Goal: Task Accomplishment & Management: Use online tool/utility

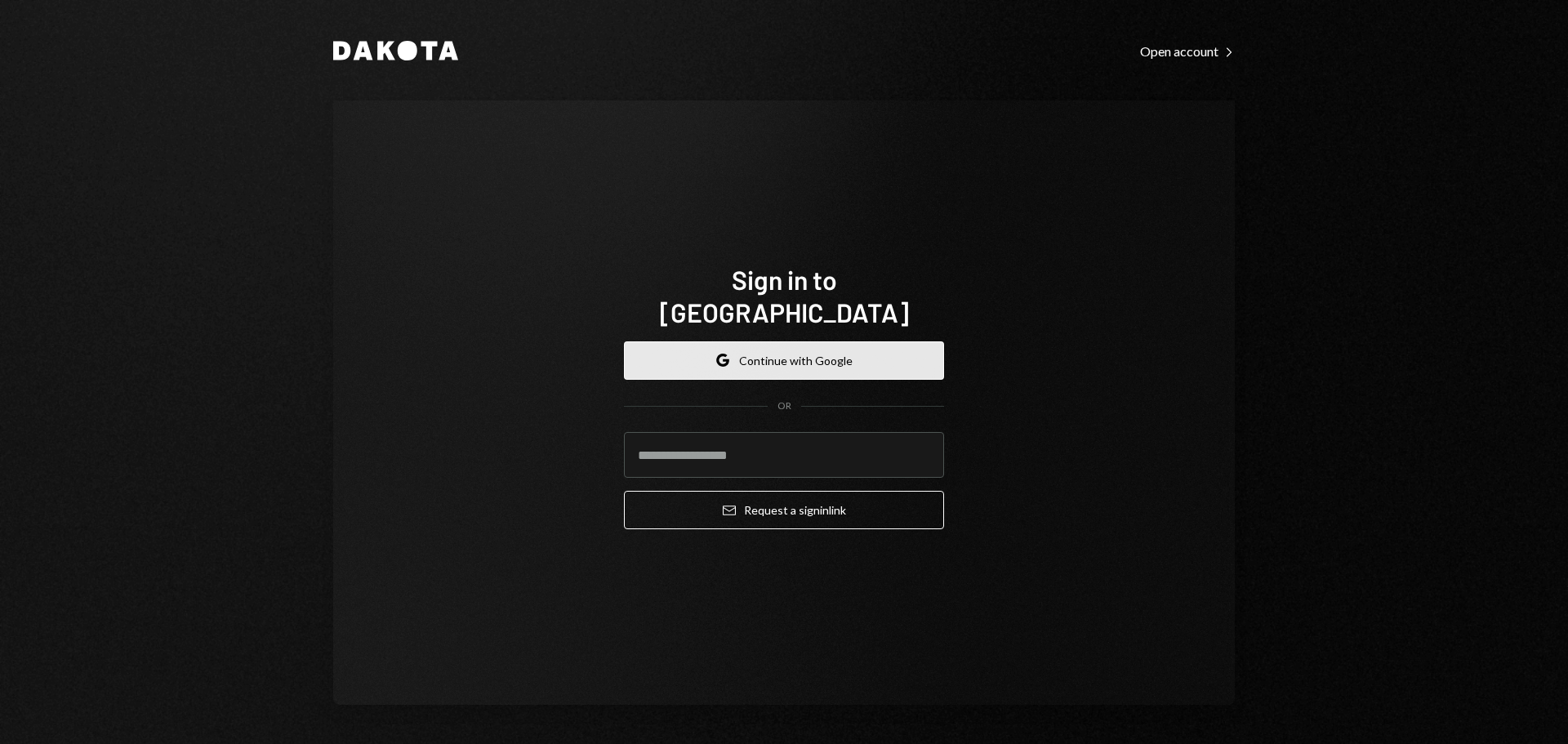
click at [740, 344] on button "Google Continue with Google" at bounding box center [784, 361] width 320 height 38
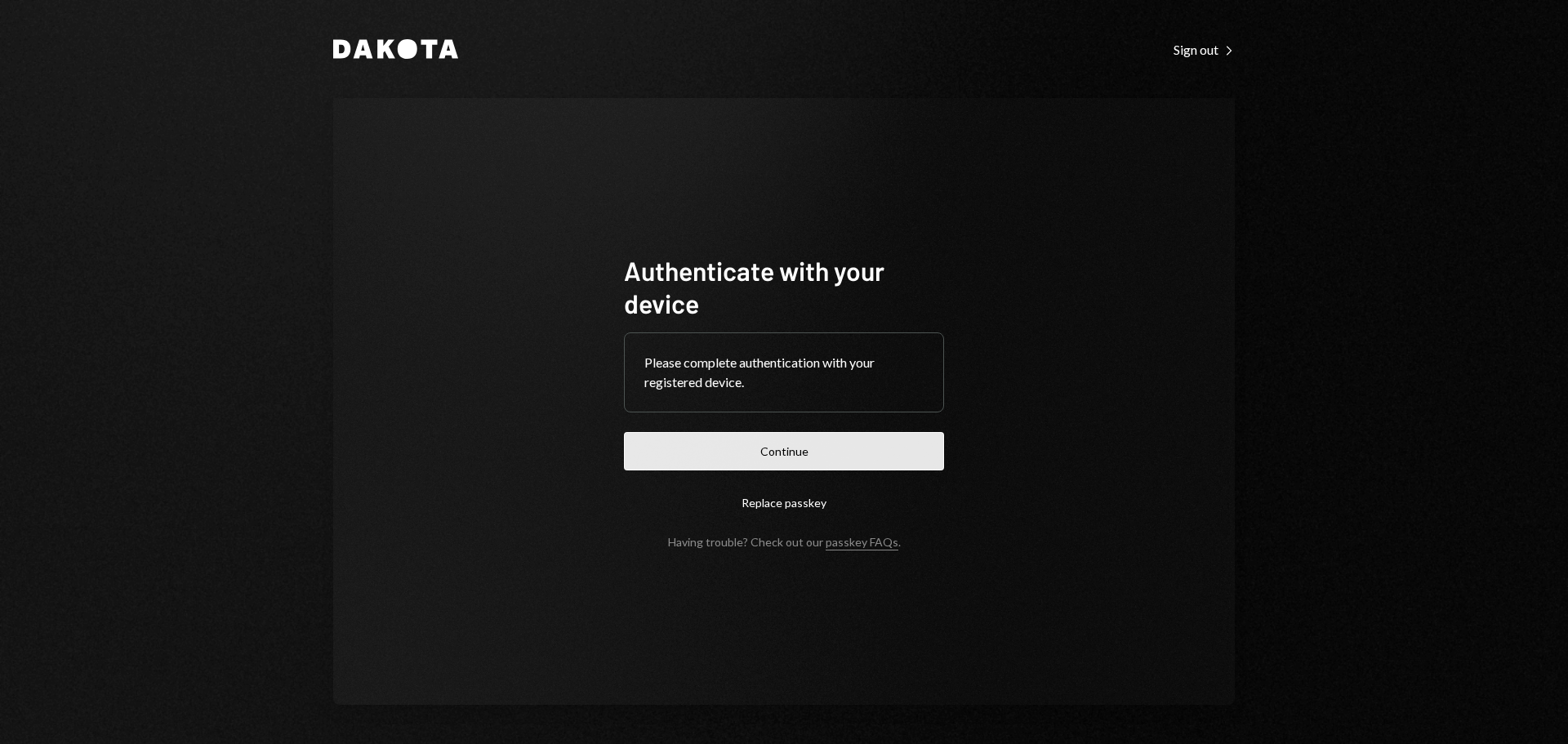
click at [785, 457] on button "Continue" at bounding box center [784, 452] width 320 height 38
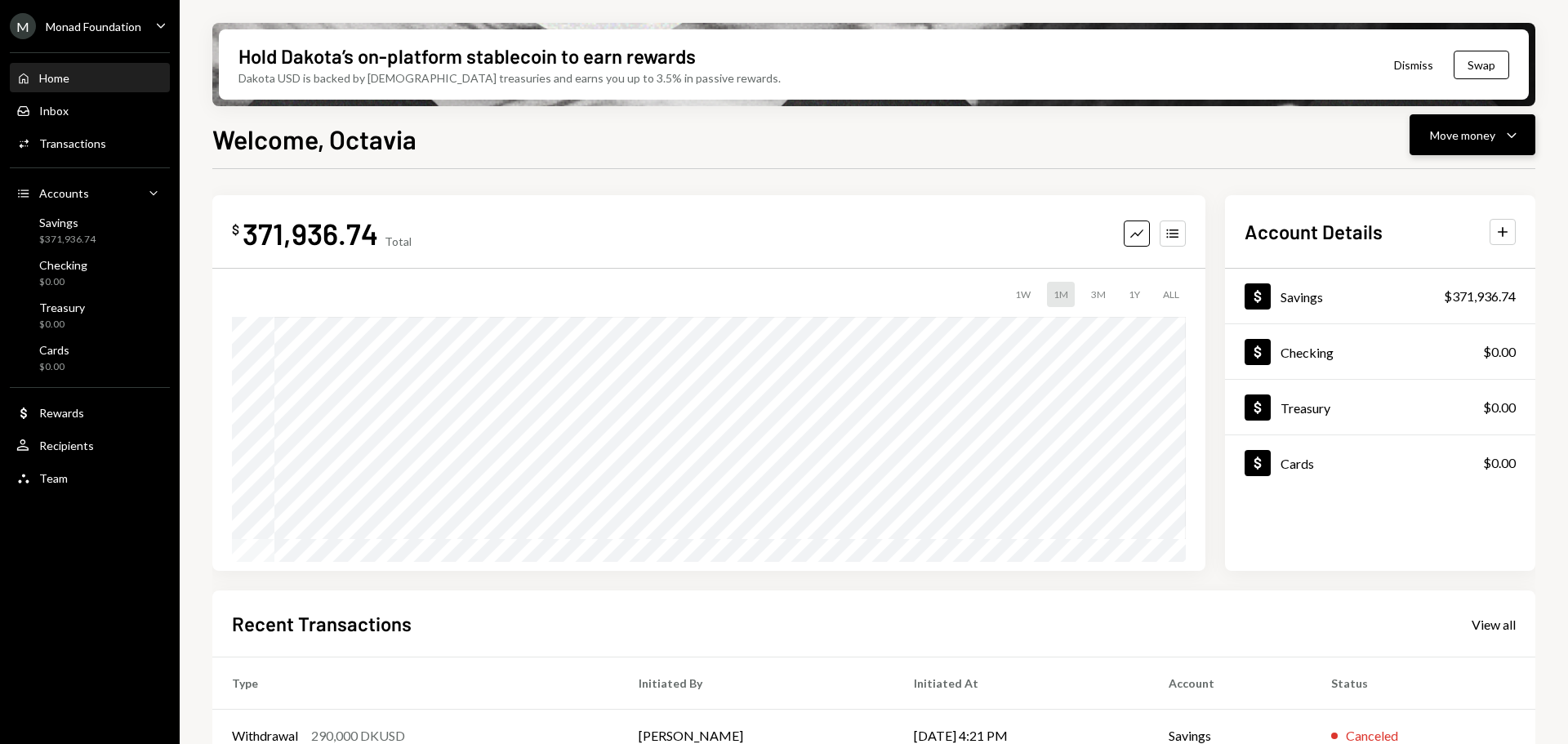
click at [1492, 130] on div "Move money" at bounding box center [1463, 135] width 66 height 17
click at [1435, 181] on div "Send" at bounding box center [1459, 184] width 120 height 17
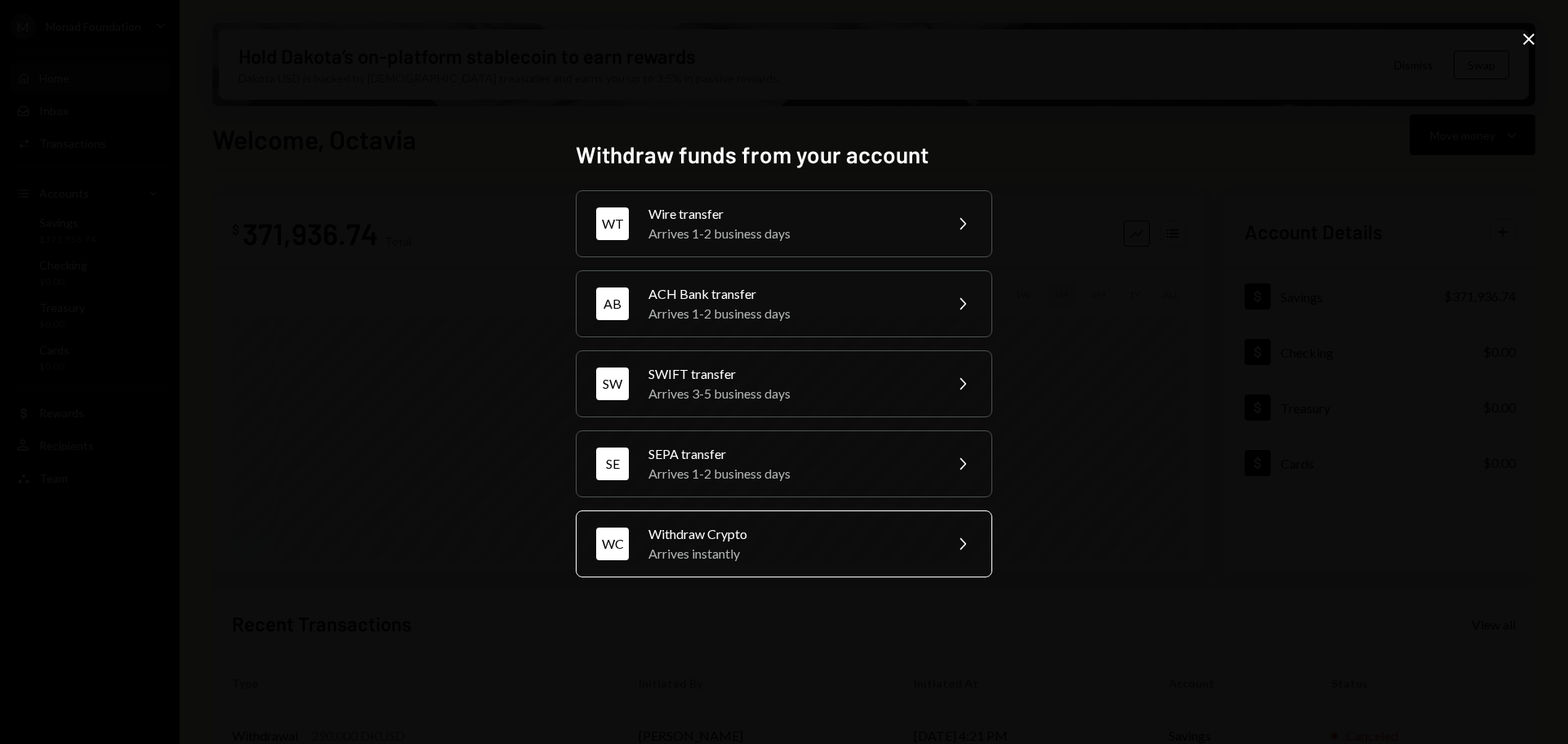
click at [830, 530] on div "Withdraw Crypto" at bounding box center [790, 534] width 284 height 19
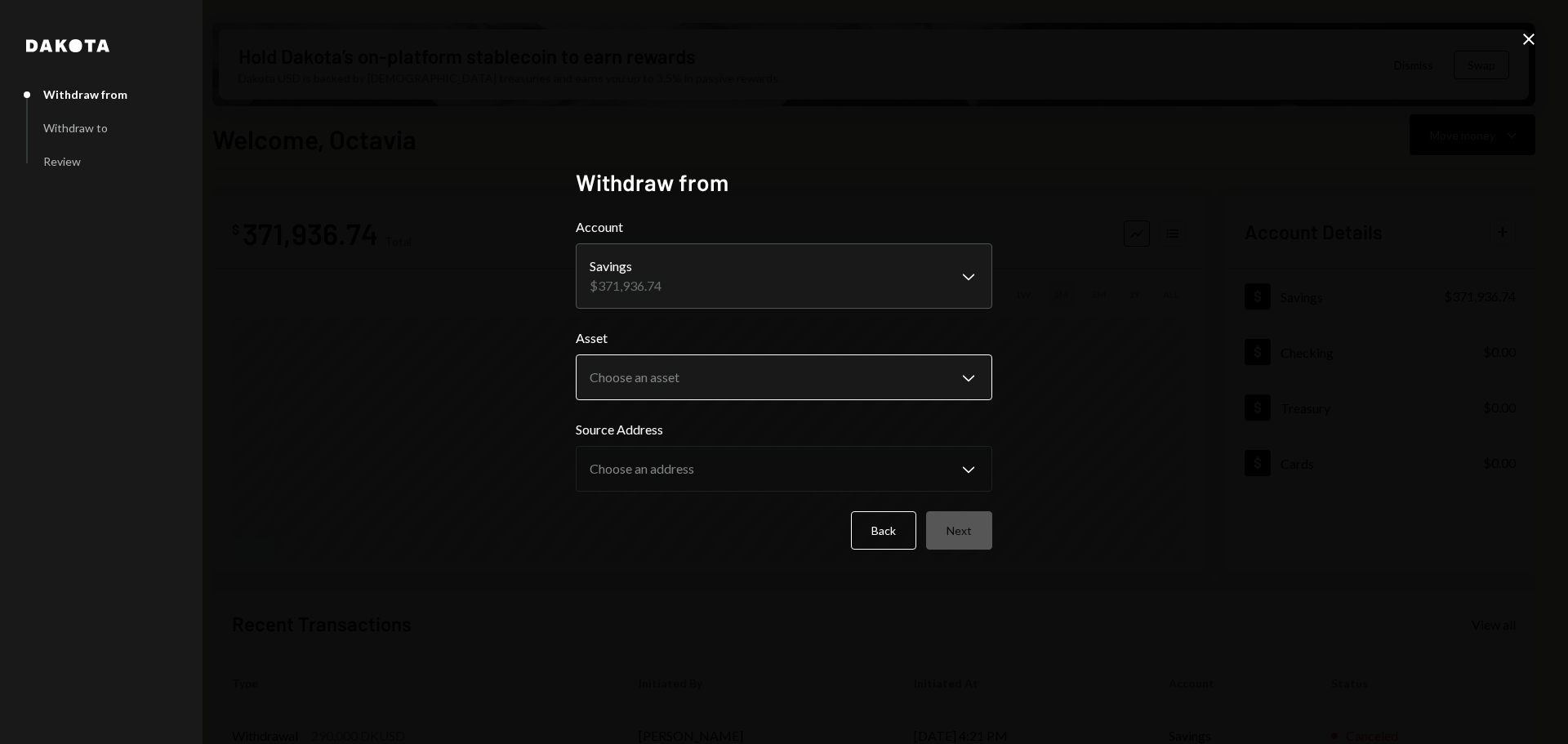
click at [695, 371] on body "M Monad Foundation Caret Down Home Home Inbox Inbox Activities Transactions Acc…" at bounding box center [784, 372] width 1568 height 744
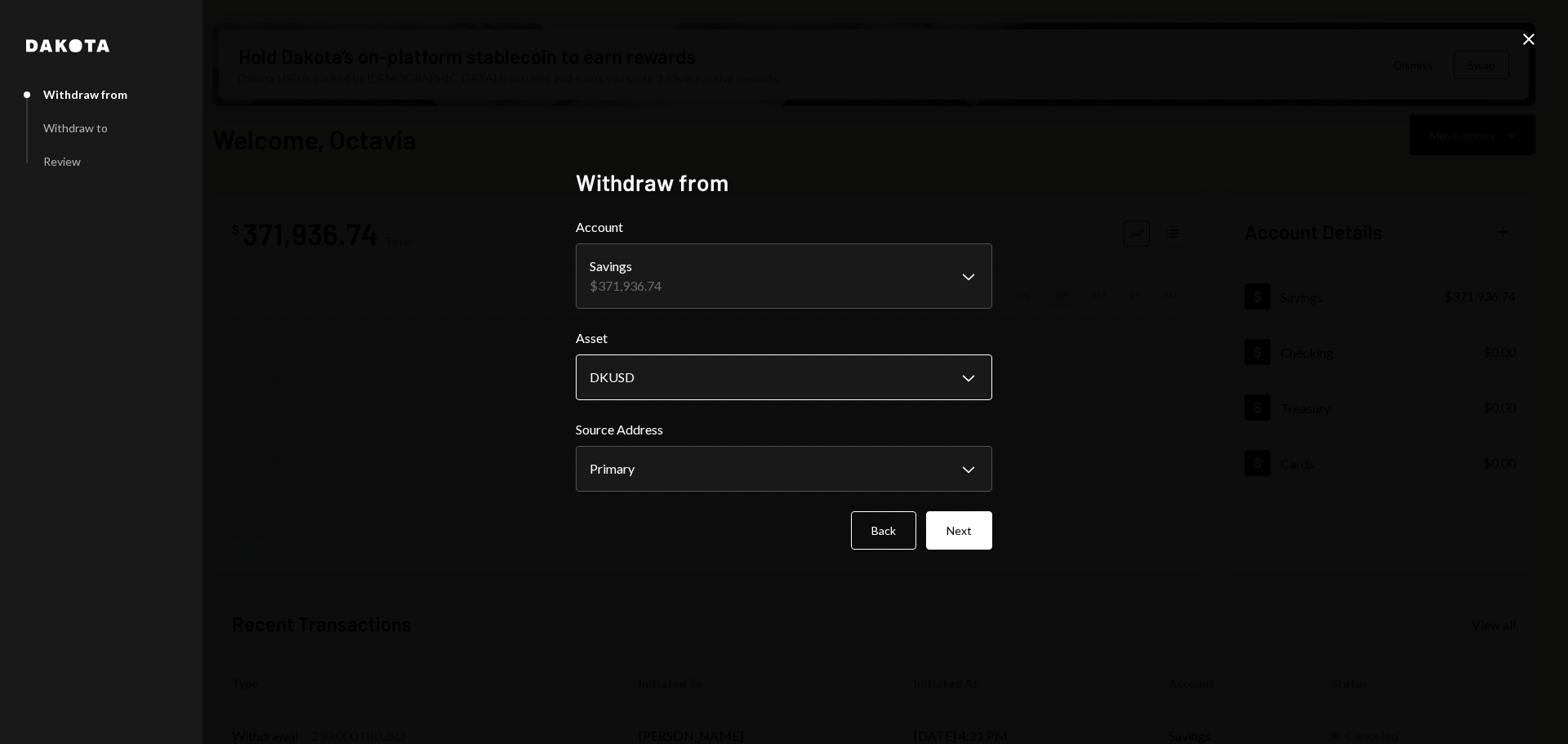
click at [934, 373] on body "M Monad Foundation Caret Down Home Home Inbox Inbox Activities Transactions Acc…" at bounding box center [784, 372] width 1568 height 744
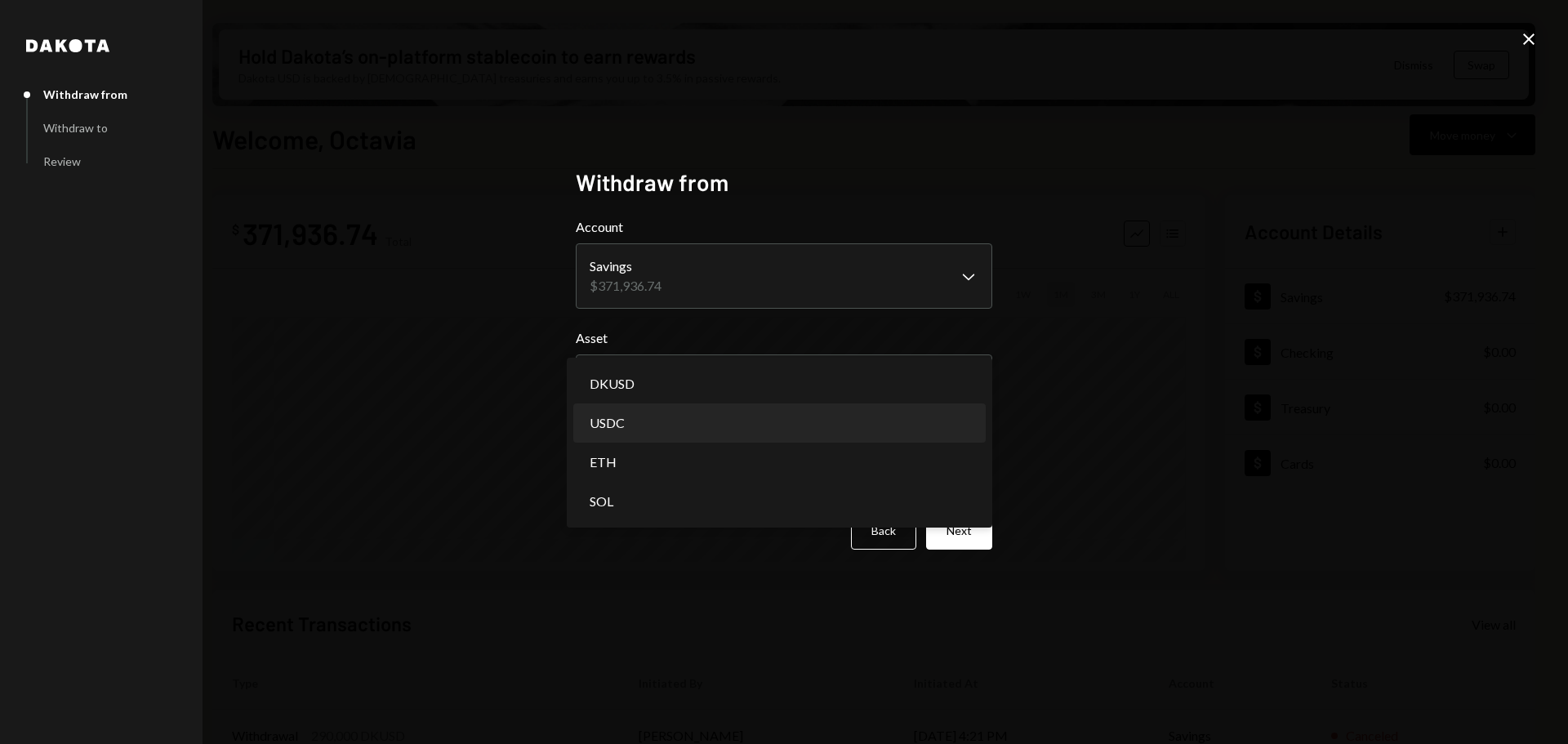
select select "****"
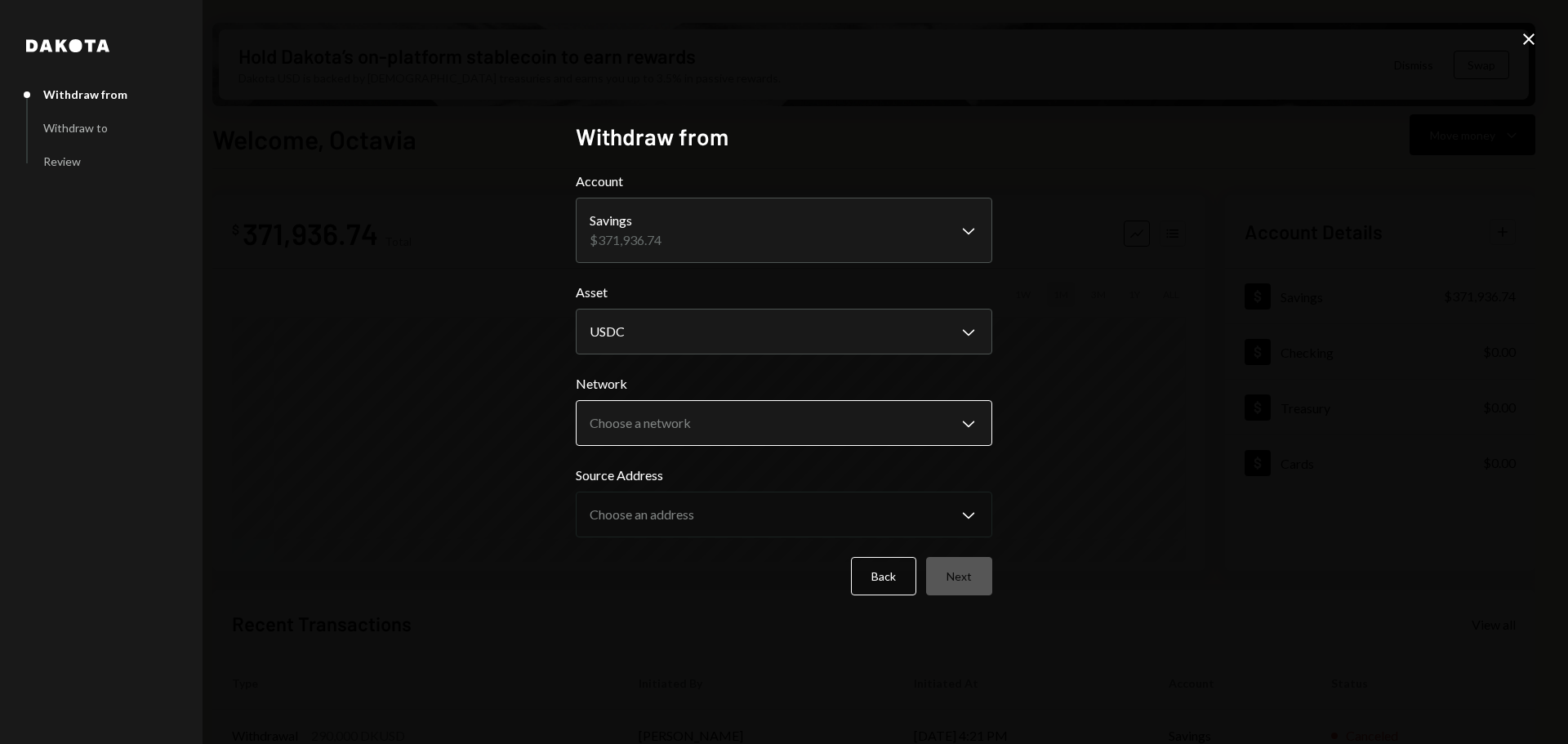
click at [828, 433] on body "M Monad Foundation Caret Down Home Home Inbox Inbox Activities Transactions Acc…" at bounding box center [784, 372] width 1568 height 744
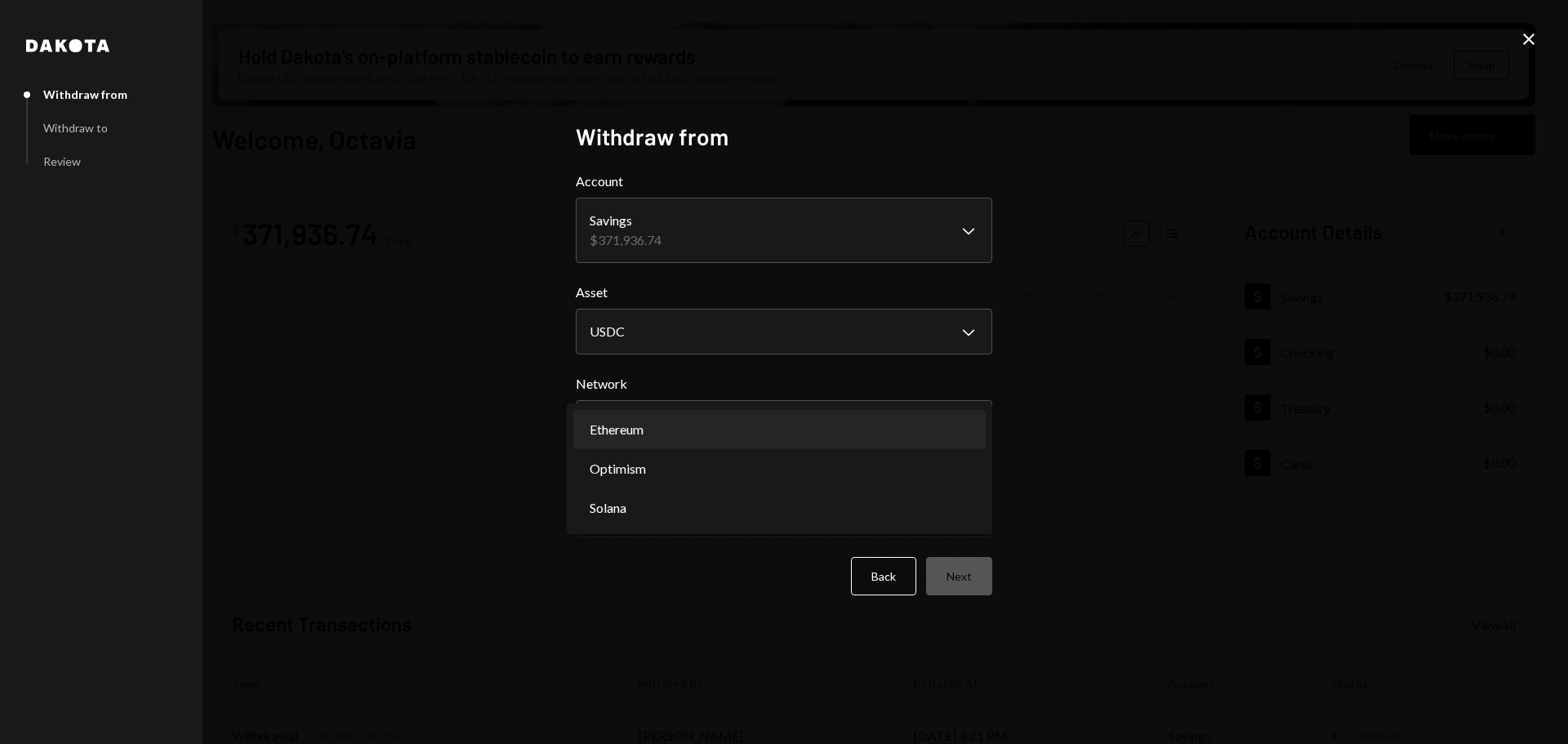
select select "**********"
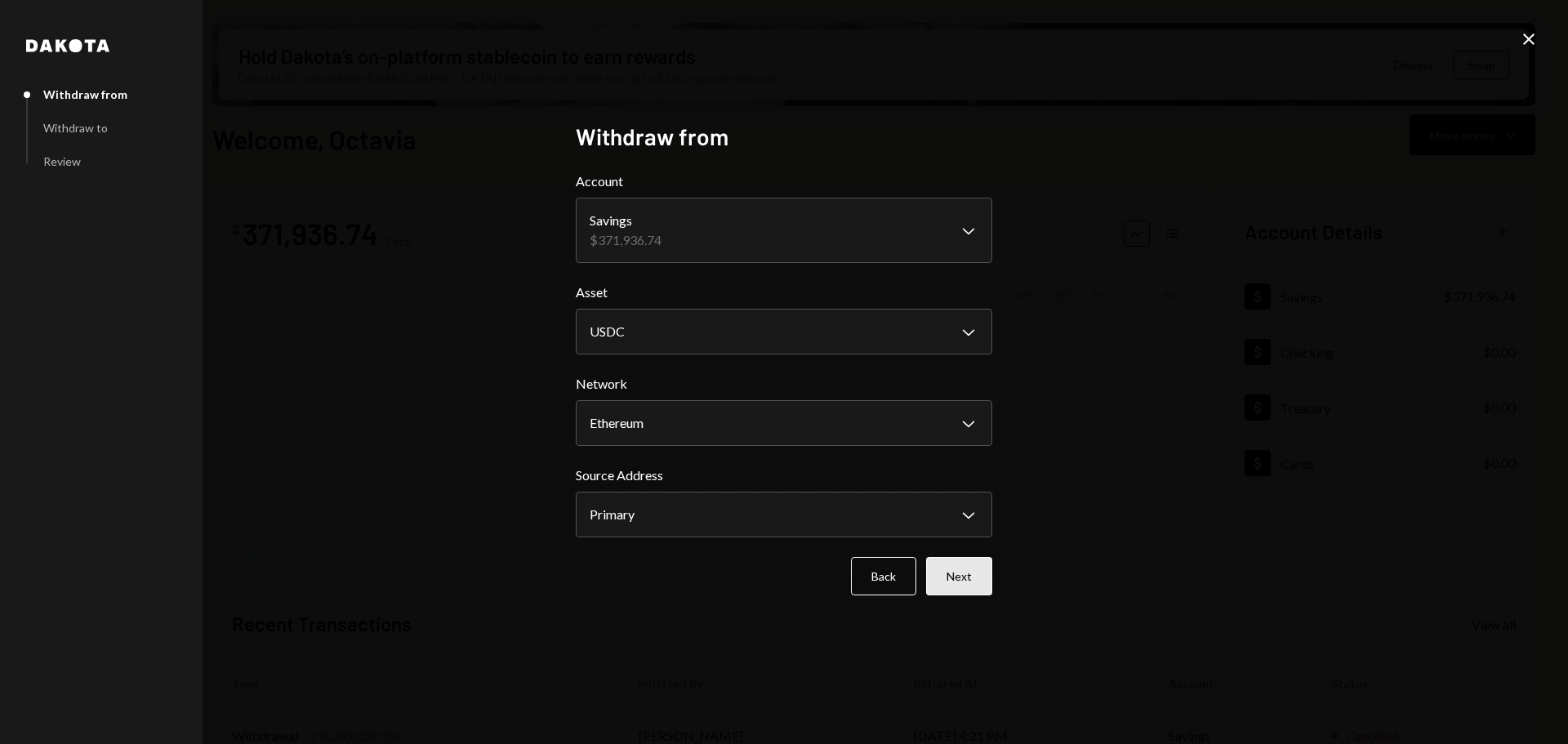
click at [968, 581] on button "Next" at bounding box center [959, 577] width 66 height 38
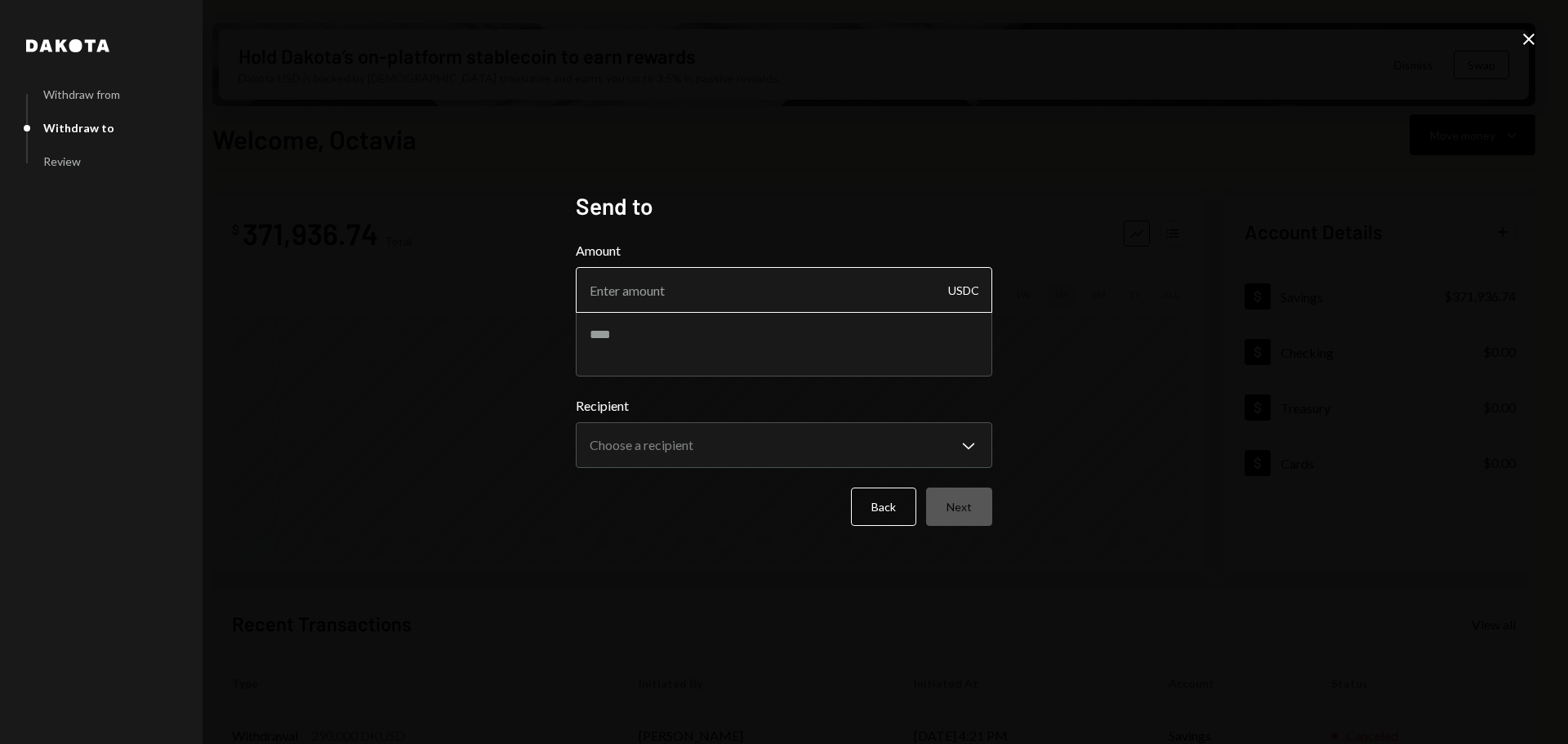
click at [690, 292] on input "Amount" at bounding box center [784, 290] width 417 height 46
type input "9990"
click at [620, 338] on textarea at bounding box center [784, 345] width 417 height 66
type textarea "**********"
click at [796, 450] on body "M Monad Foundation Caret Down Home Home Inbox Inbox Activities Transactions Acc…" at bounding box center [784, 372] width 1568 height 744
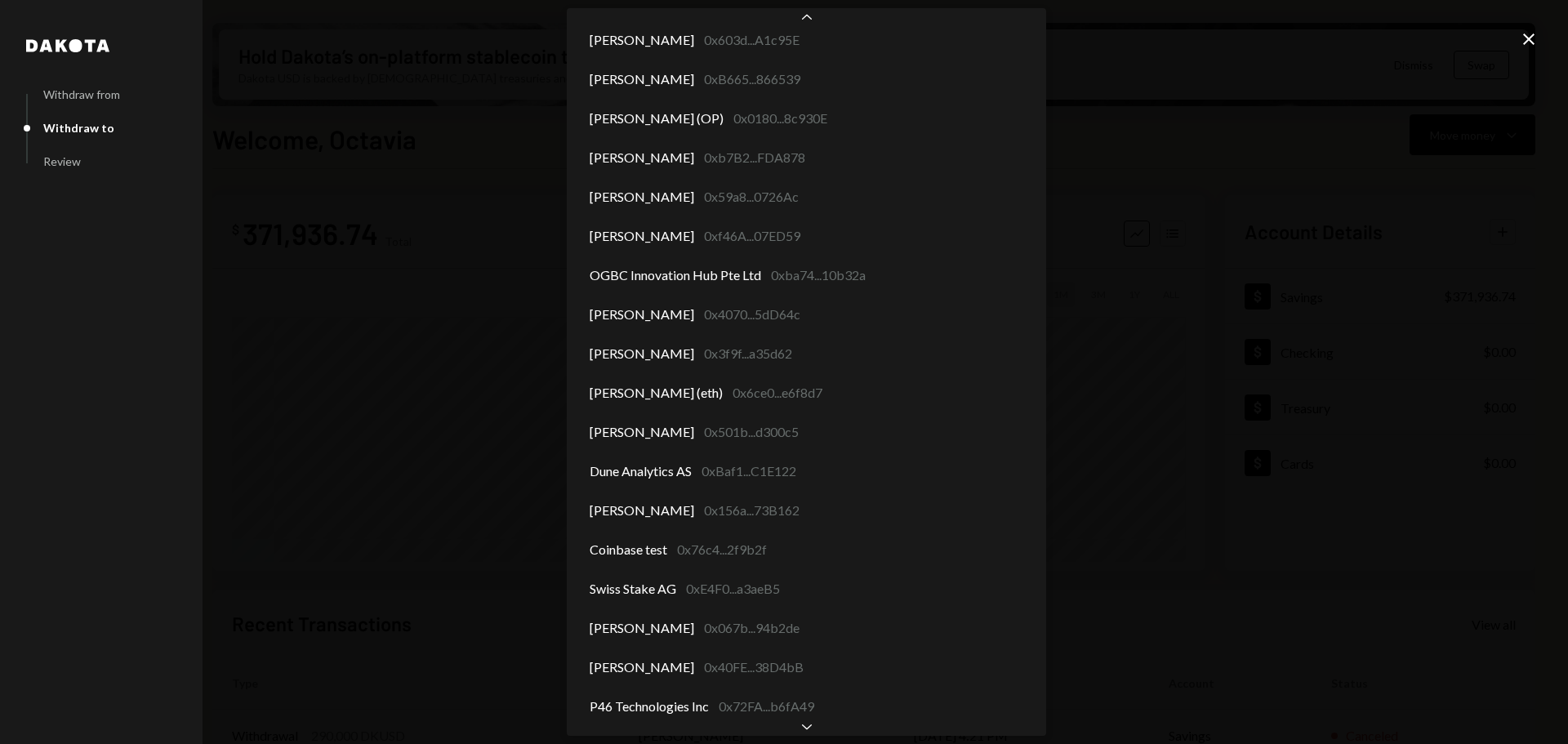
scroll to position [6638, 0]
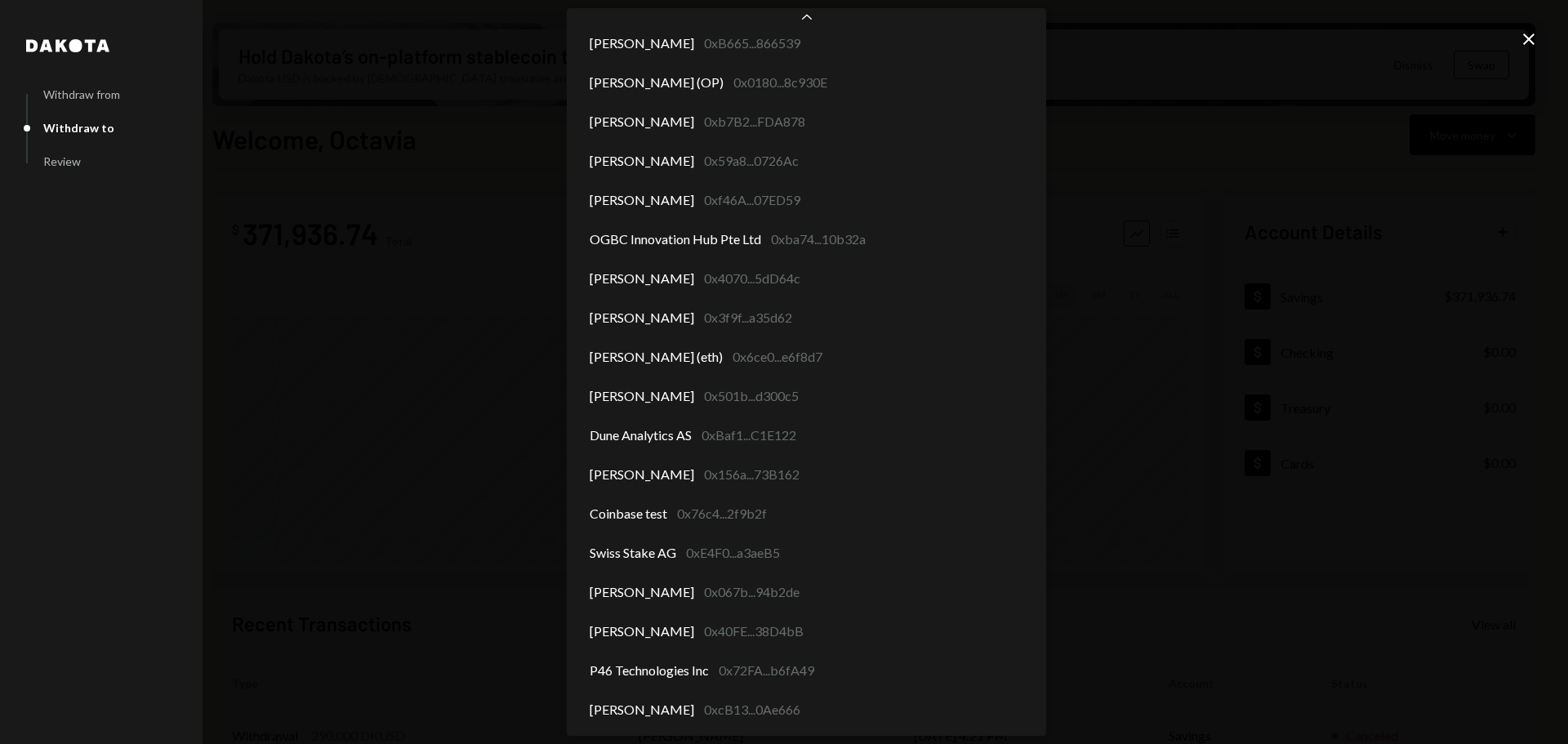
select select "**********"
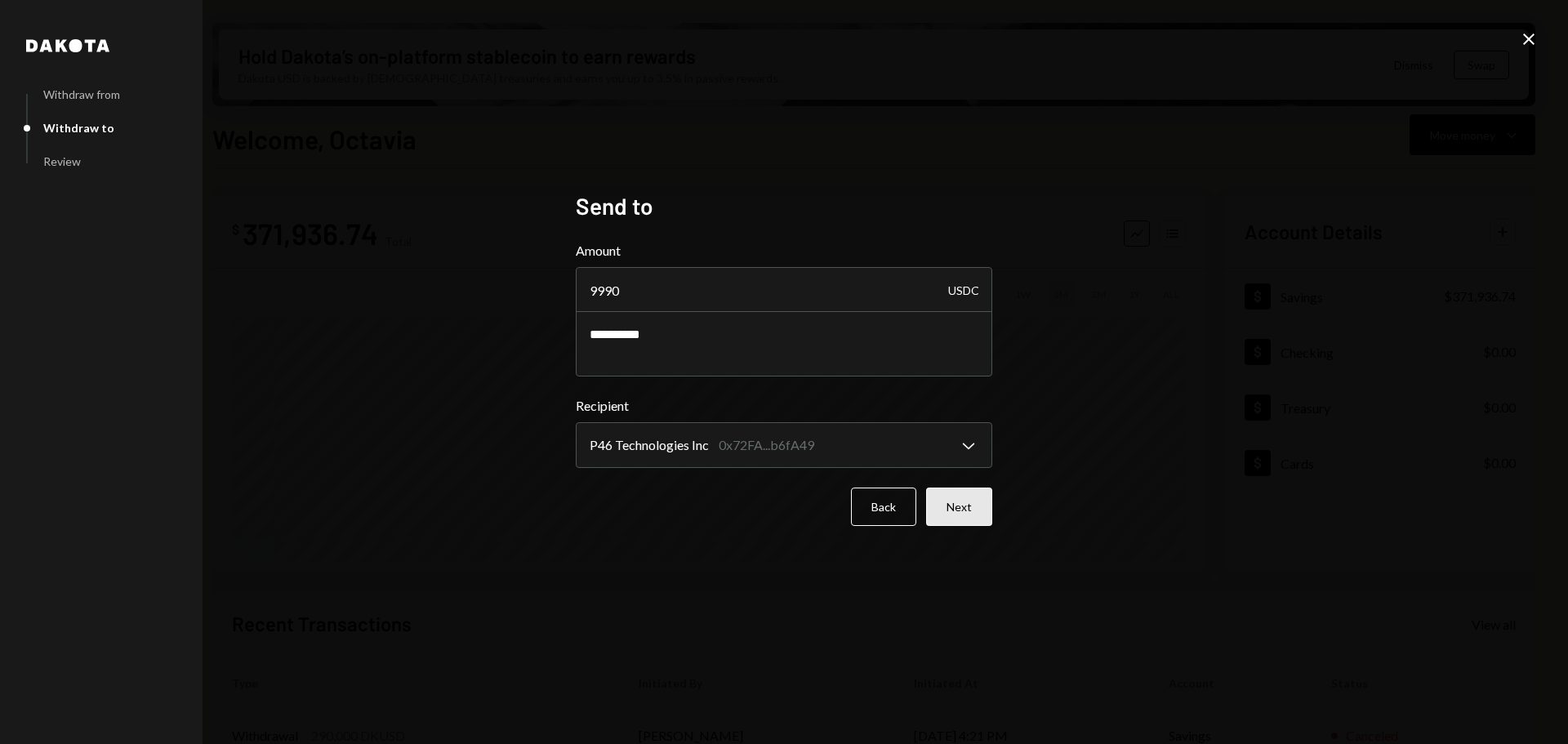
click at [968, 515] on button "Next" at bounding box center [959, 507] width 66 height 38
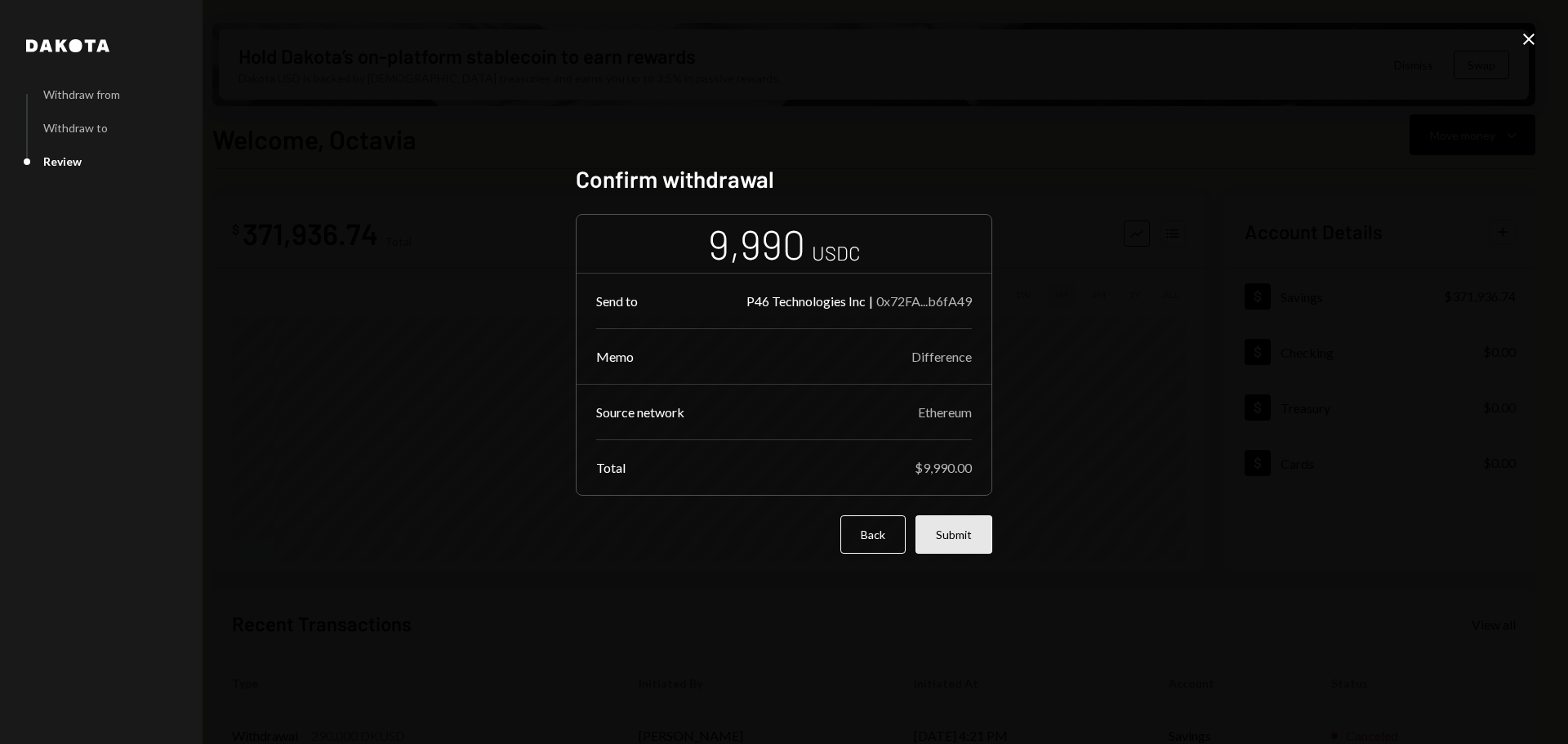
click at [959, 535] on button "Submit" at bounding box center [954, 535] width 77 height 38
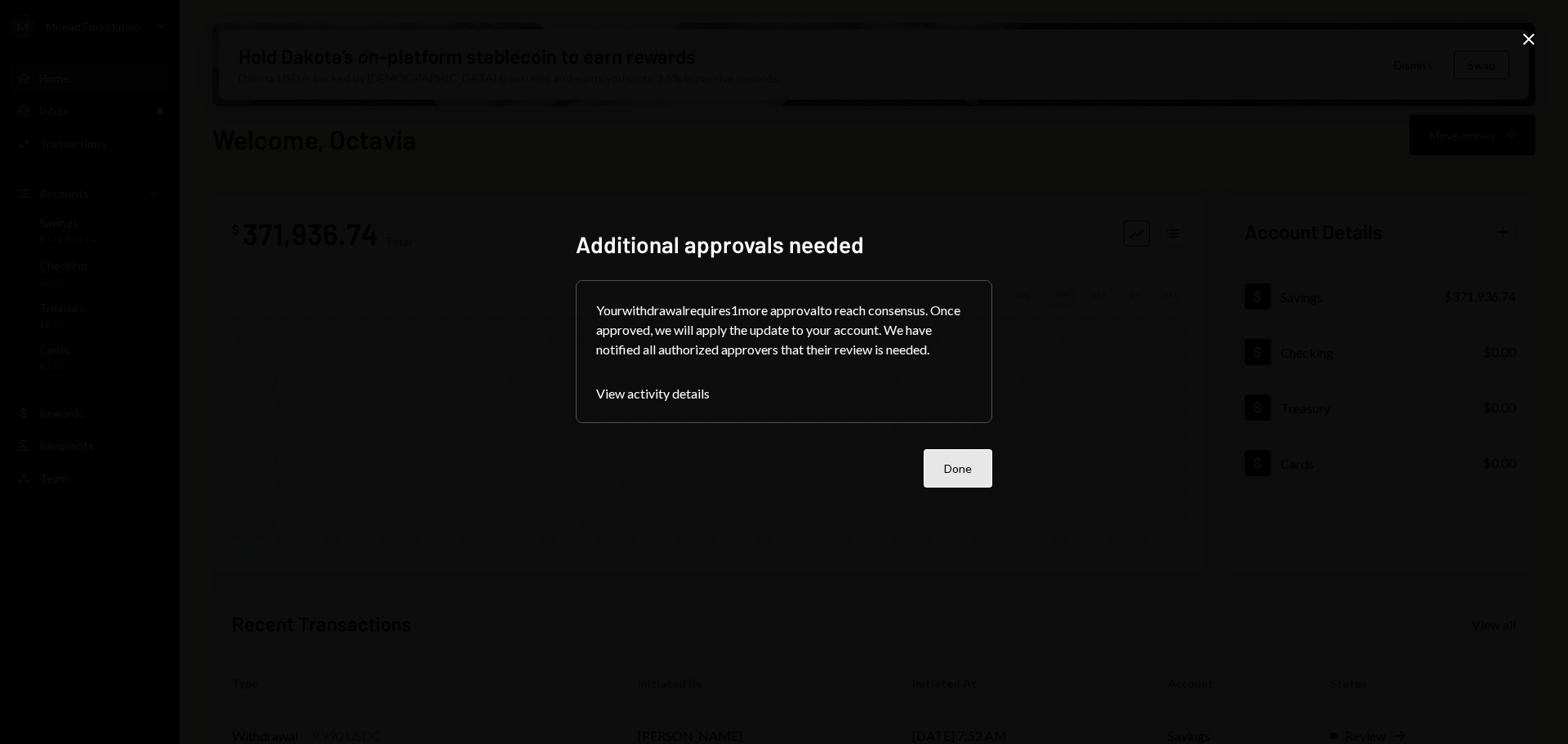
click at [966, 465] on button "Done" at bounding box center [958, 469] width 69 height 38
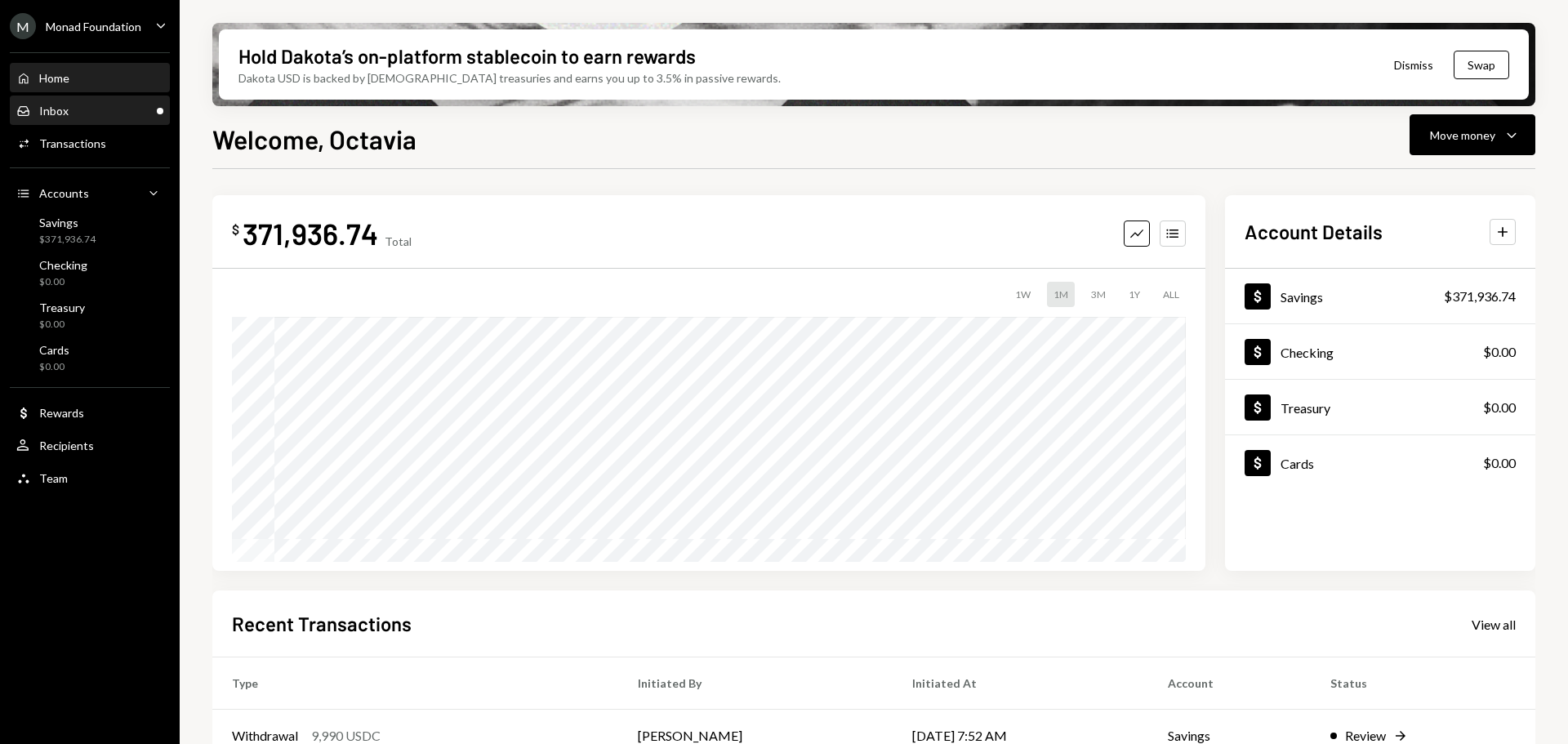
click at [104, 110] on div "Inbox Inbox" at bounding box center [90, 112] width 147 height 15
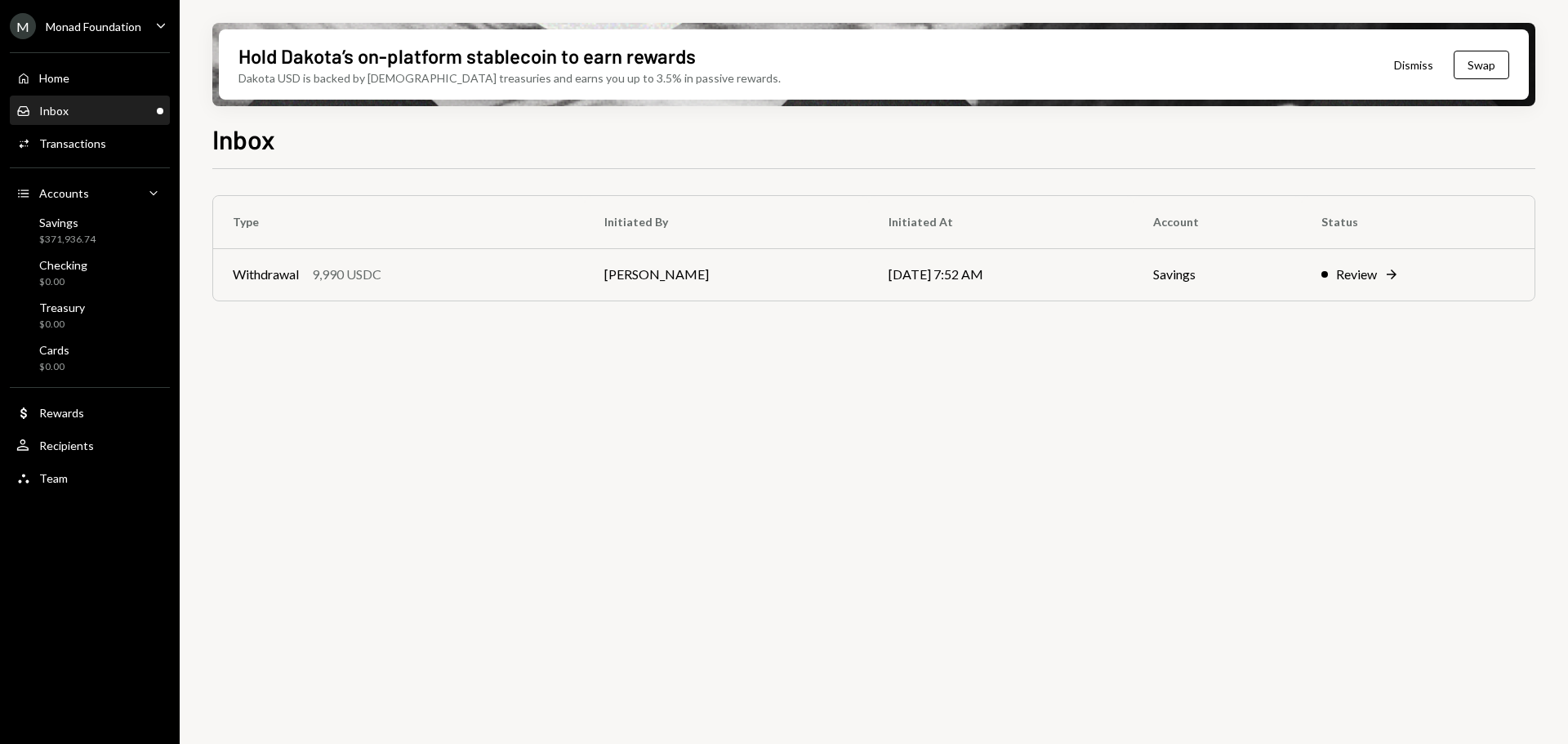
click at [164, 17] on icon "Caret Down" at bounding box center [161, 26] width 18 height 18
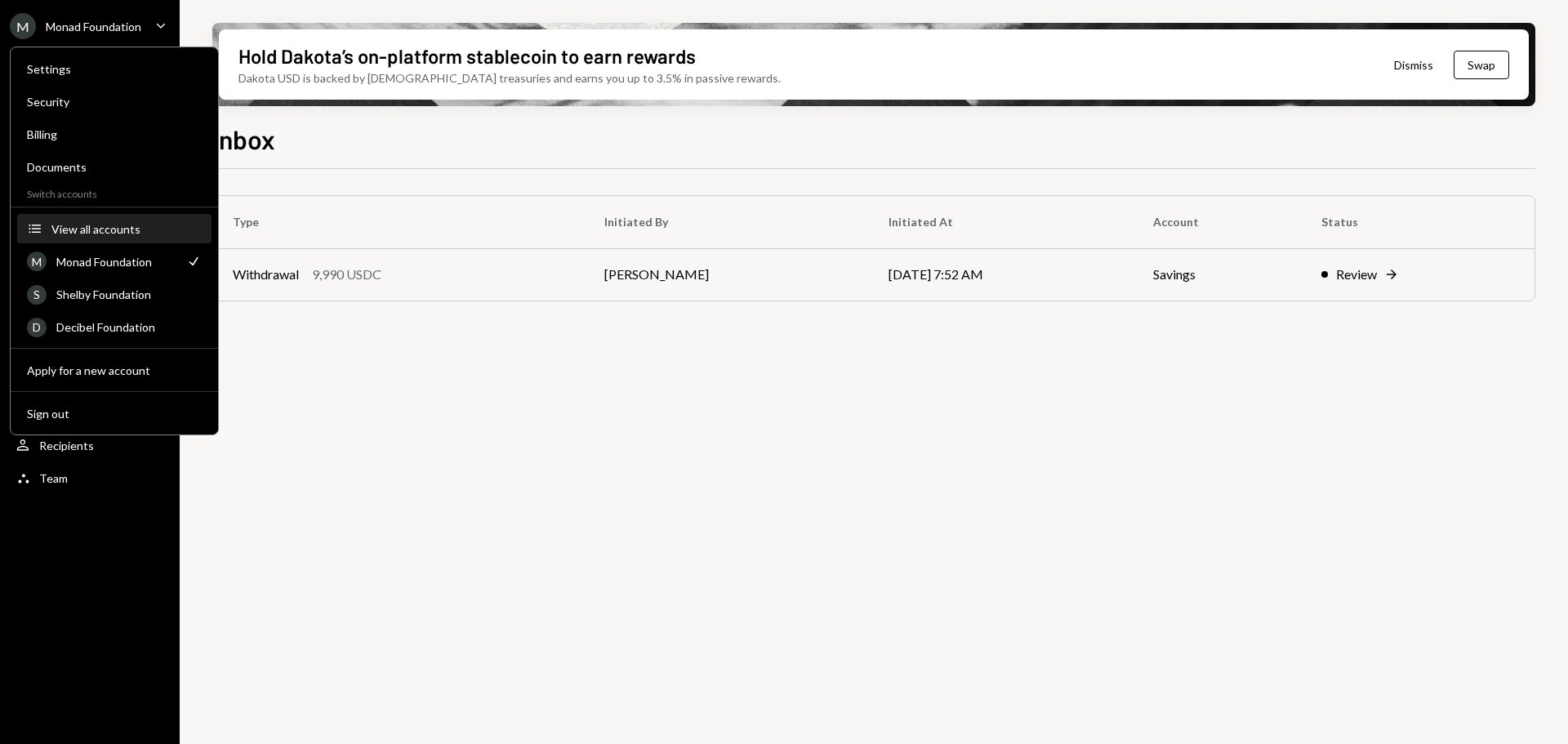
click at [123, 222] on div "View all accounts" at bounding box center [126, 229] width 150 height 14
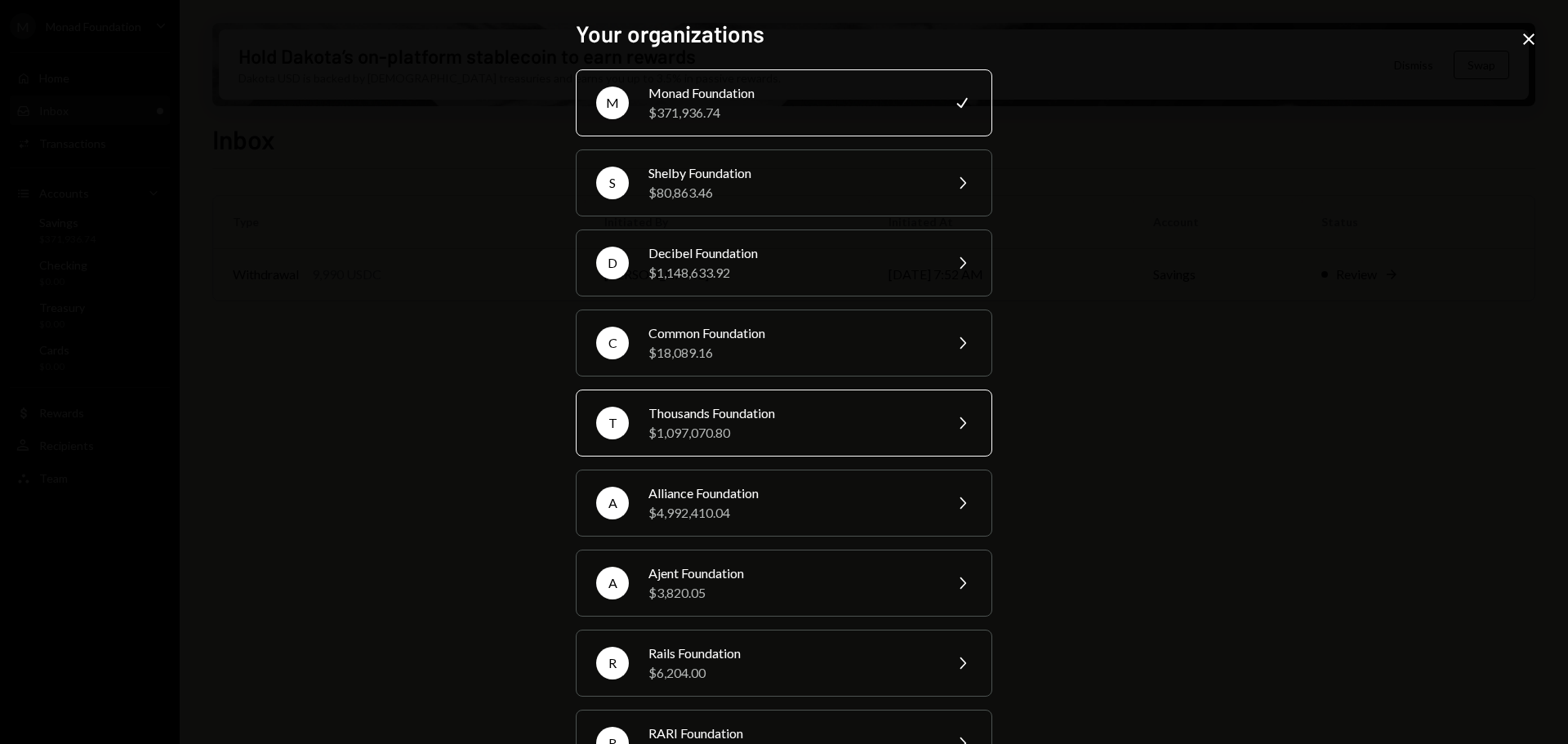
click at [794, 424] on div "$1,097,070.80" at bounding box center [790, 432] width 284 height 19
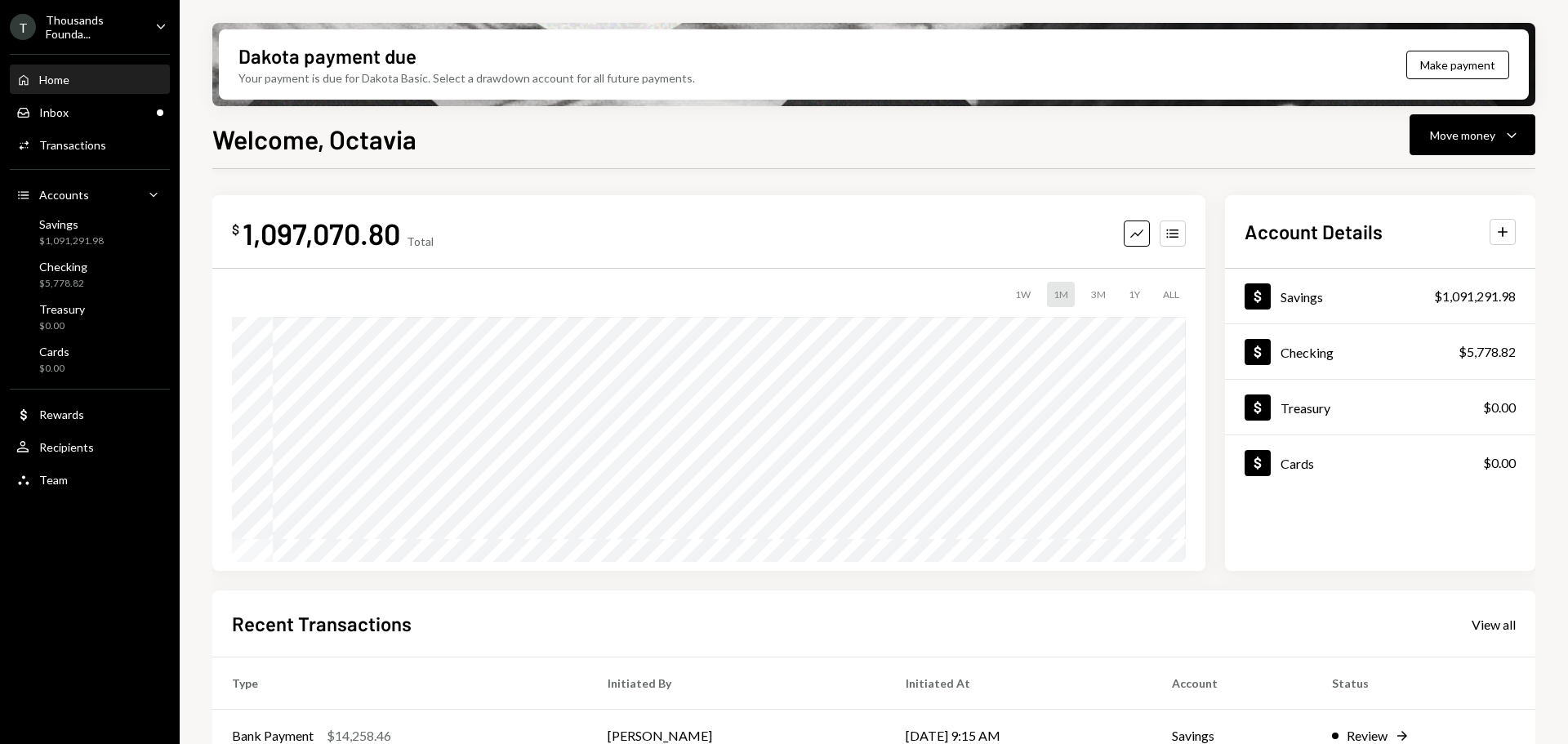
scroll to position [241, 0]
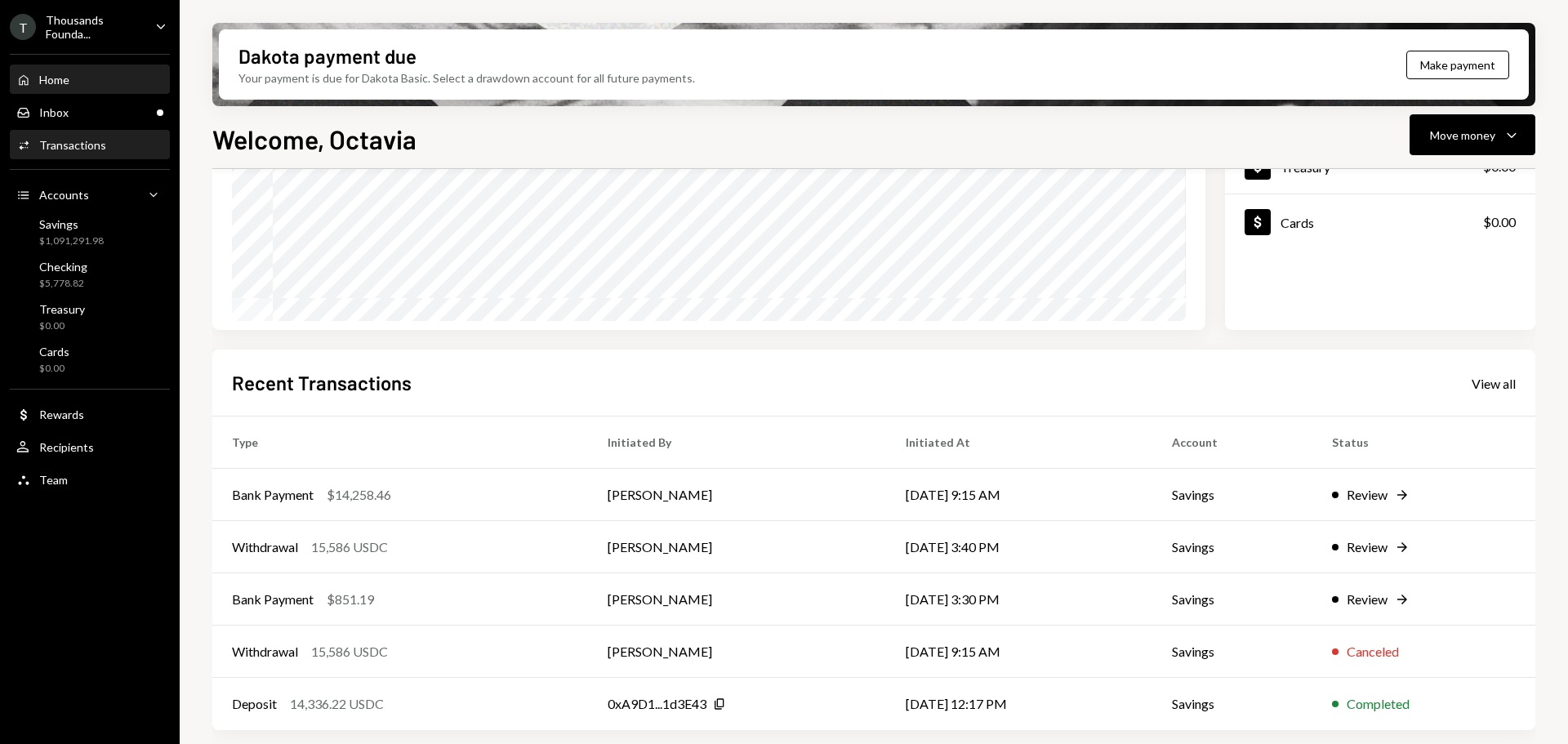
click at [89, 143] on div "Transactions" at bounding box center [72, 144] width 67 height 14
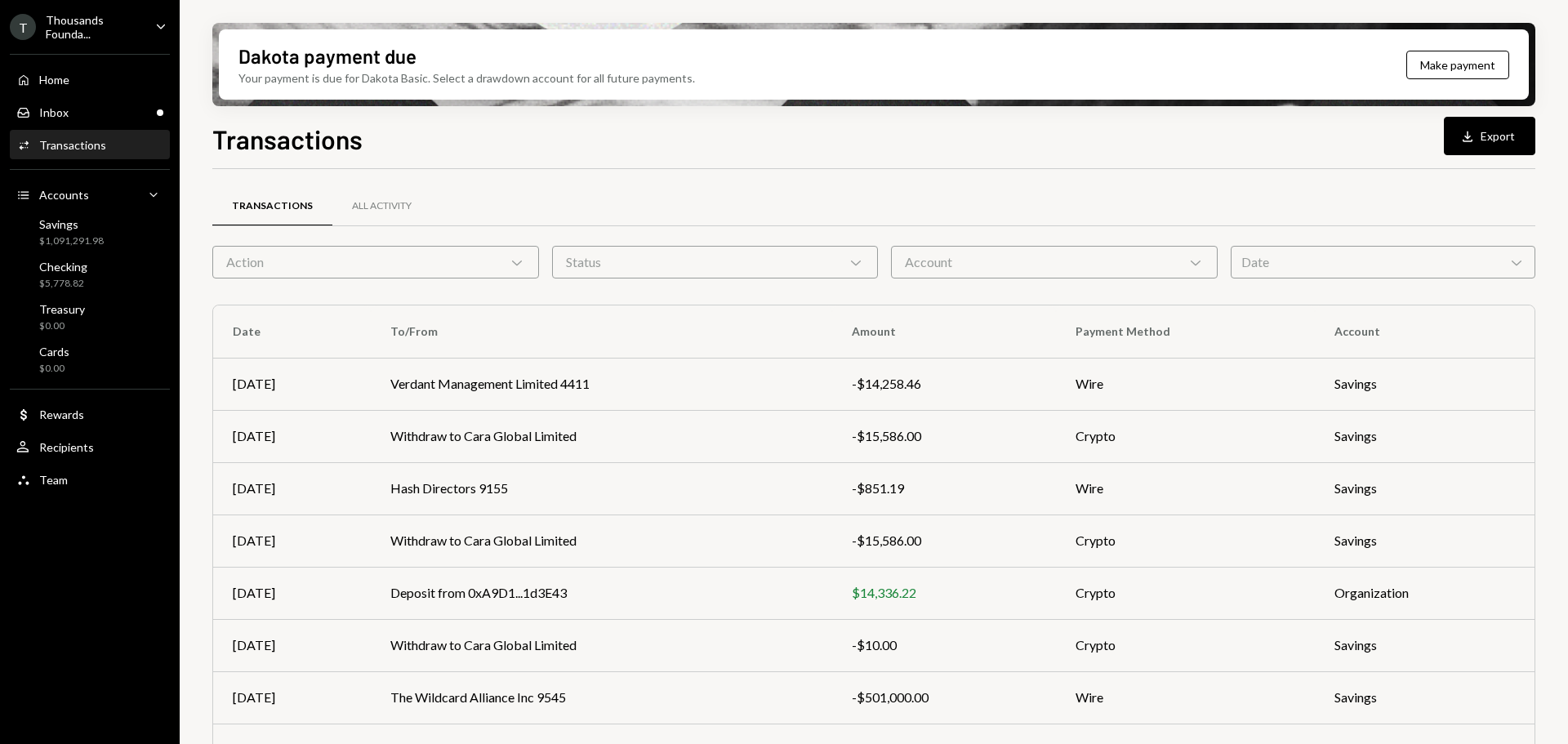
scroll to position [186, 0]
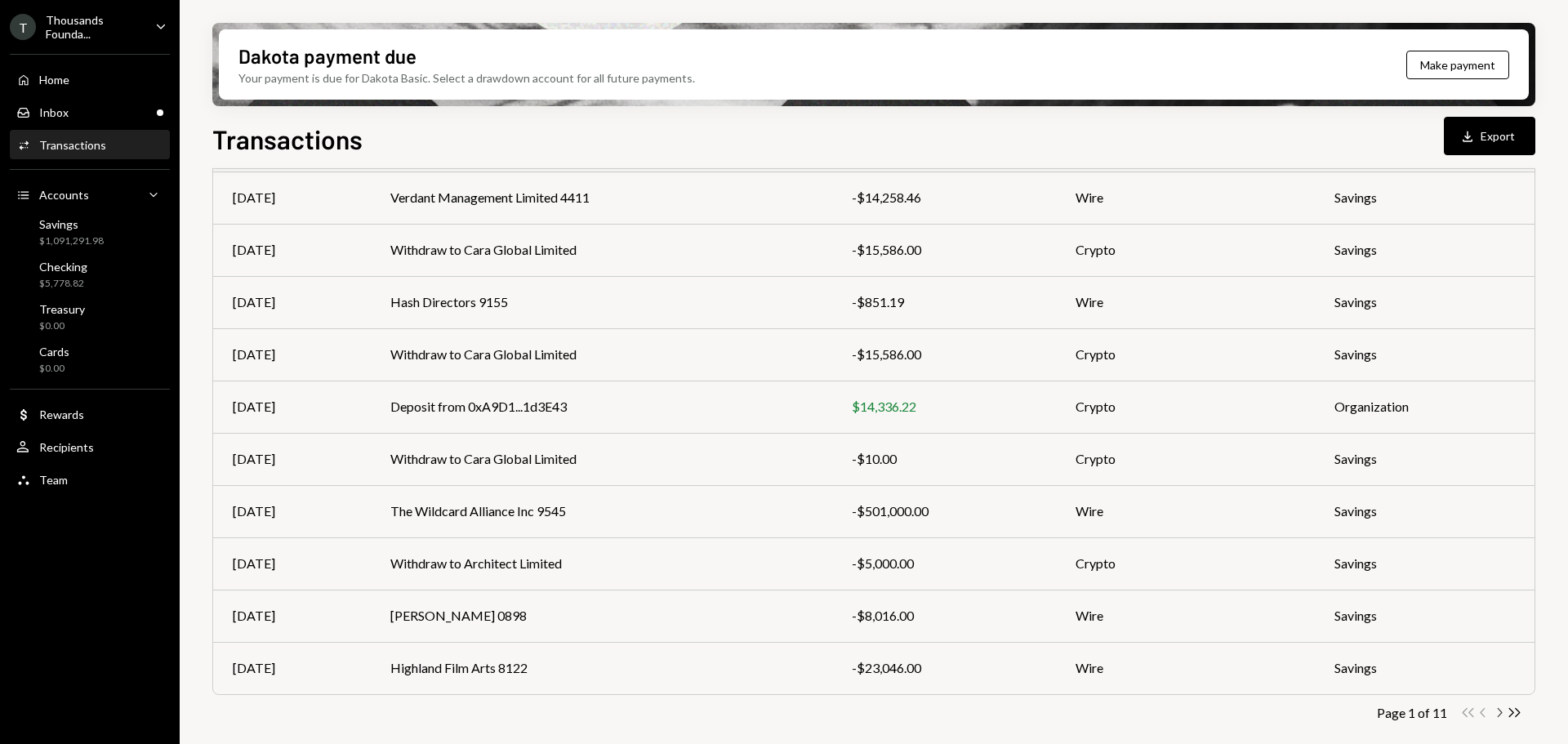
click at [1501, 715] on icon "Chevron Right" at bounding box center [1499, 712] width 16 height 16
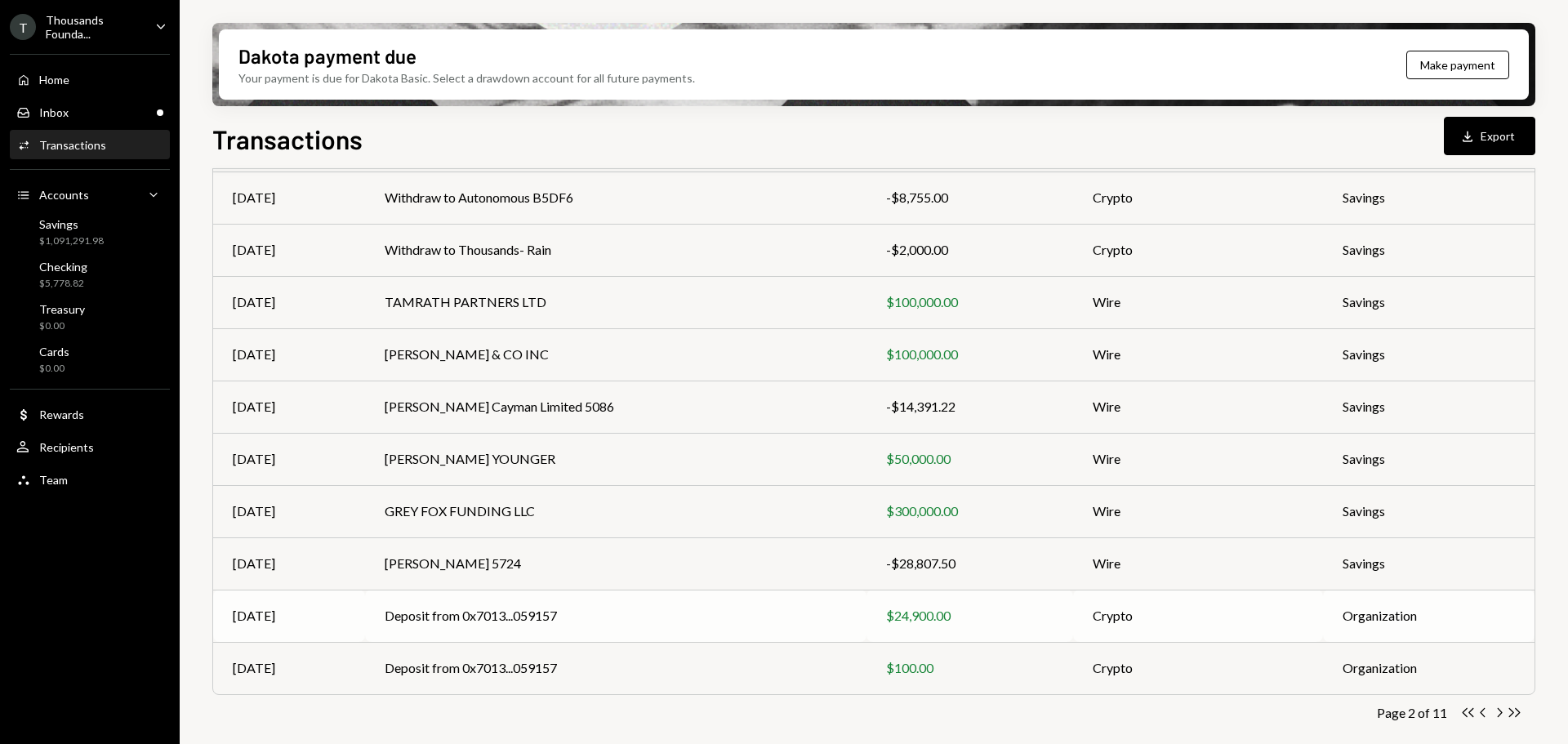
click at [529, 616] on td "Deposit from 0x7013...059157" at bounding box center [616, 615] width 501 height 52
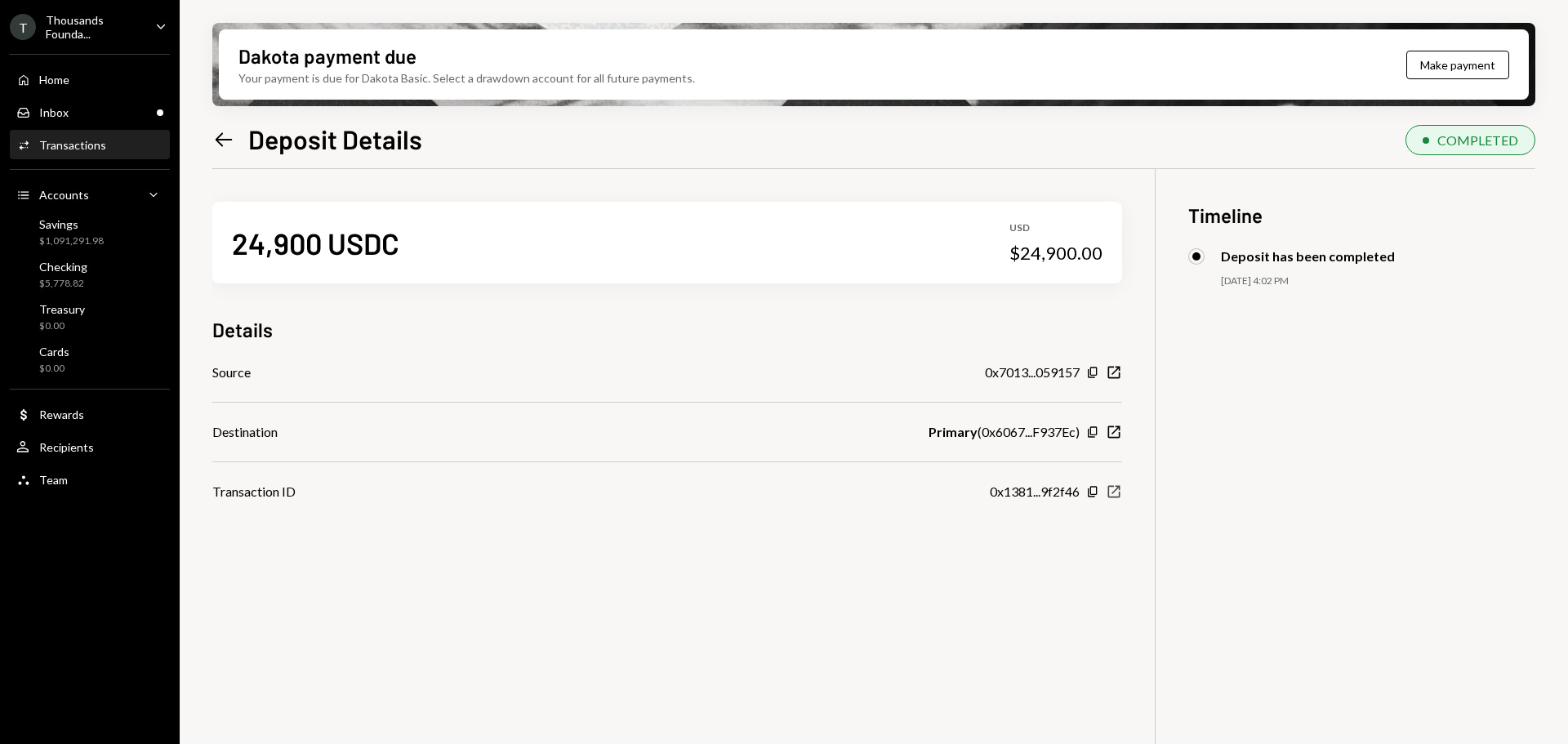
click at [1114, 496] on icon "New Window" at bounding box center [1114, 492] width 16 height 16
click at [89, 448] on div "Recipients" at bounding box center [67, 447] width 55 height 14
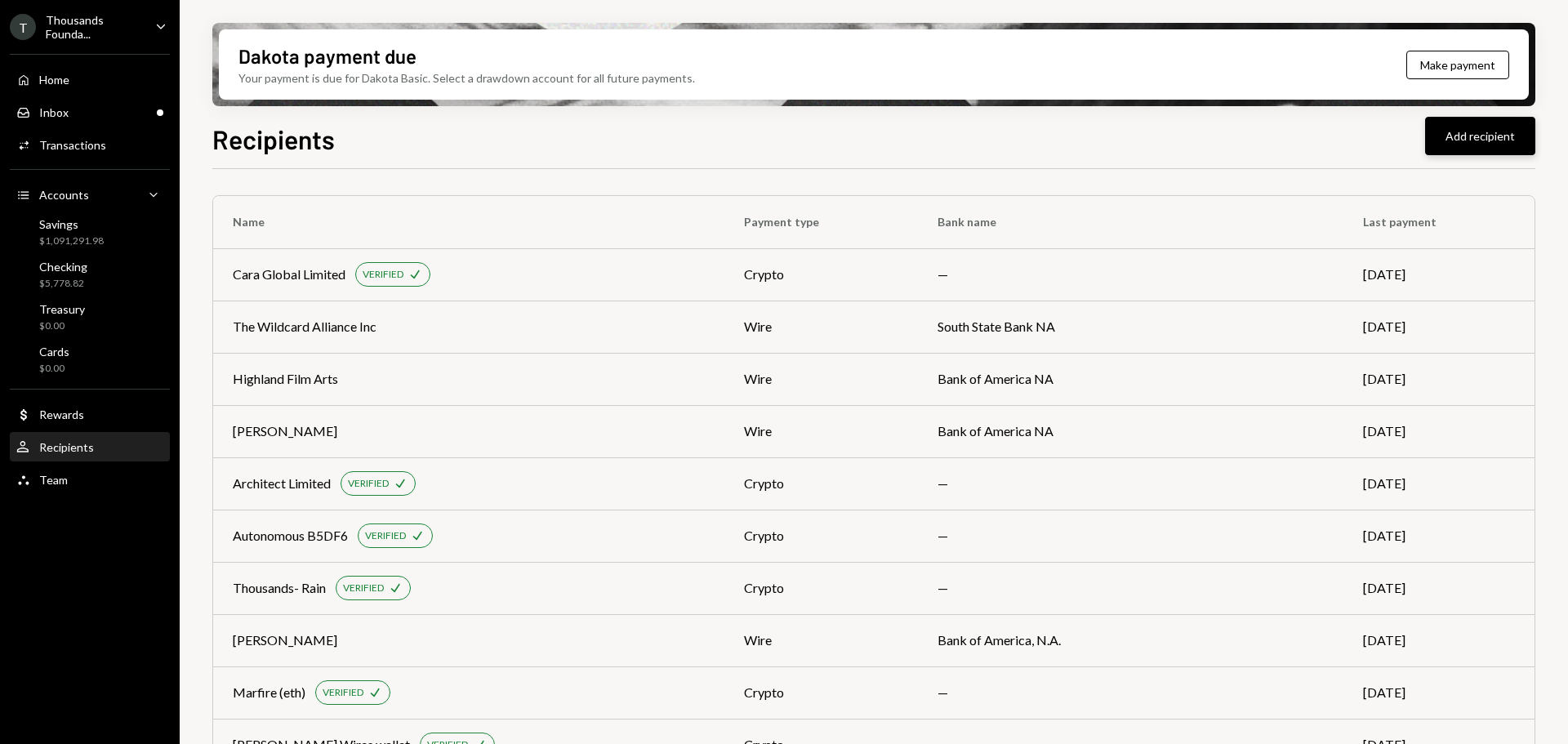
click at [1463, 125] on button "Add recipient" at bounding box center [1480, 136] width 111 height 38
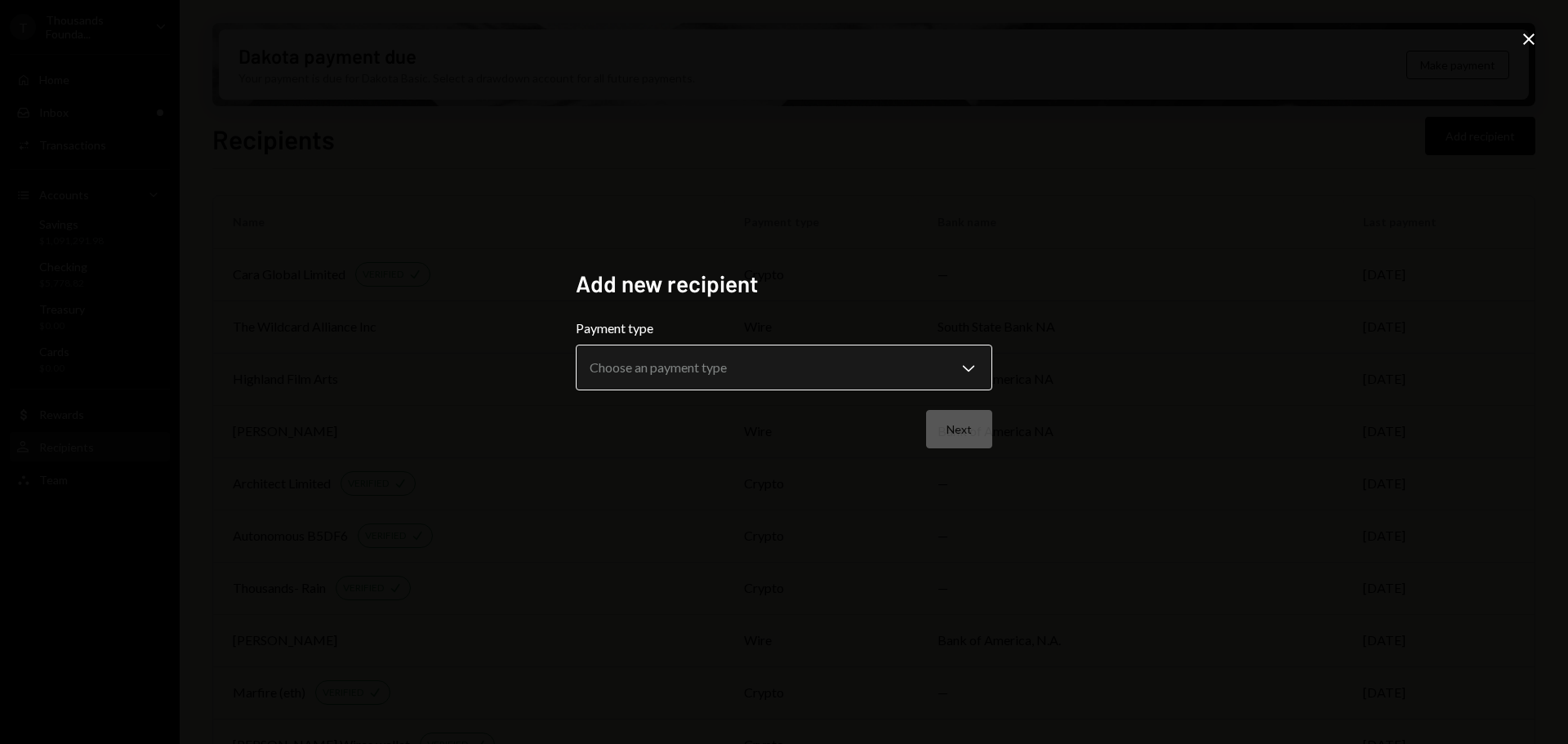
click at [950, 350] on body "T Thousands Founda... Caret Down Home Home Inbox Inbox Activities Transactions …" at bounding box center [784, 372] width 1568 height 744
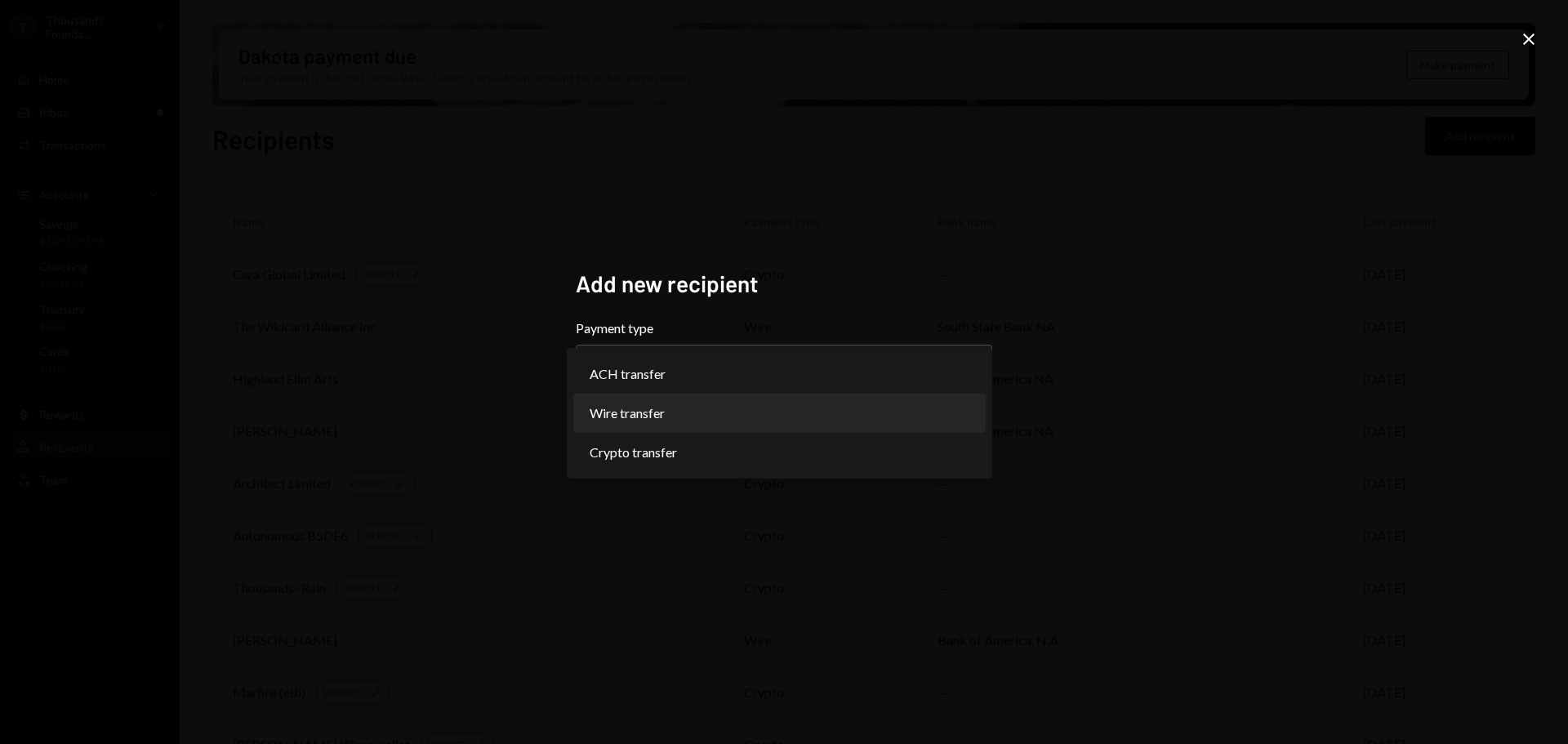
select select "****"
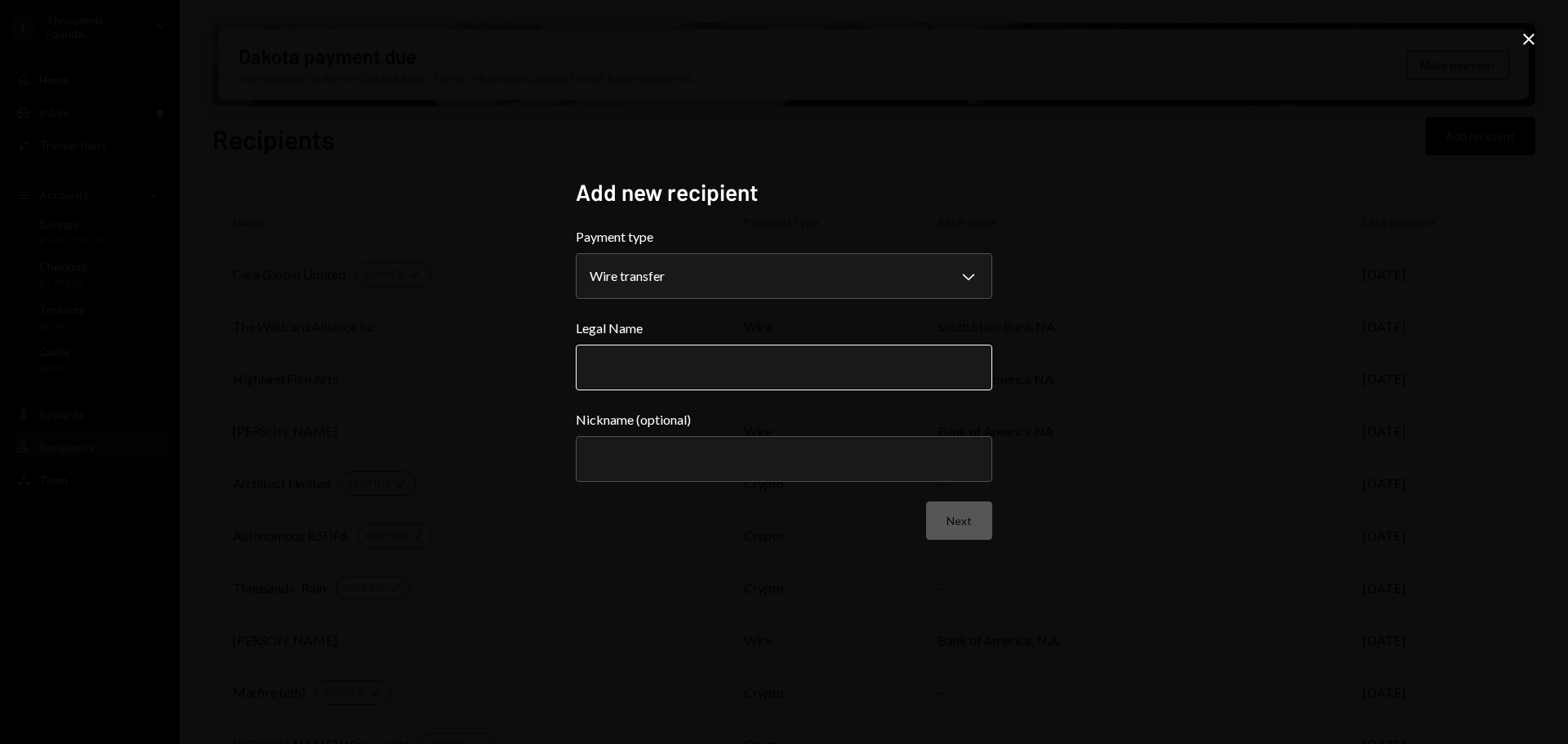
click at [641, 362] on input "Legal Name" at bounding box center [784, 367] width 417 height 46
paste input "**********"
type input "**********"
click at [952, 520] on button "Next" at bounding box center [959, 521] width 66 height 38
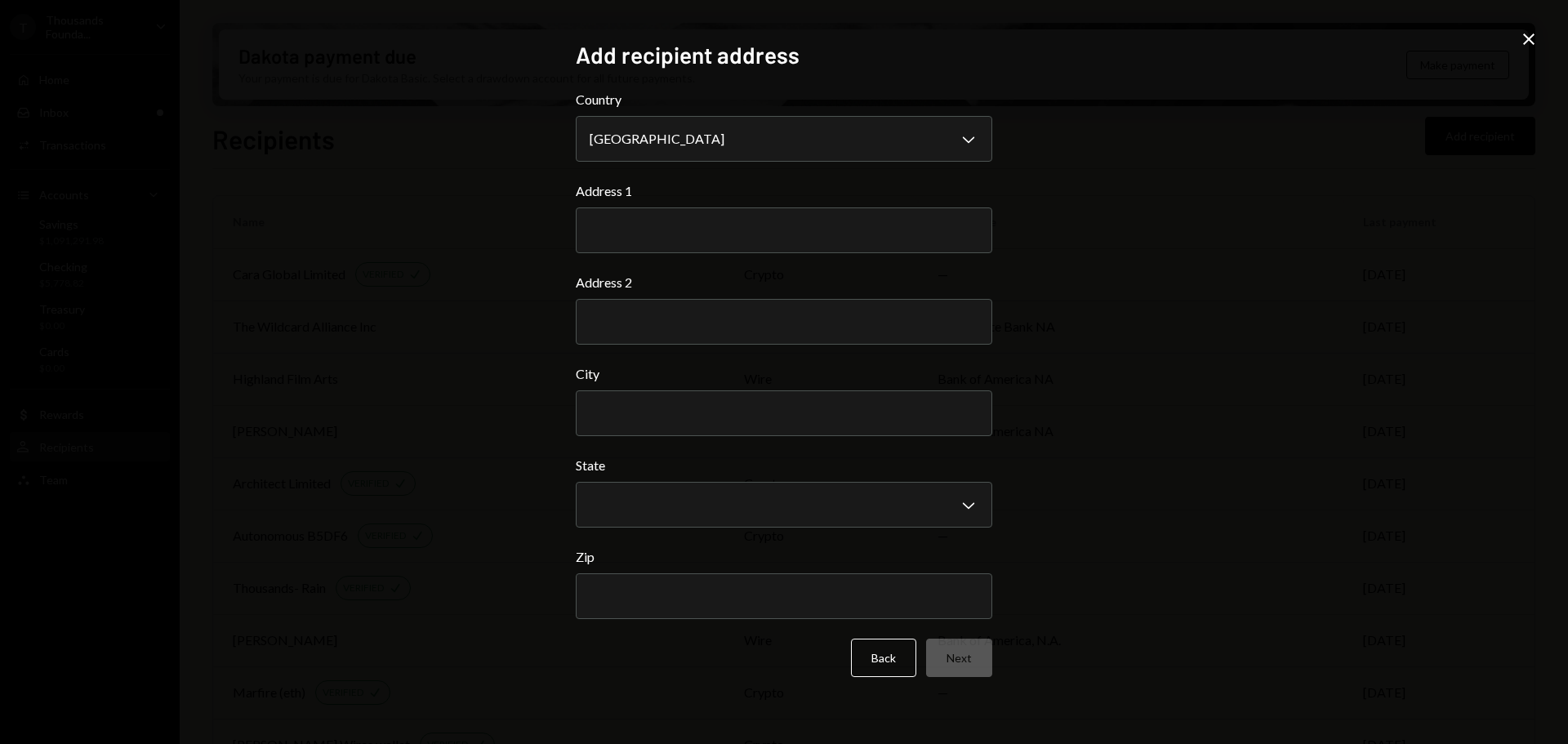
click at [1385, 368] on div "**********" at bounding box center [784, 372] width 1568 height 744
click at [863, 226] on input "Address 1" at bounding box center [784, 230] width 417 height 46
paste input "**********"
type input "**********"
click at [717, 122] on body "T Thousands Founda... Caret Down Home Home Inbox Inbox Activities Transactions …" at bounding box center [784, 372] width 1568 height 744
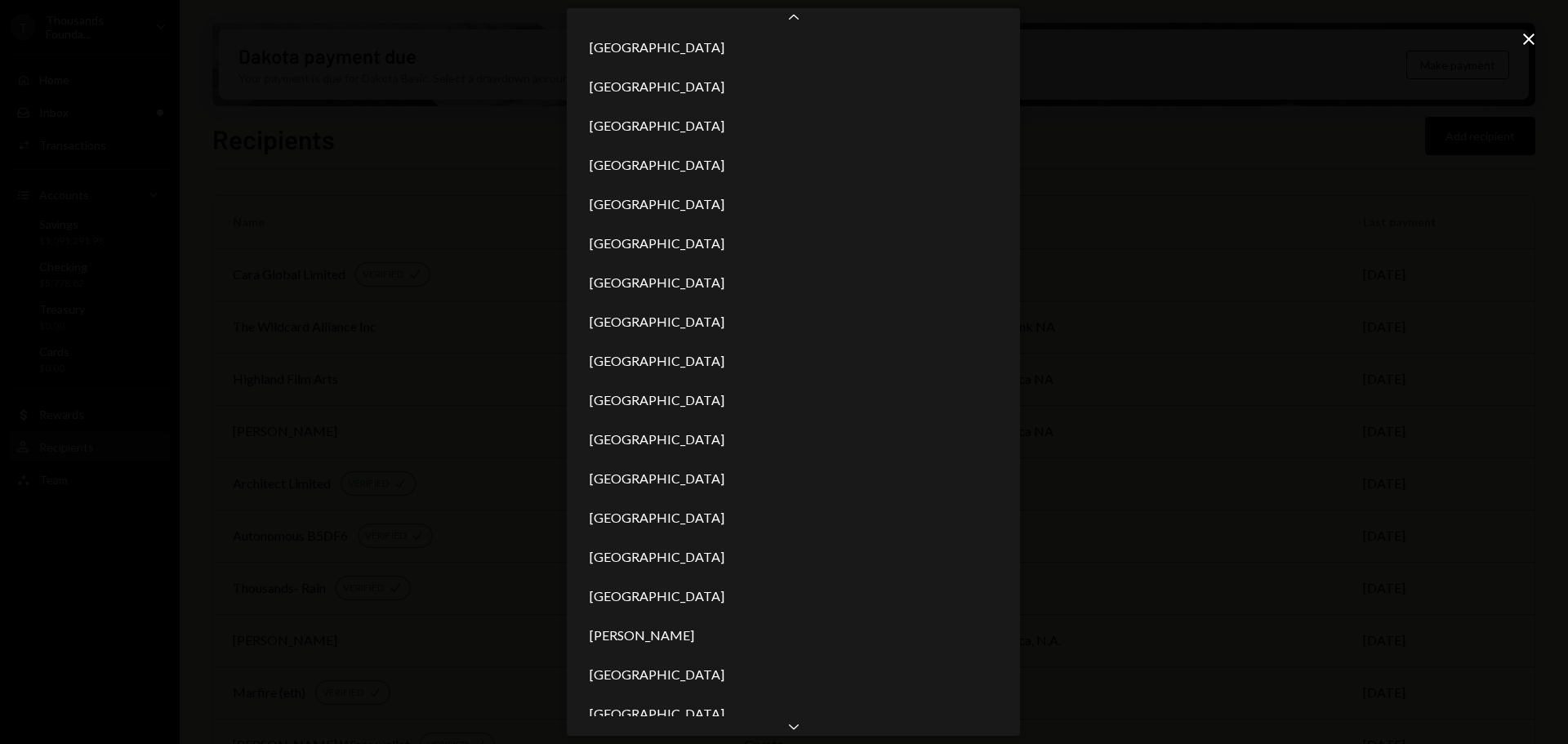
scroll to position [1143, 0]
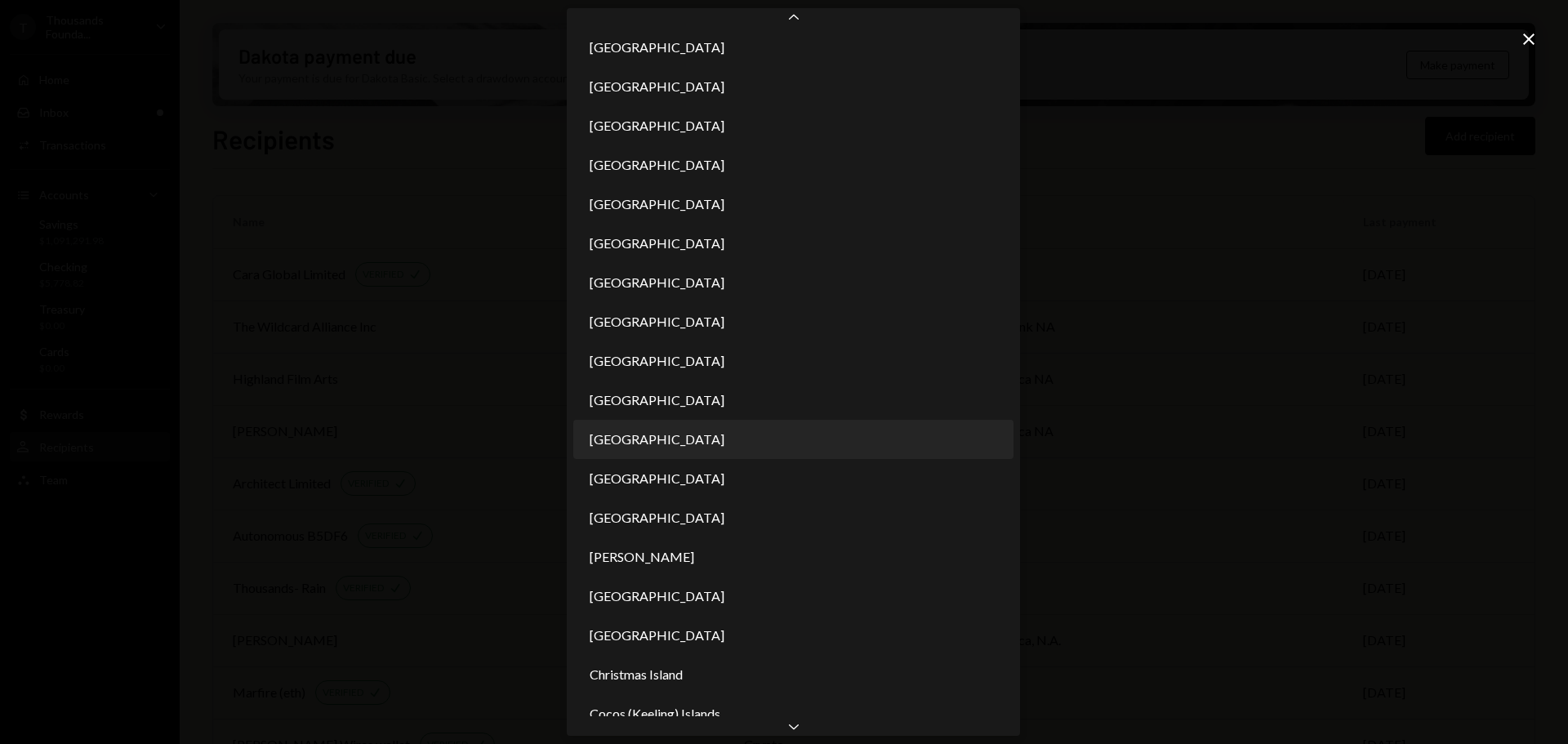
select select "***"
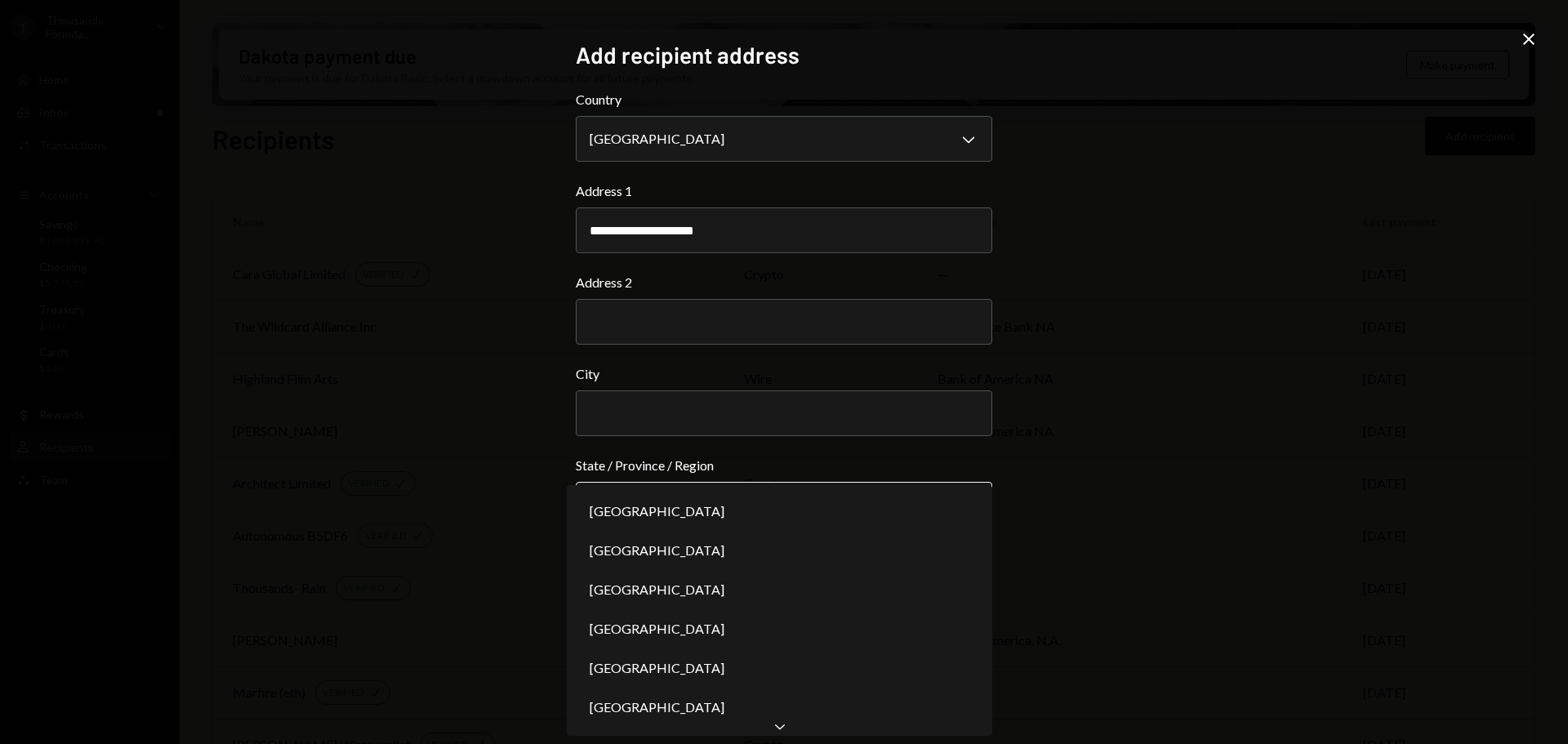
click at [778, 494] on body "T Thousands Founda... Caret Down Home Home Inbox Inbox Activities Transactions …" at bounding box center [784, 372] width 1568 height 744
select select "**"
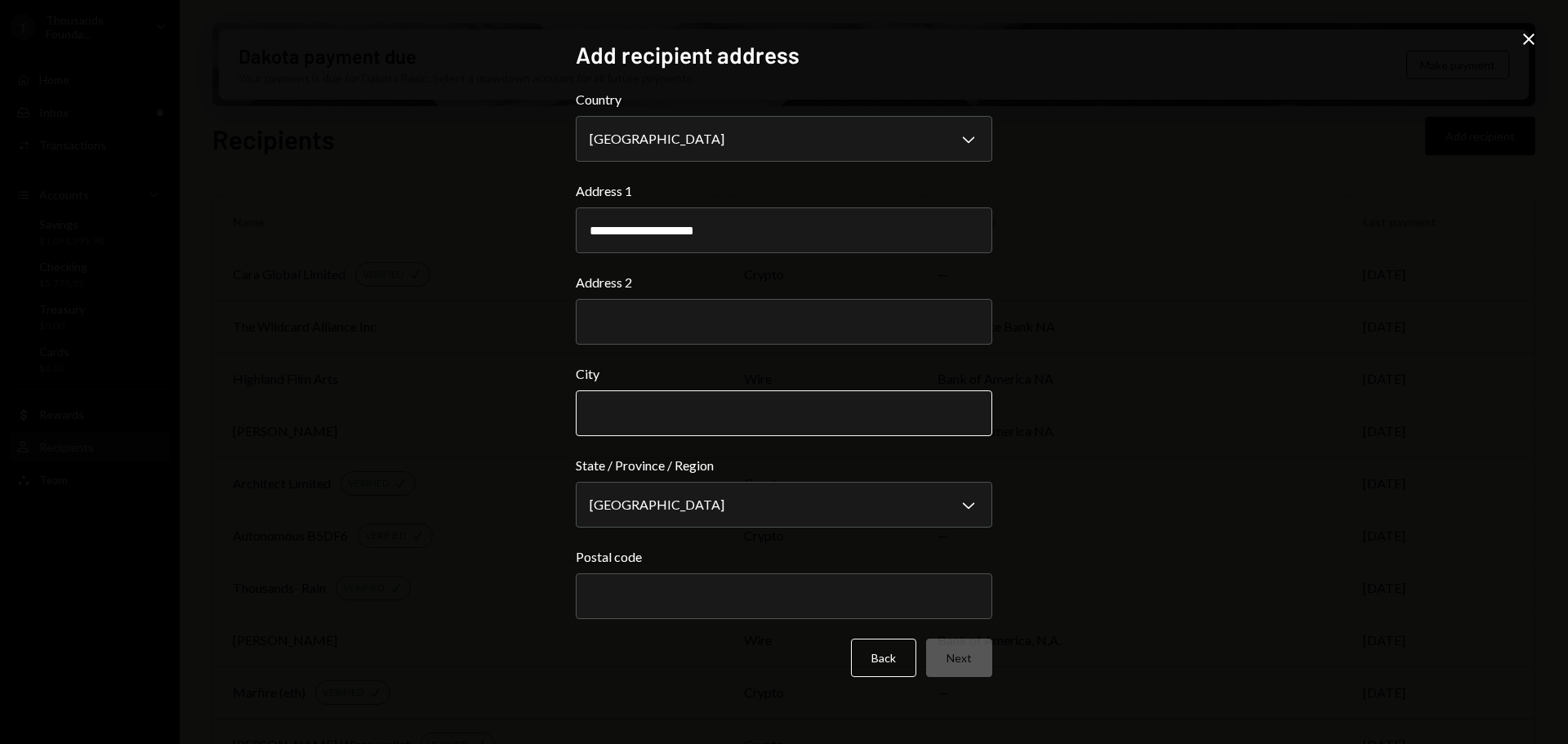
click at [782, 411] on input "City" at bounding box center [784, 413] width 417 height 46
type input "********"
click at [661, 662] on div "Back Next" at bounding box center [784, 658] width 417 height 38
click at [716, 598] on input "Postal code" at bounding box center [784, 597] width 417 height 46
type input "*******"
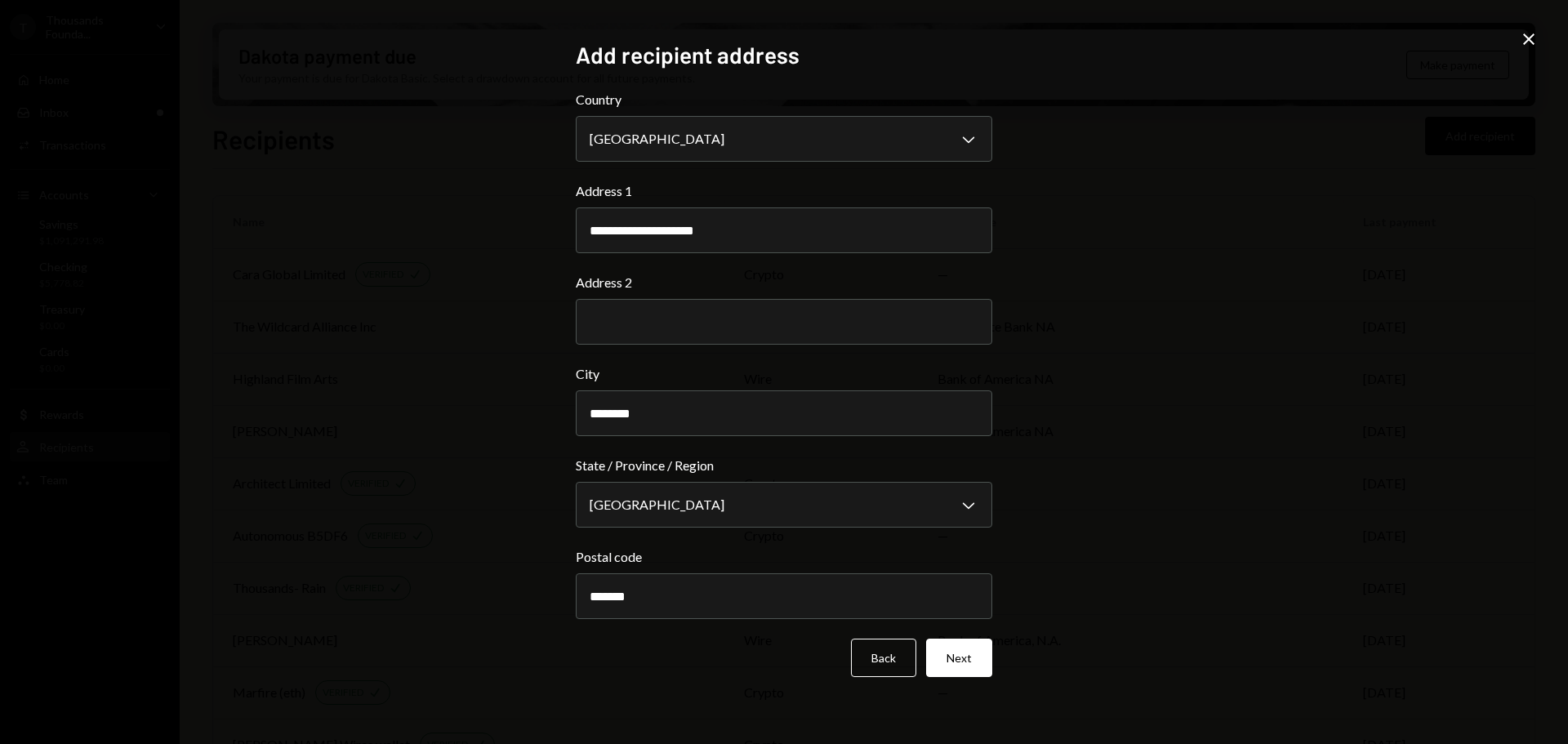
click at [877, 620] on form "**********" at bounding box center [784, 383] width 417 height 588
click at [960, 655] on button "Next" at bounding box center [959, 658] width 66 height 38
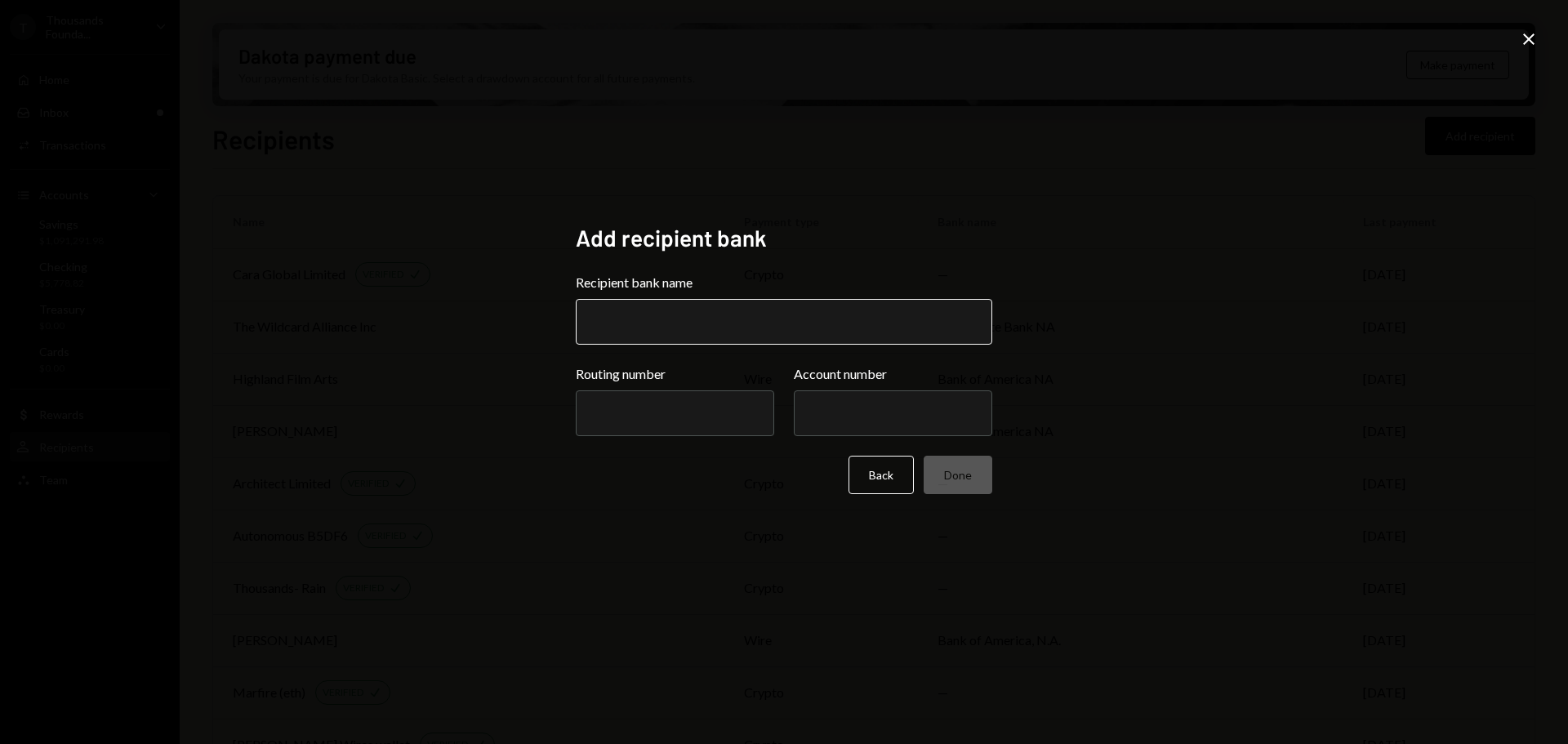
click at [708, 327] on input "Recipient bank name" at bounding box center [784, 322] width 417 height 46
click at [1525, 39] on icon "Close" at bounding box center [1529, 38] width 19 height 19
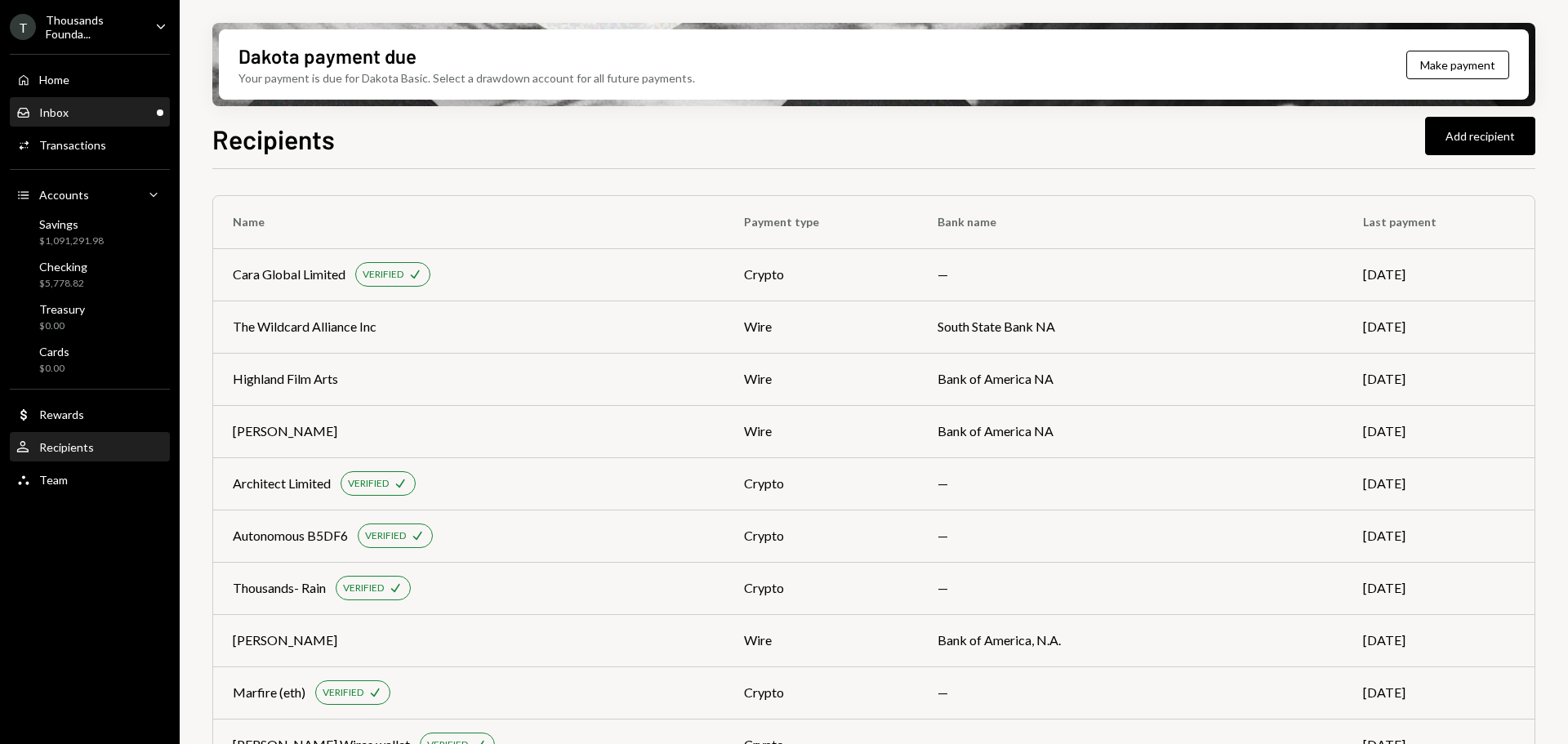
click at [130, 106] on div "Inbox Inbox" at bounding box center [90, 112] width 147 height 15
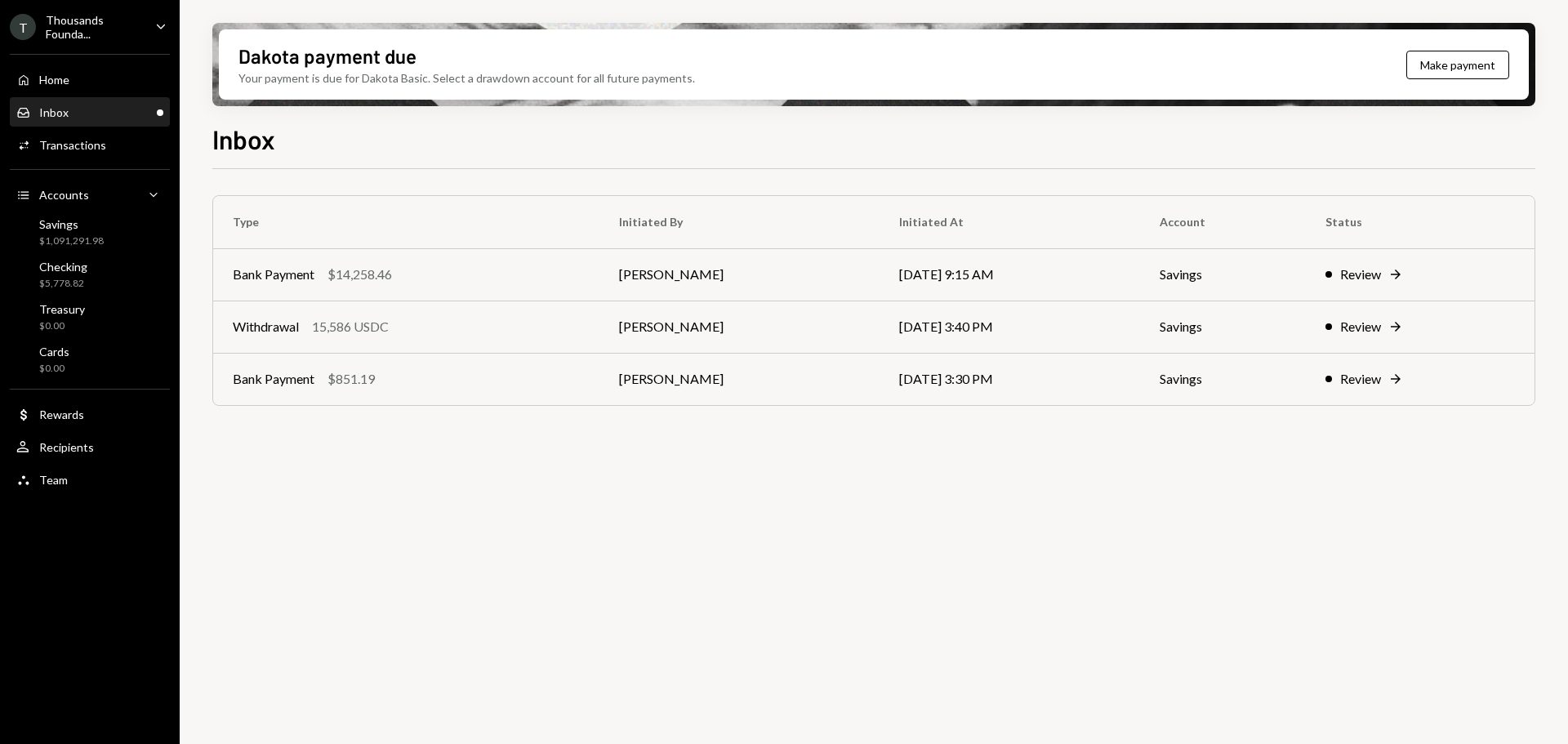
click at [150, 26] on div "T Thousands Founda... Caret Down" at bounding box center [90, 27] width 180 height 27
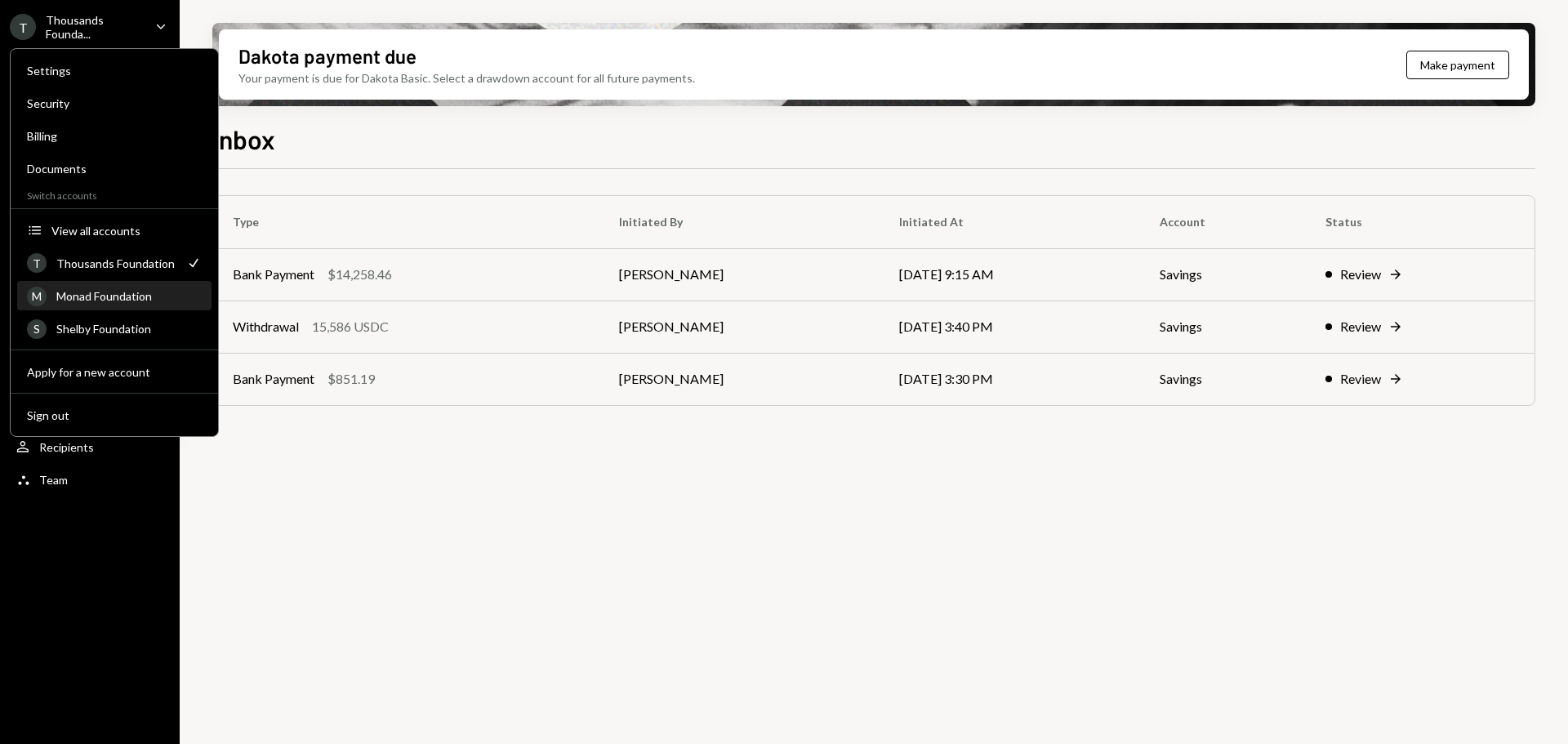
click at [118, 293] on div "Monad Foundation" at bounding box center [129, 295] width 145 height 14
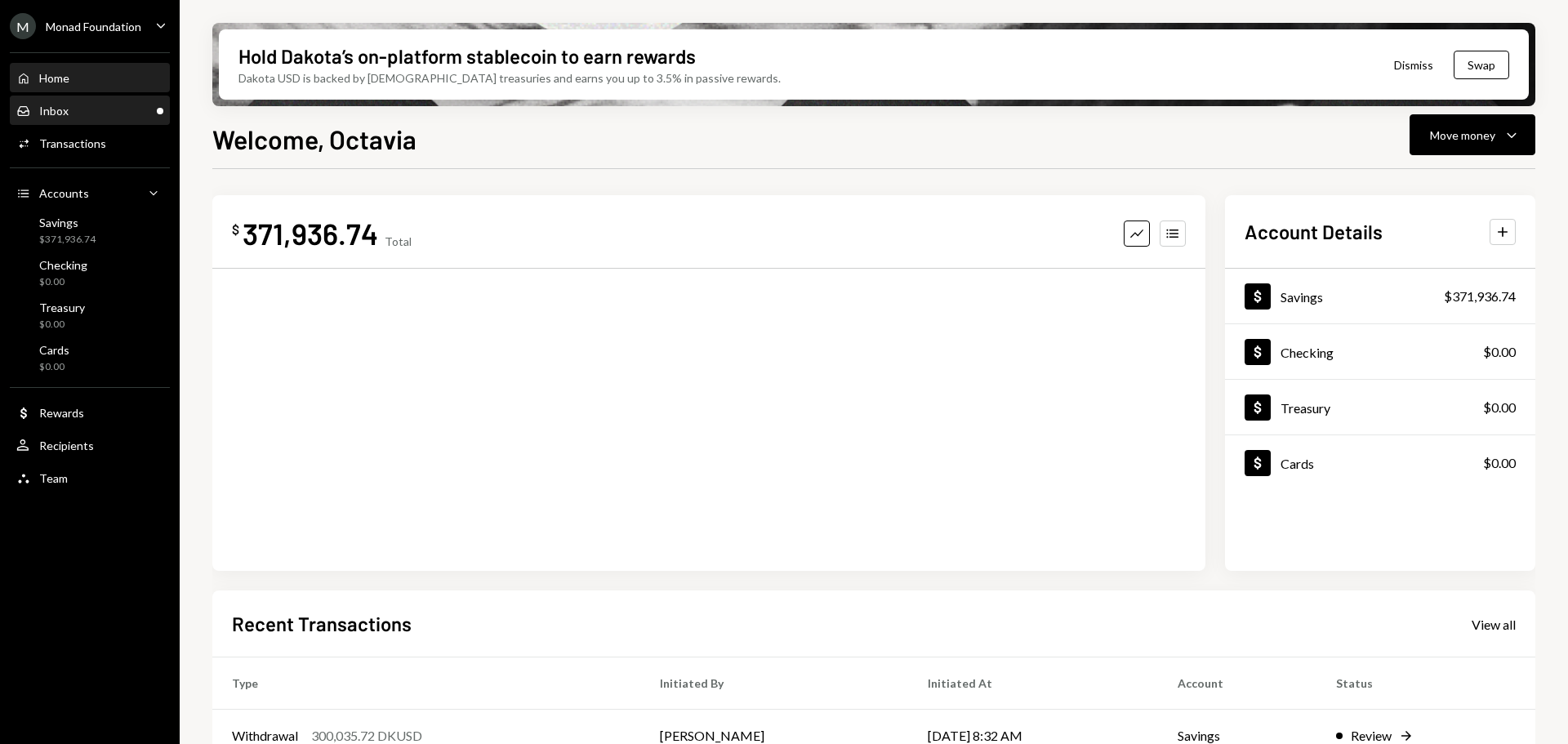
click at [90, 112] on div "Inbox Inbox" at bounding box center [90, 112] width 147 height 15
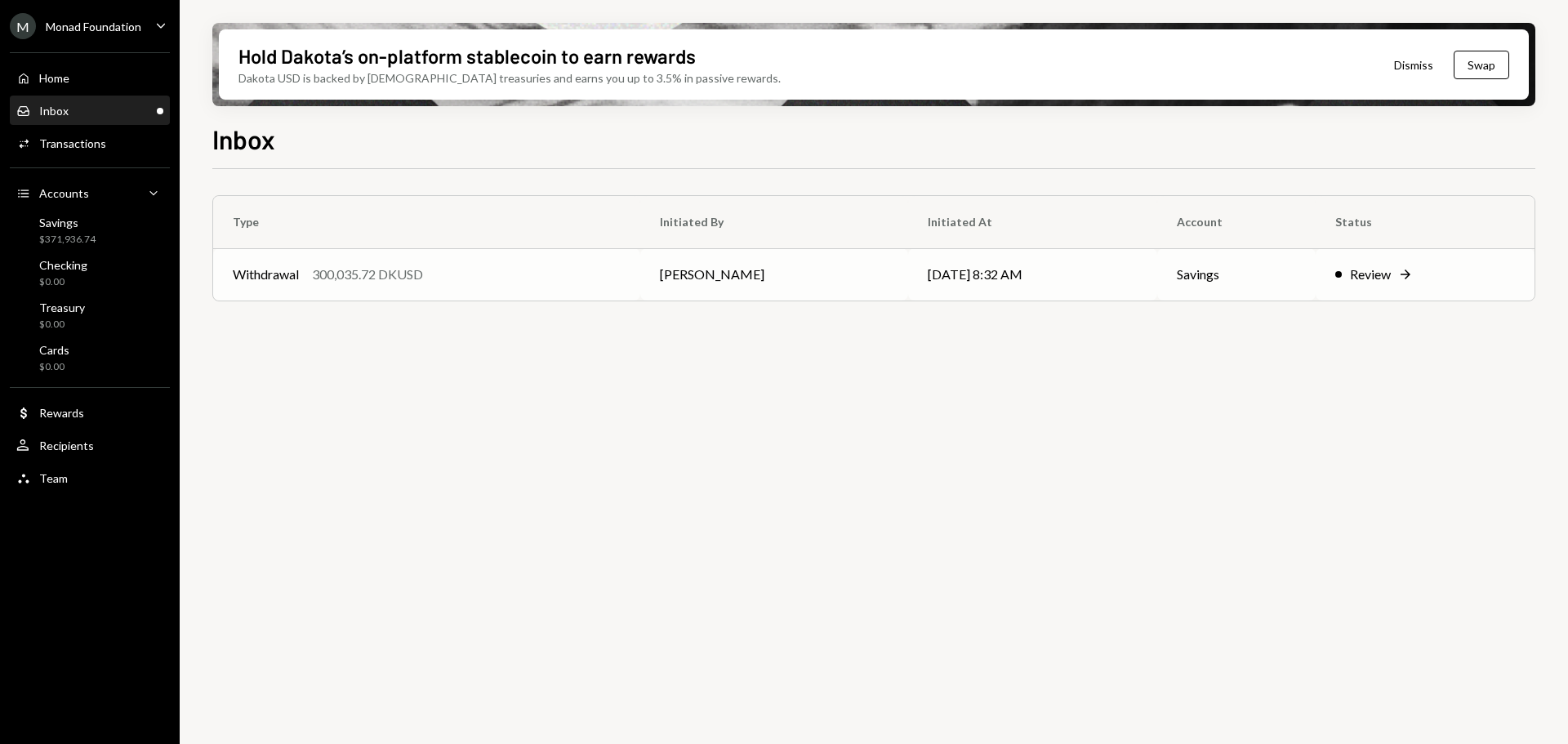
click at [435, 271] on div "Withdrawal 300,035.72 DKUSD" at bounding box center [427, 274] width 388 height 19
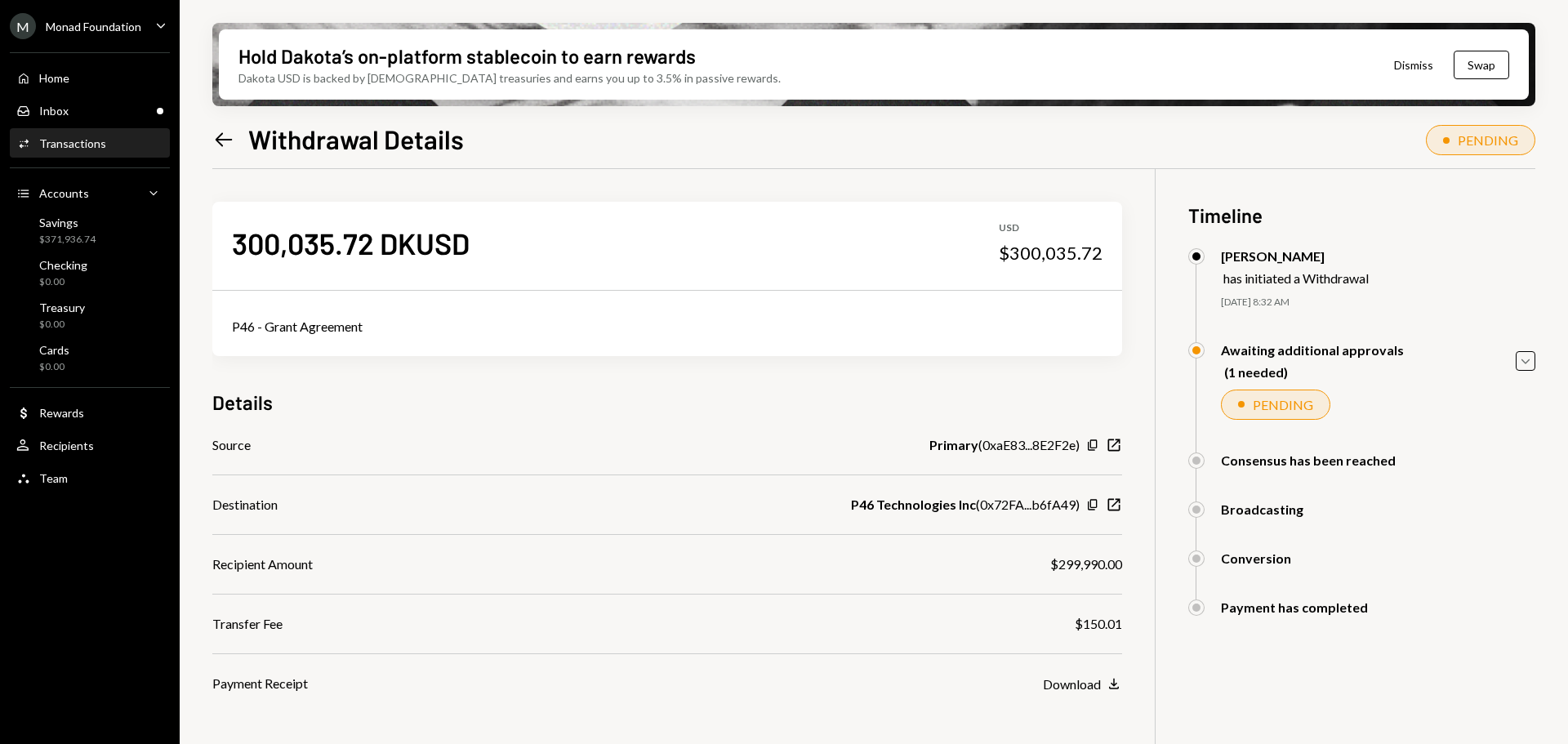
scroll to position [131, 0]
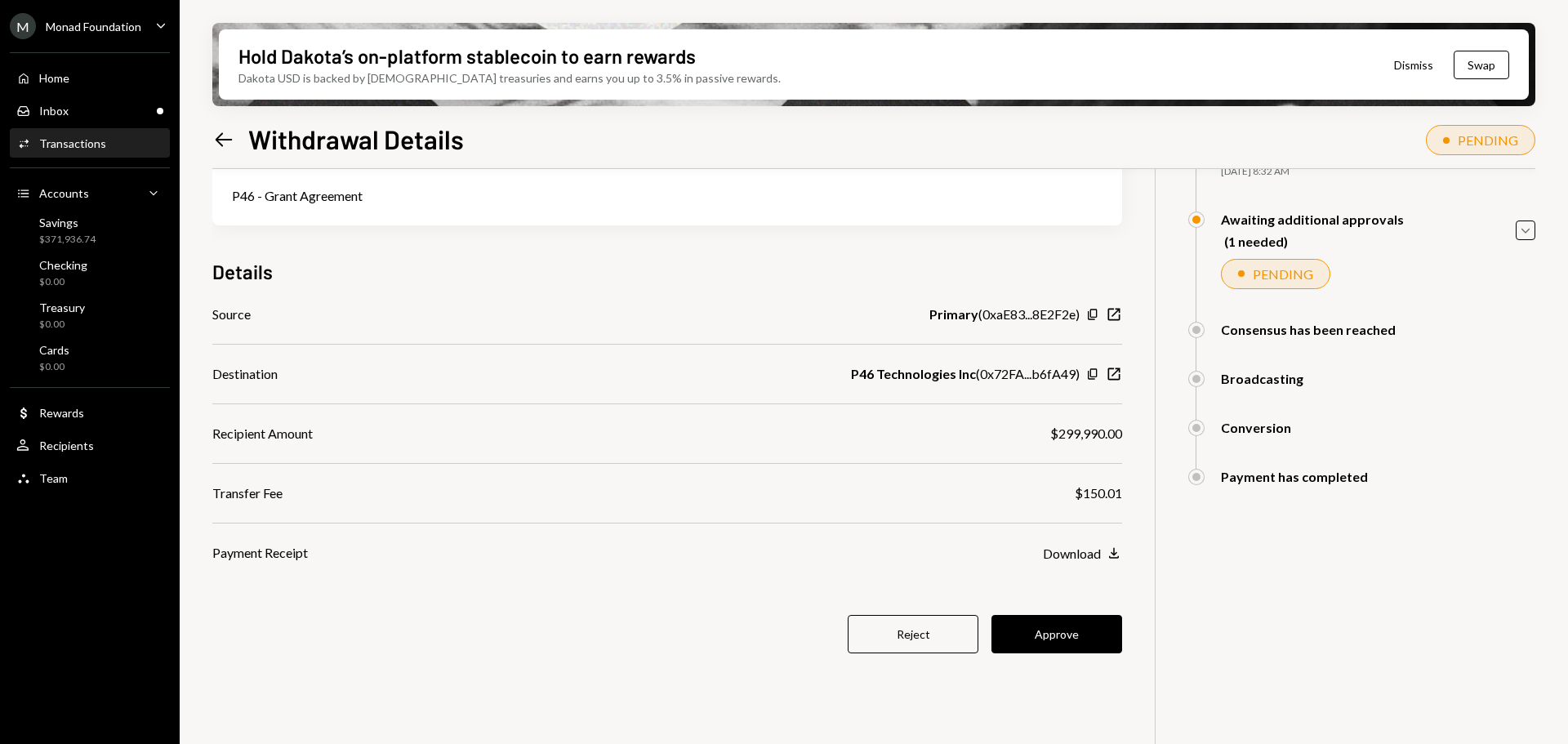
click at [115, 144] on div "Activities Transactions" at bounding box center [90, 143] width 147 height 15
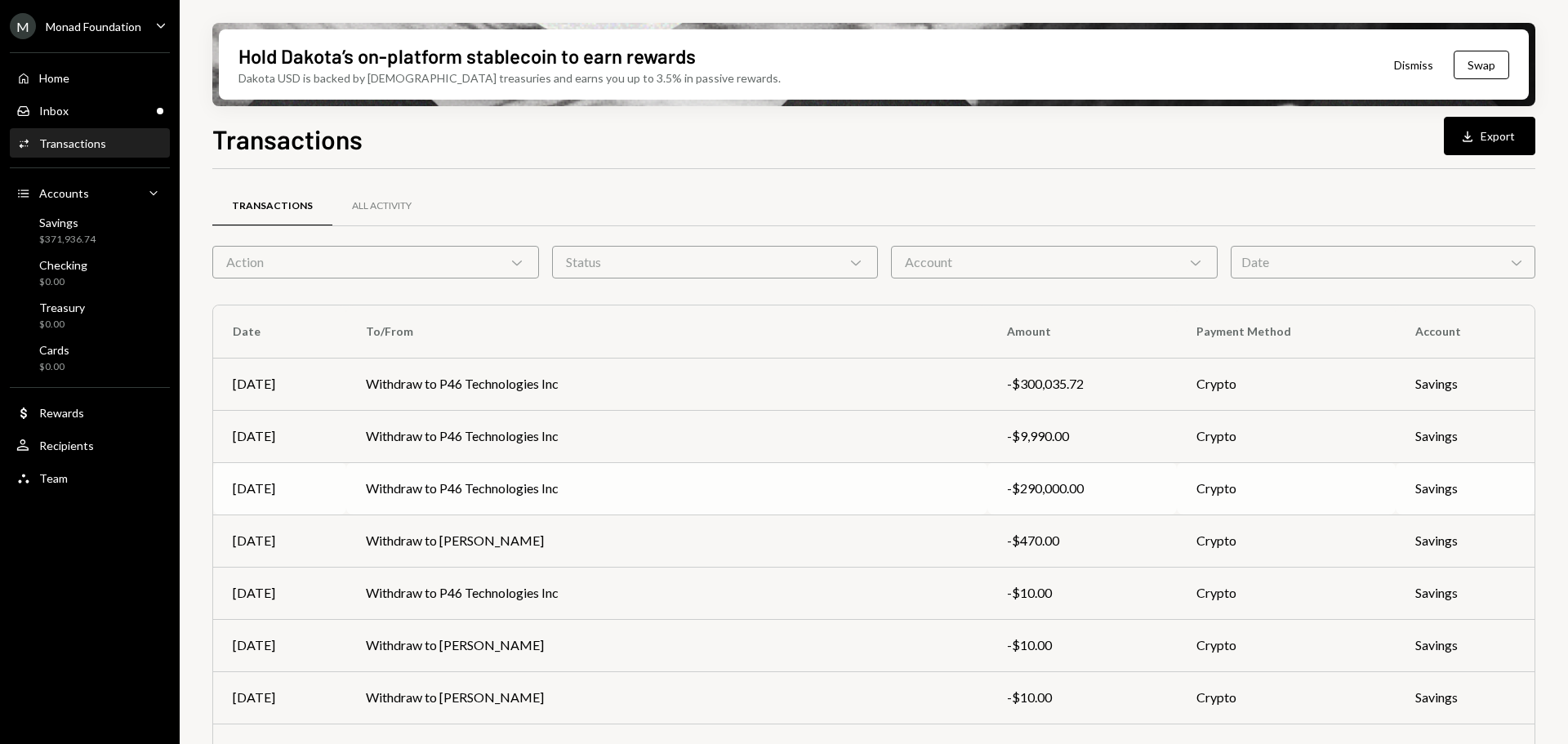
click at [471, 484] on td "Withdraw to P46 Technologies Inc" at bounding box center [666, 488] width 641 height 52
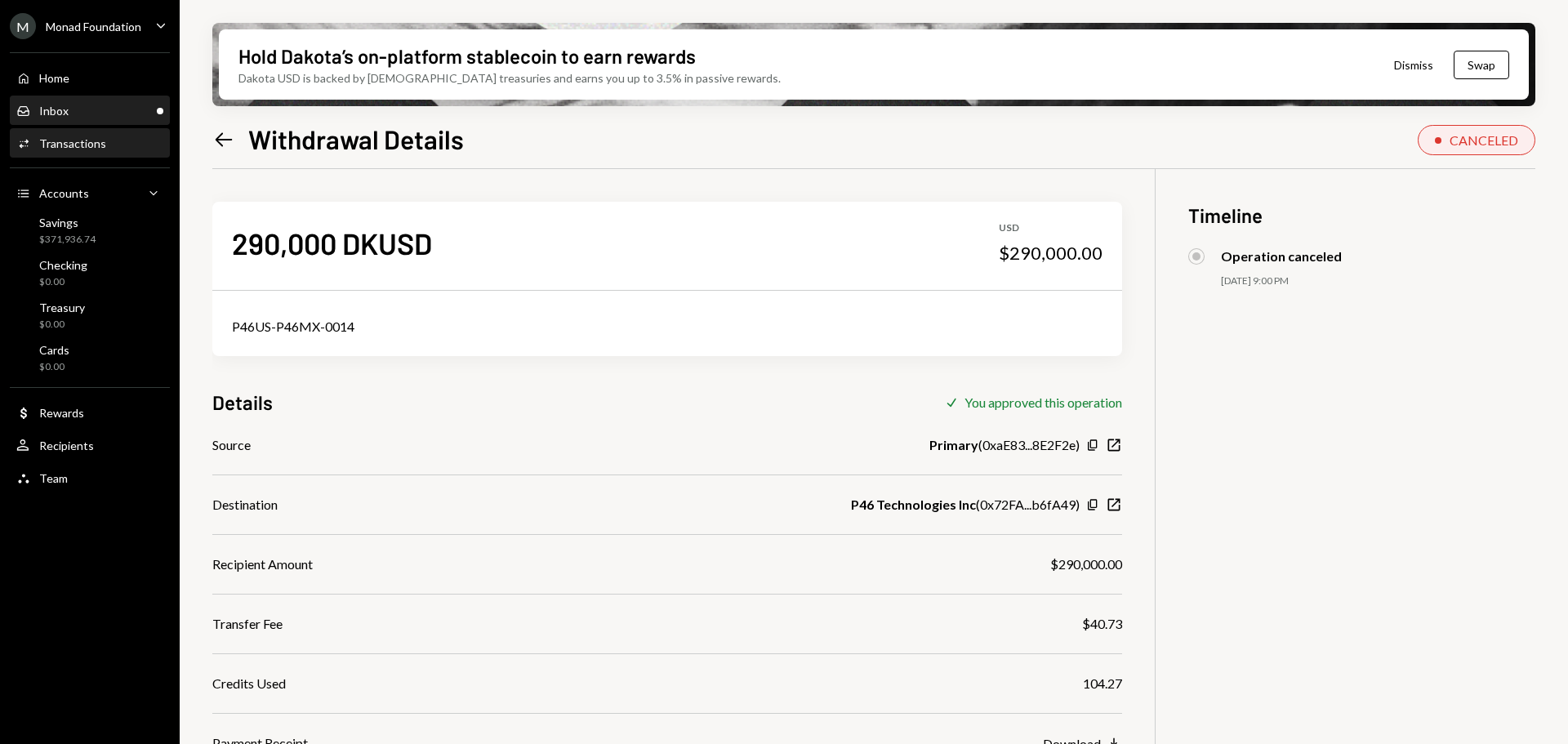
click at [92, 112] on div "Inbox Inbox" at bounding box center [90, 112] width 147 height 15
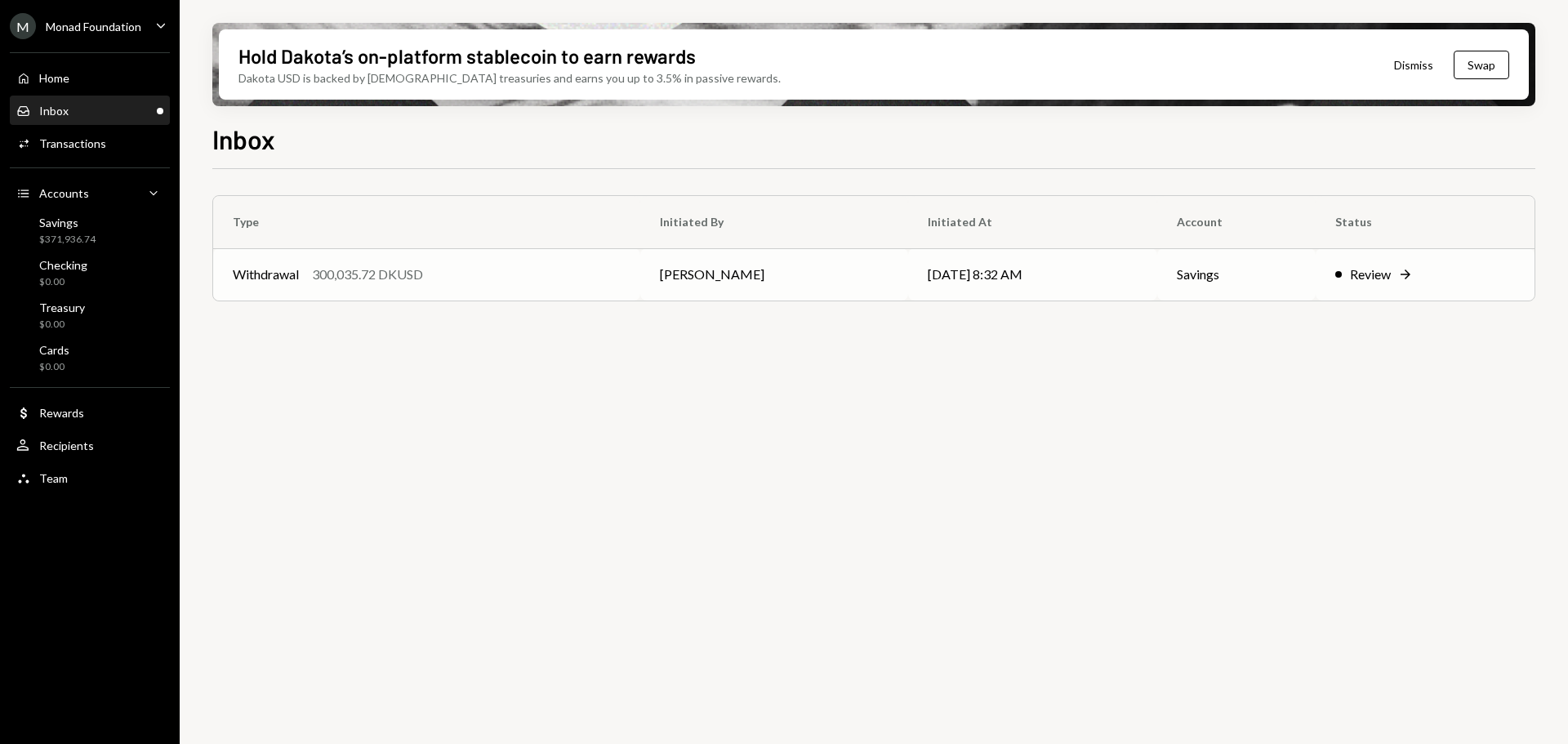
click at [666, 260] on td "[PERSON_NAME]" at bounding box center [774, 274] width 268 height 52
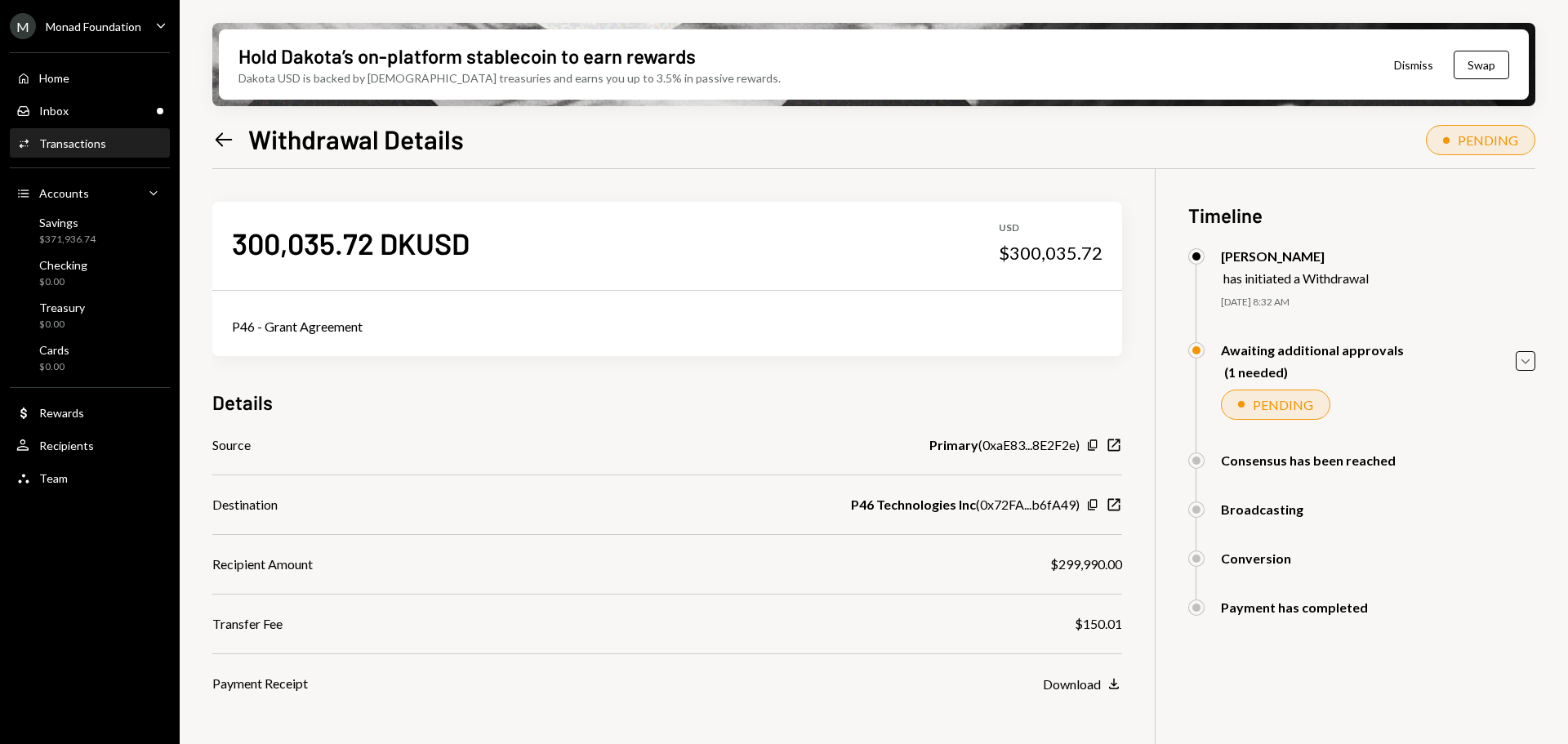
scroll to position [131, 0]
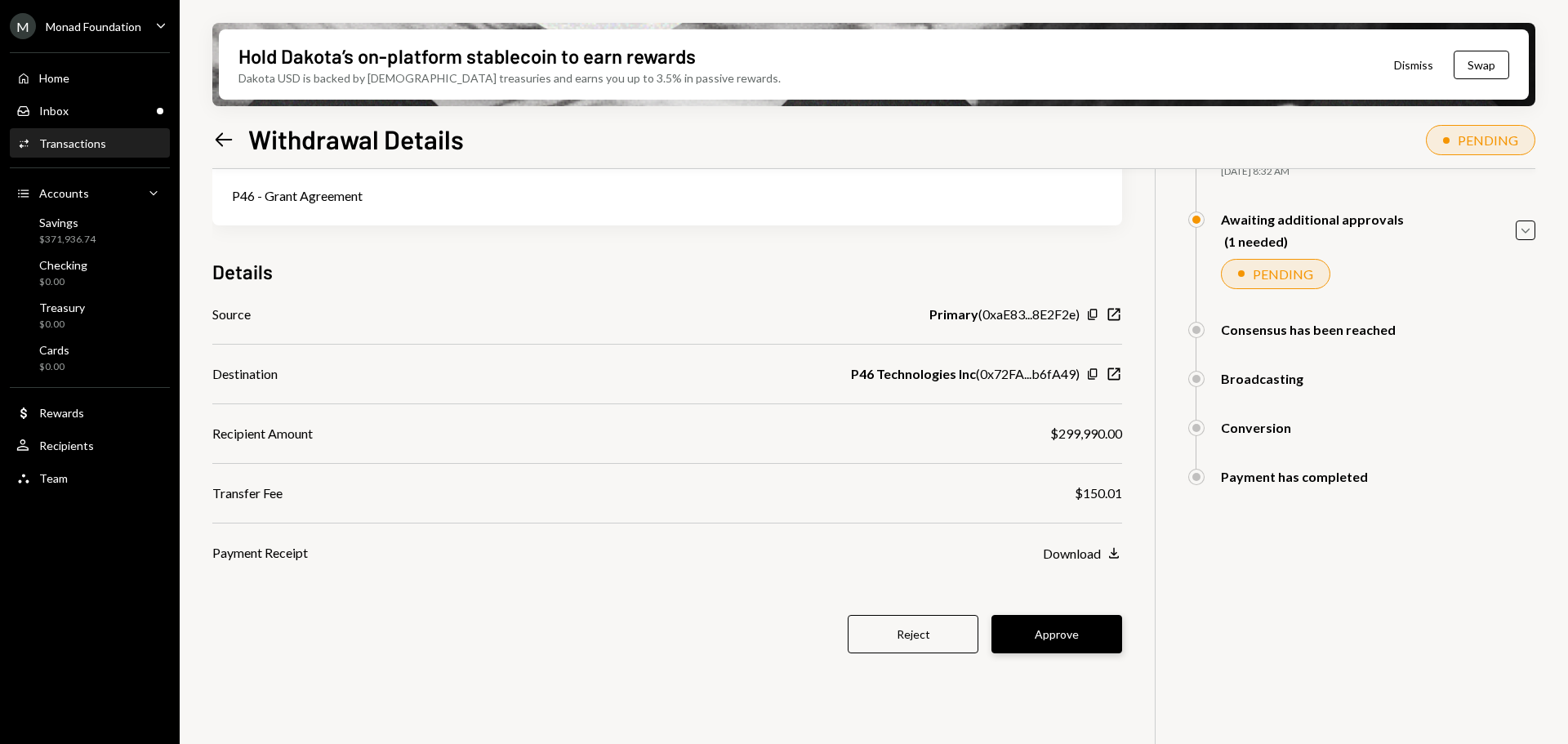
click at [1065, 639] on button "Approve" at bounding box center [1056, 634] width 131 height 38
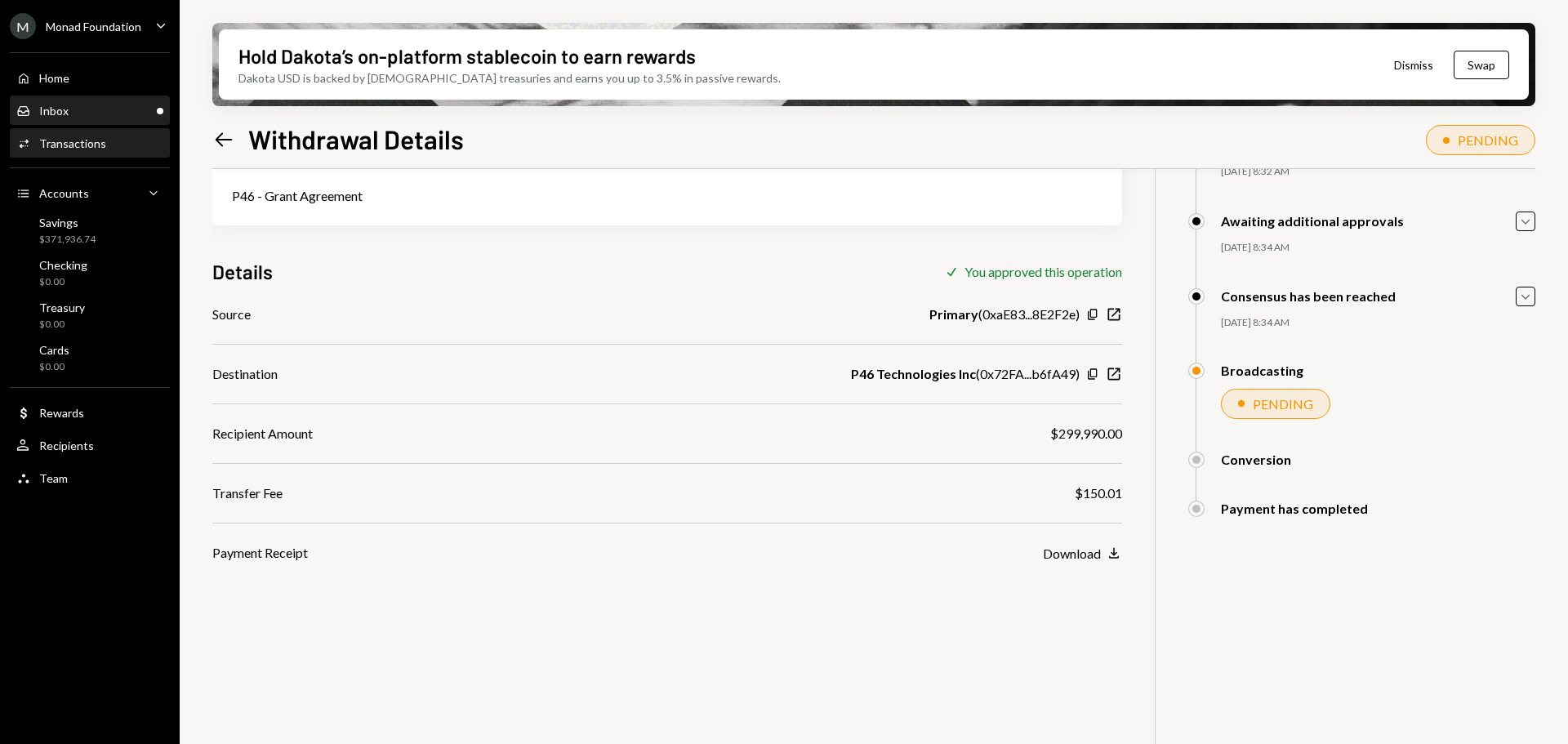
click at [104, 109] on div "Inbox Inbox" at bounding box center [90, 112] width 147 height 15
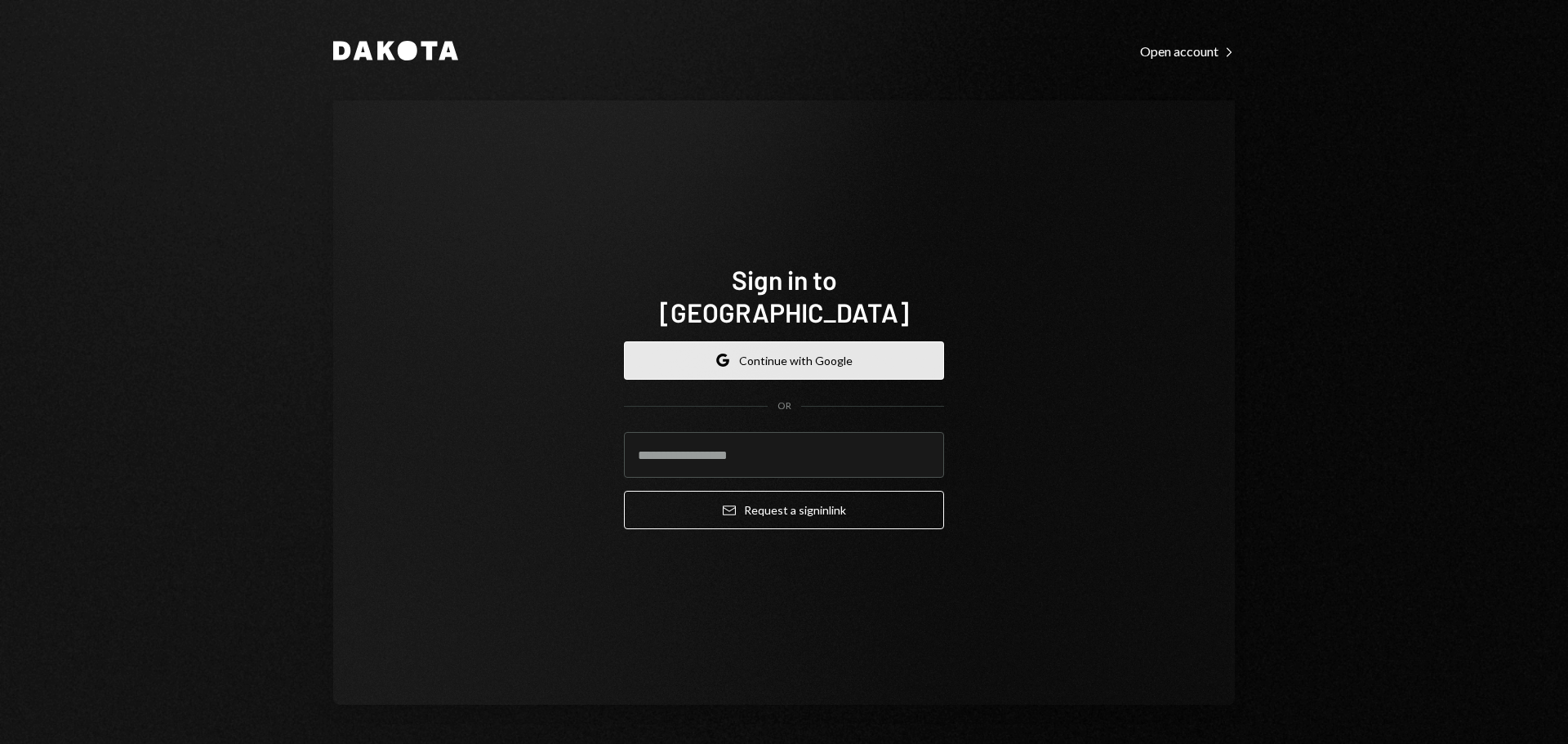
click at [810, 342] on button "Google Continue with Google" at bounding box center [784, 361] width 320 height 38
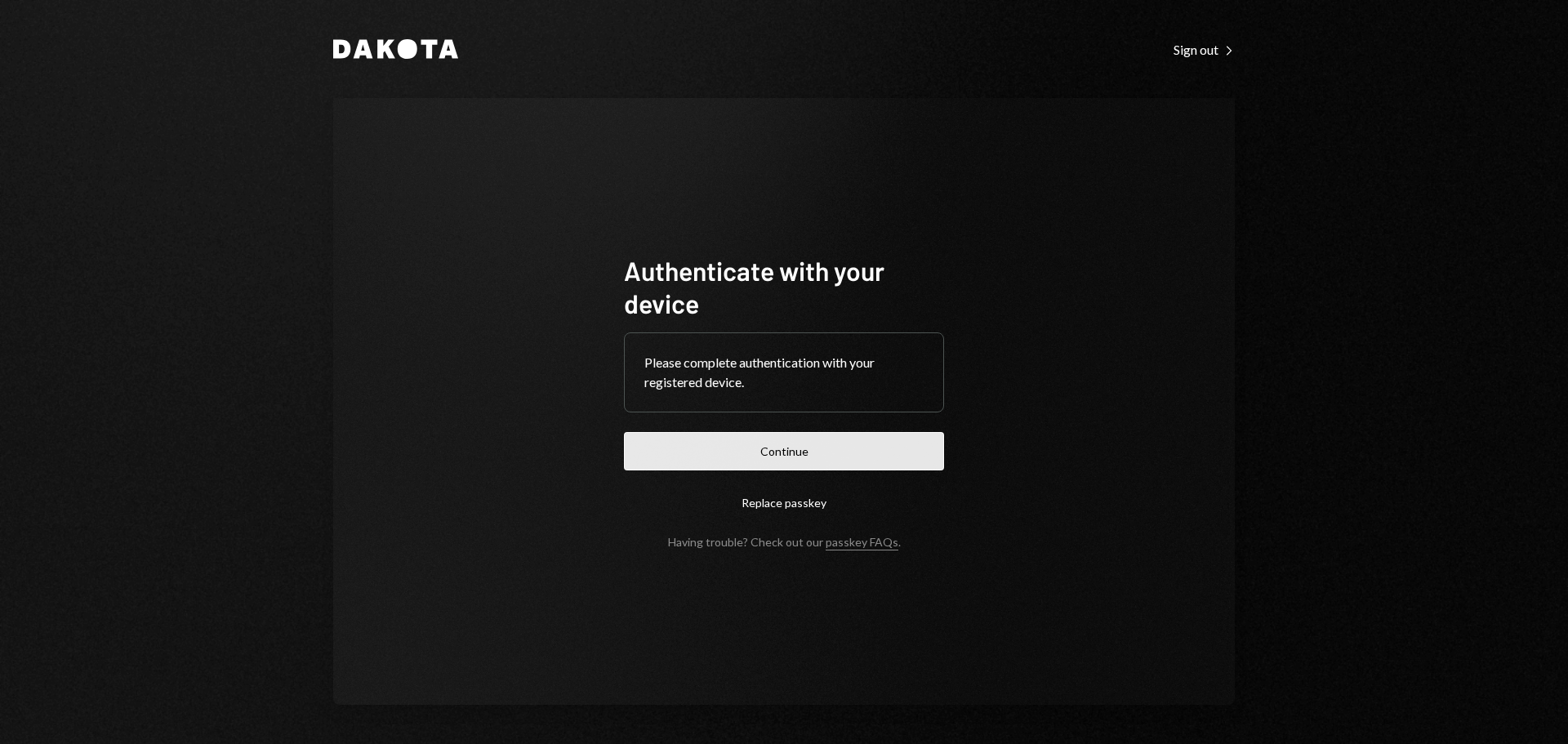
click at [877, 458] on button "Continue" at bounding box center [784, 452] width 320 height 38
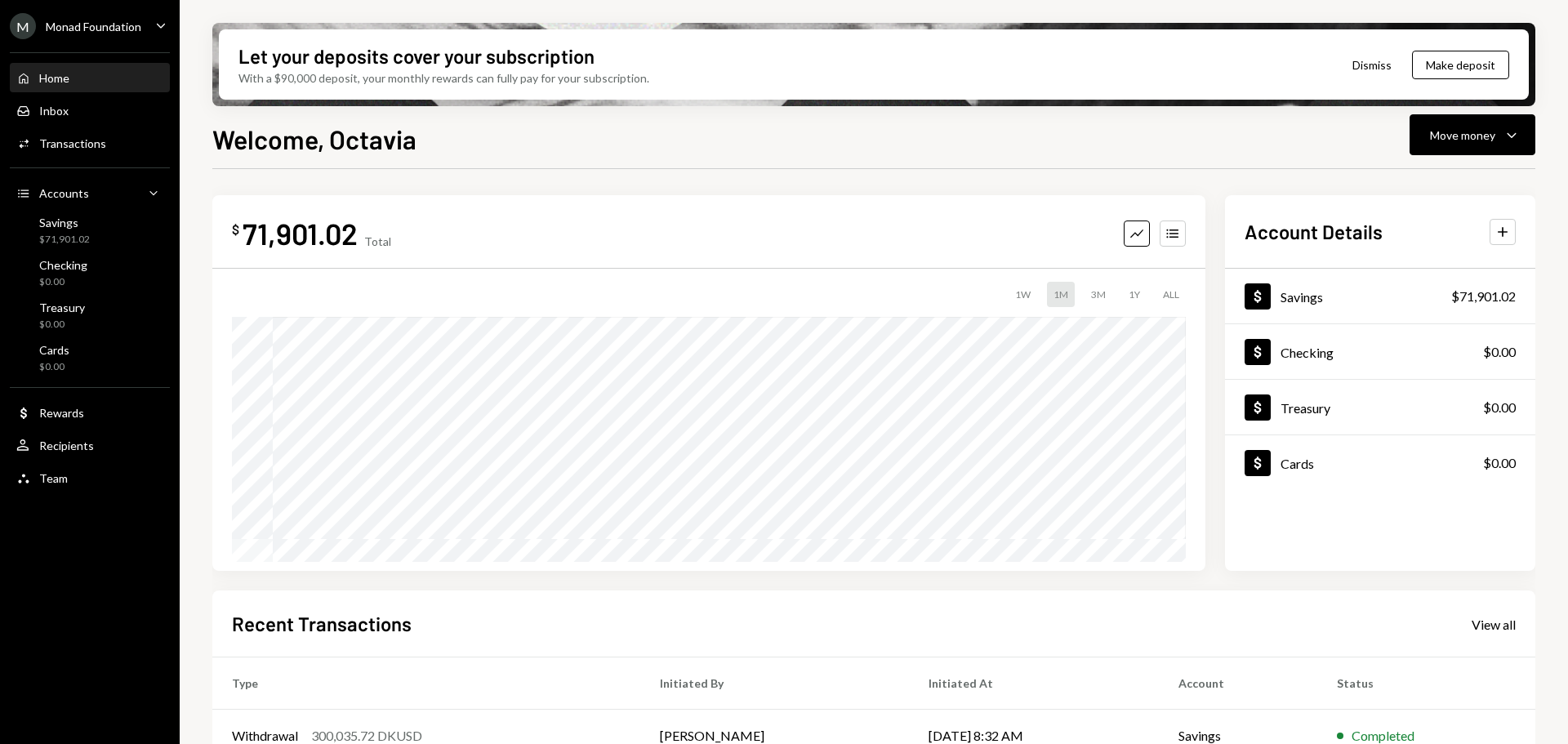
click at [148, 22] on div "M Monad Foundation Caret Down" at bounding box center [90, 26] width 180 height 27
click at [551, 136] on div "Welcome, [PERSON_NAME] Move money Caret Down" at bounding box center [874, 137] width 1323 height 36
click at [122, 148] on div "Activities Transactions" at bounding box center [90, 143] width 147 height 15
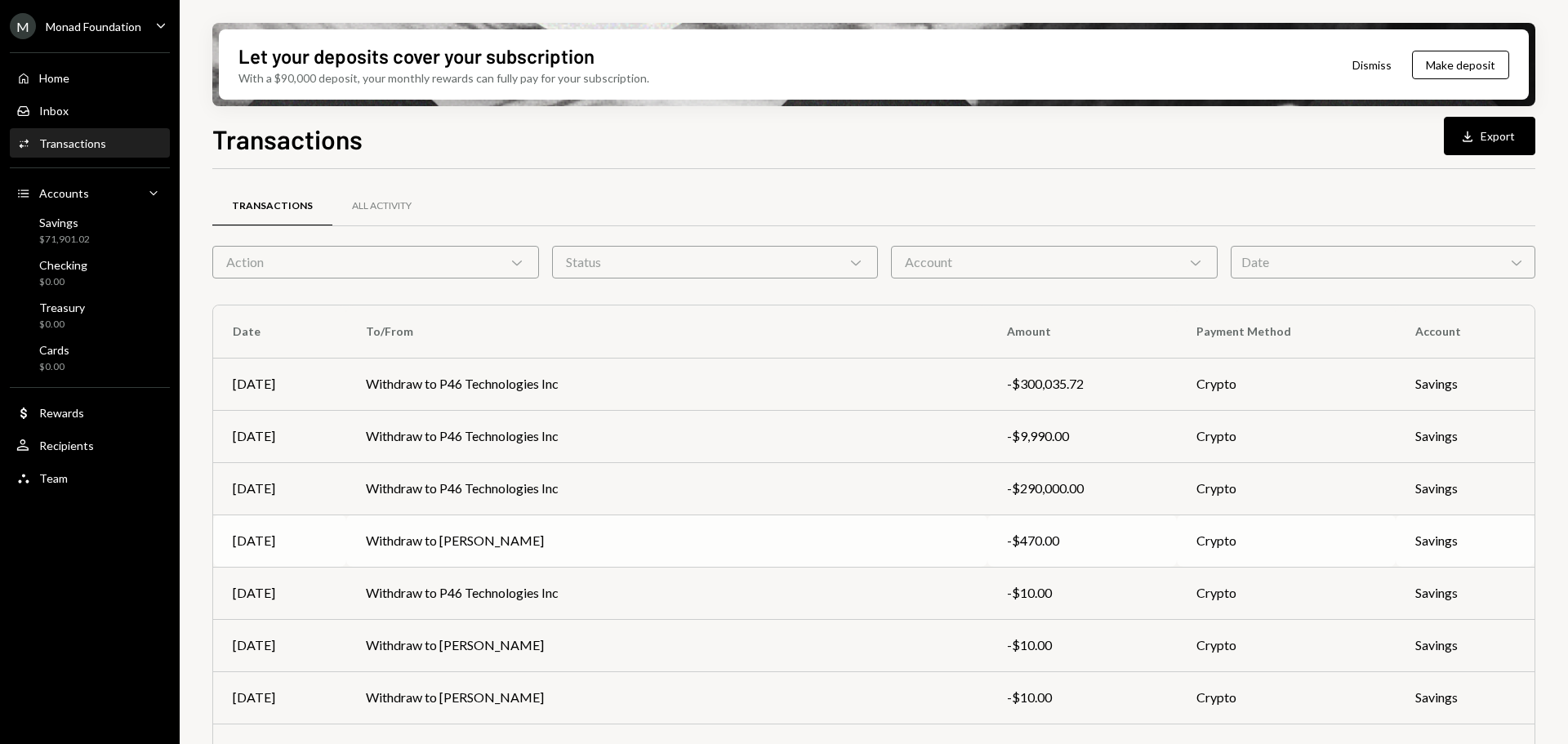
click at [538, 536] on td "Withdraw to [PERSON_NAME]" at bounding box center [666, 540] width 641 height 52
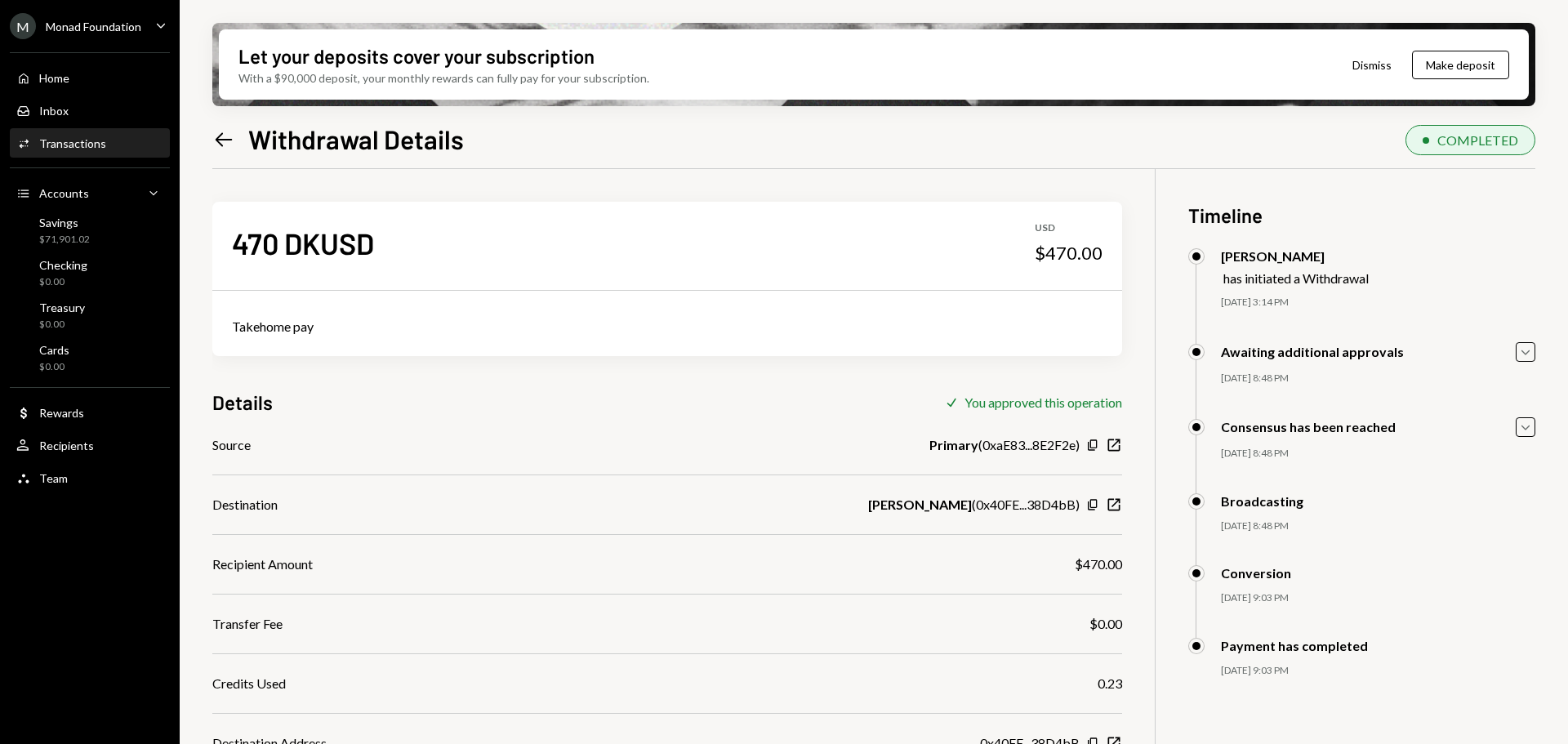
scroll to position [150, 0]
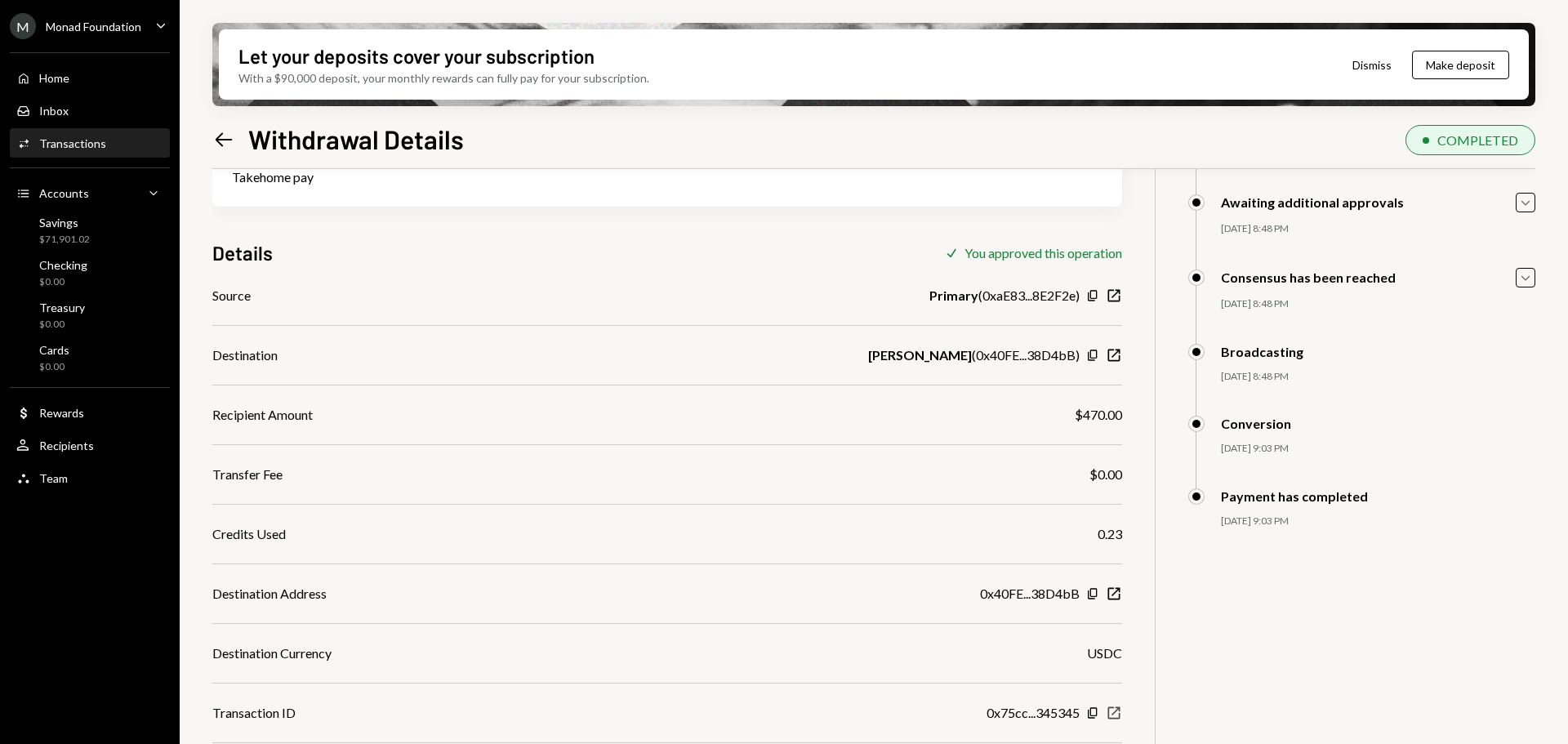
click at [1115, 713] on icon "button" at bounding box center [1114, 713] width 12 height 12
click at [1092, 356] on icon "Copy" at bounding box center [1093, 356] width 13 height 13
click at [1111, 355] on icon "New Window" at bounding box center [1114, 356] width 16 height 16
click at [92, 231] on div "Savings $71,901.02" at bounding box center [90, 231] width 147 height 31
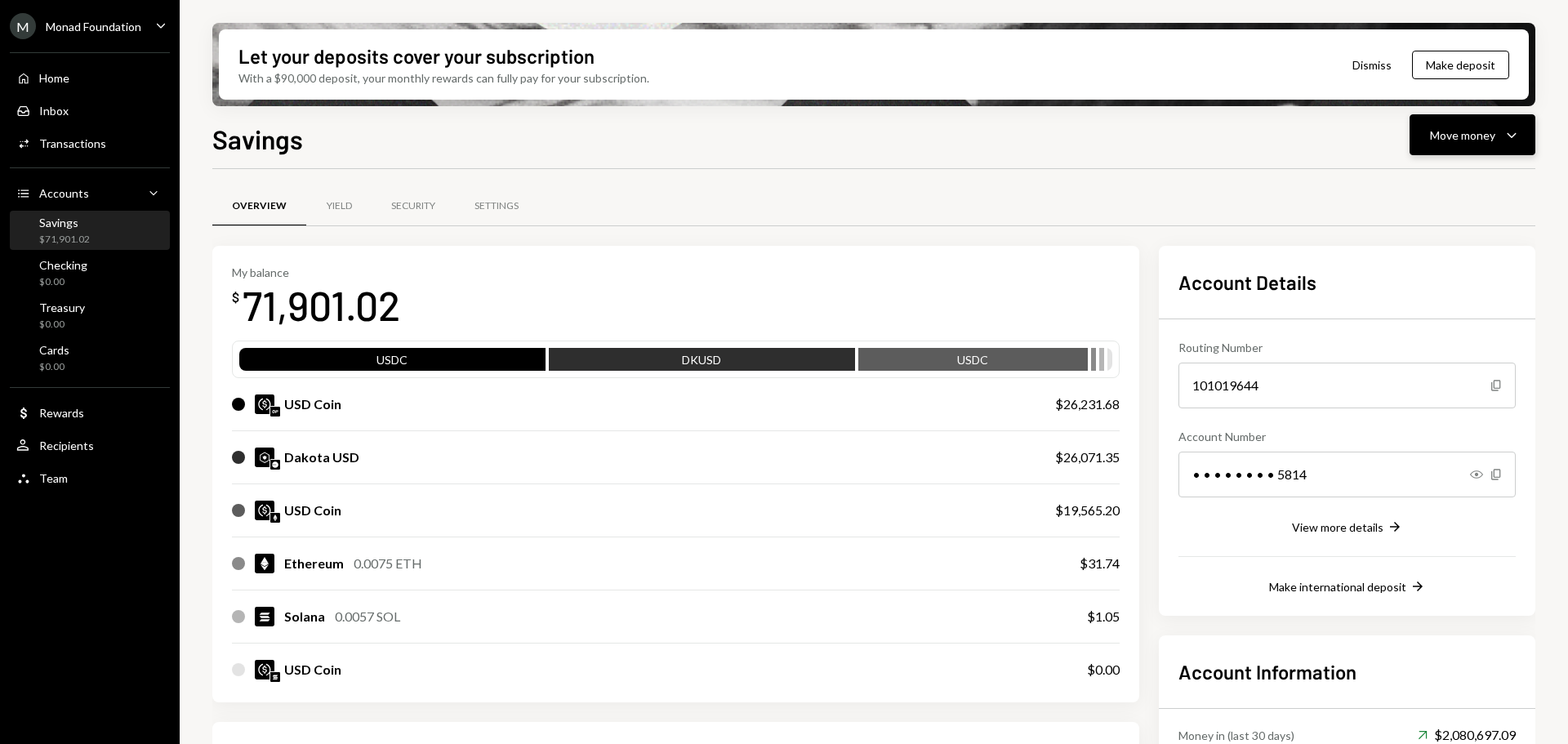
click at [1508, 139] on icon "Caret Down" at bounding box center [1511, 134] width 19 height 19
click at [1461, 182] on div "Send" at bounding box center [1459, 184] width 120 height 17
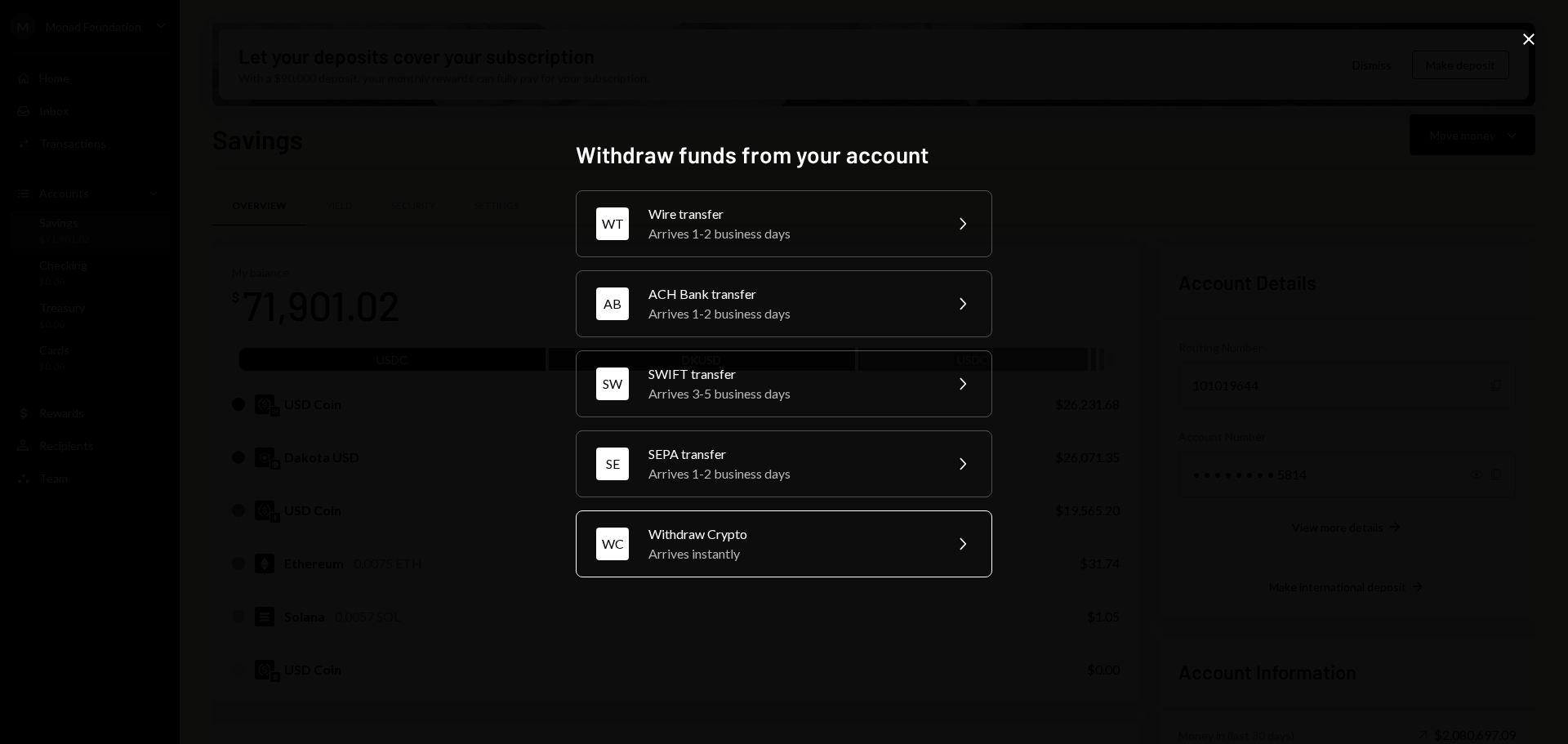
click at [863, 547] on div "Arrives instantly" at bounding box center [790, 553] width 284 height 19
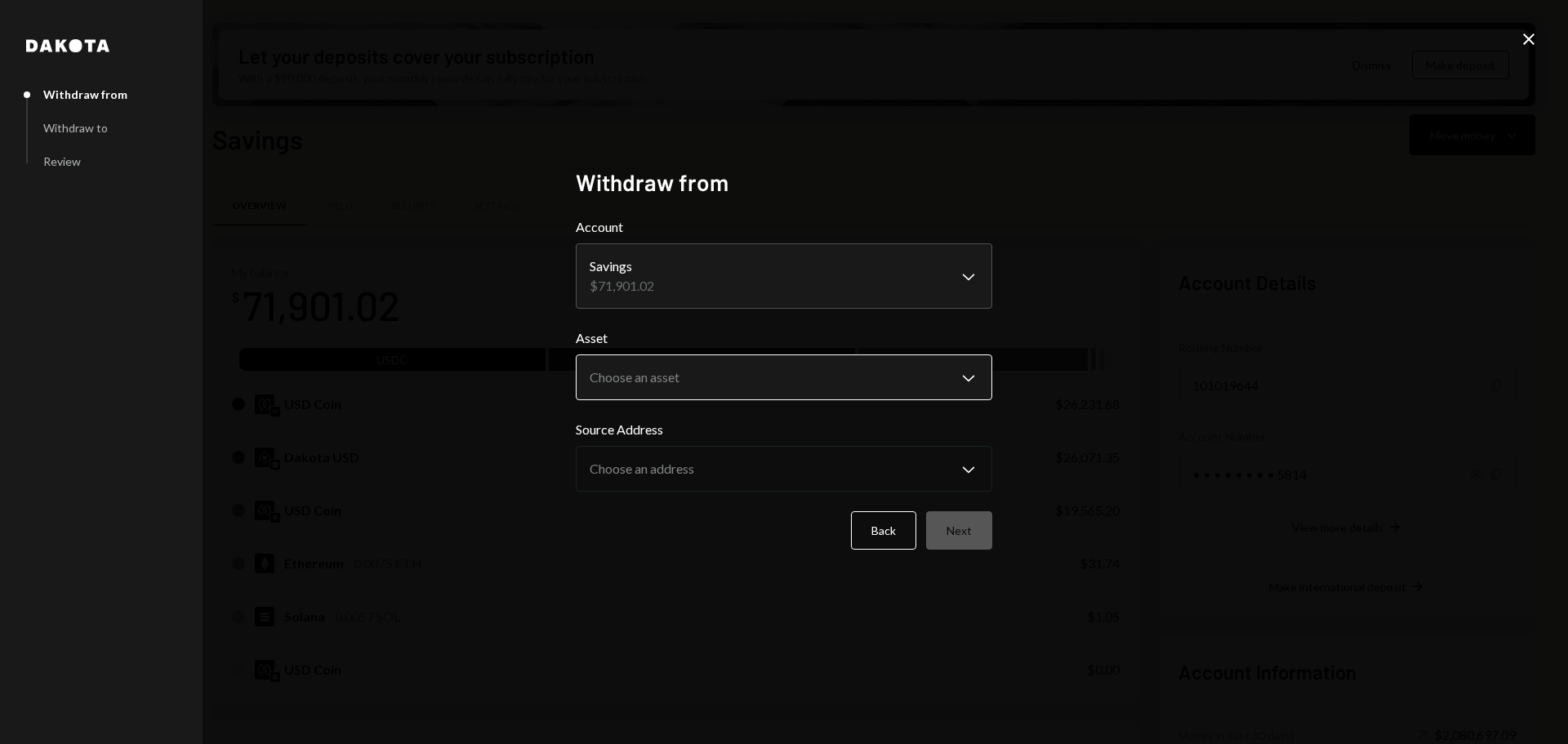
click at [934, 371] on body "M Monad Foundation Caret Down Home Home Inbox Inbox Activities Transactions Acc…" at bounding box center [784, 372] width 1568 height 744
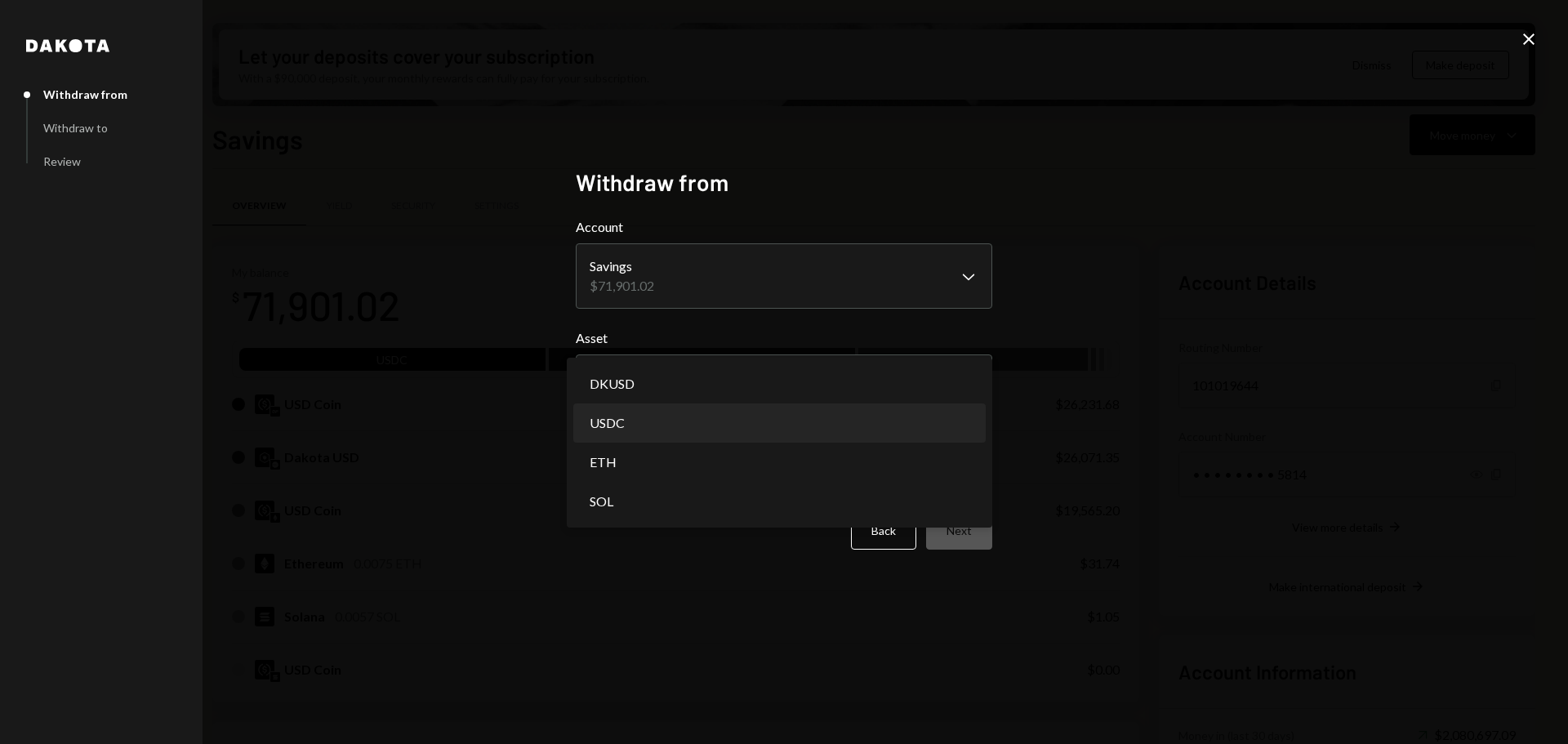
select select "****"
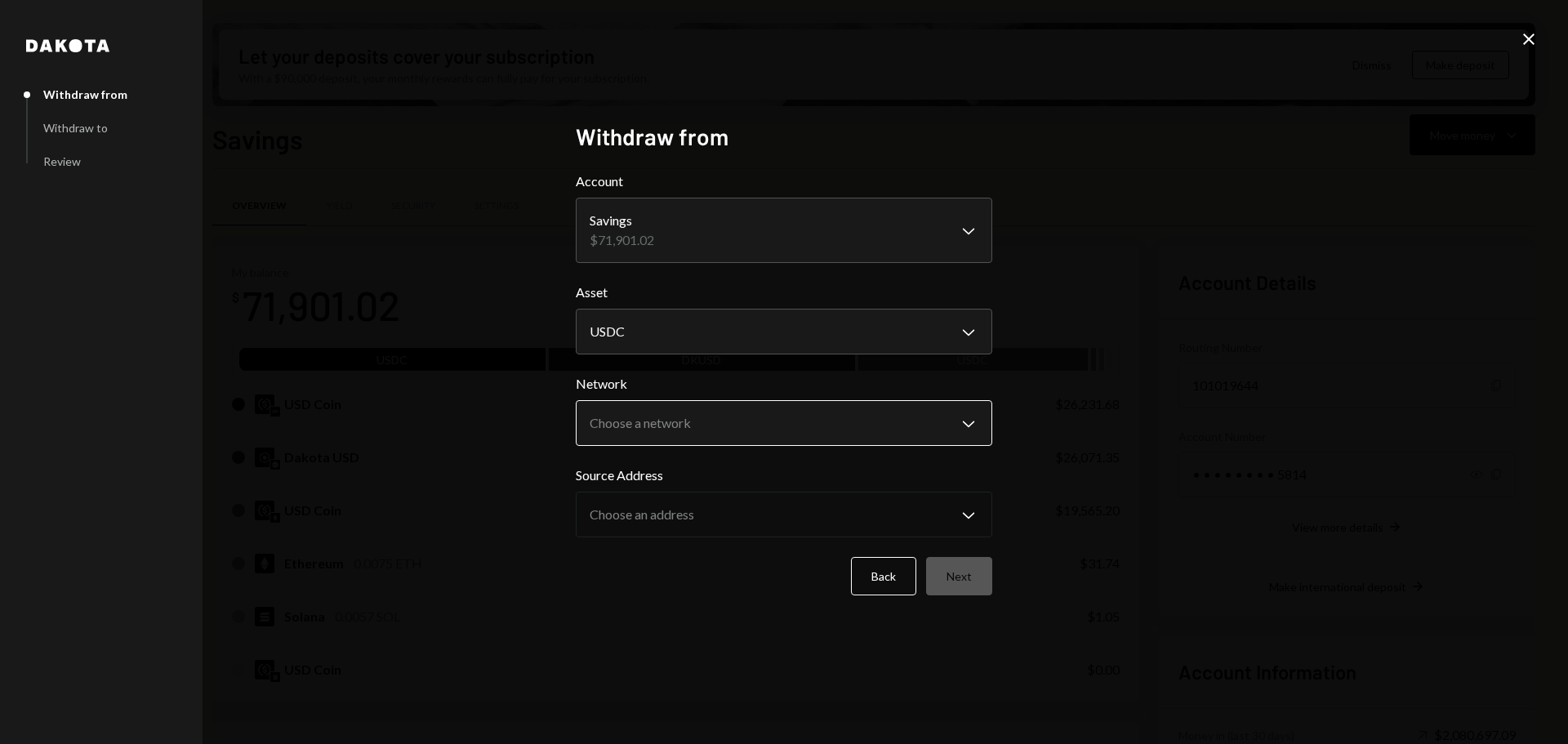
click at [909, 428] on body "M Monad Foundation Caret Down Home Home Inbox Inbox Activities Transactions Acc…" at bounding box center [784, 372] width 1568 height 744
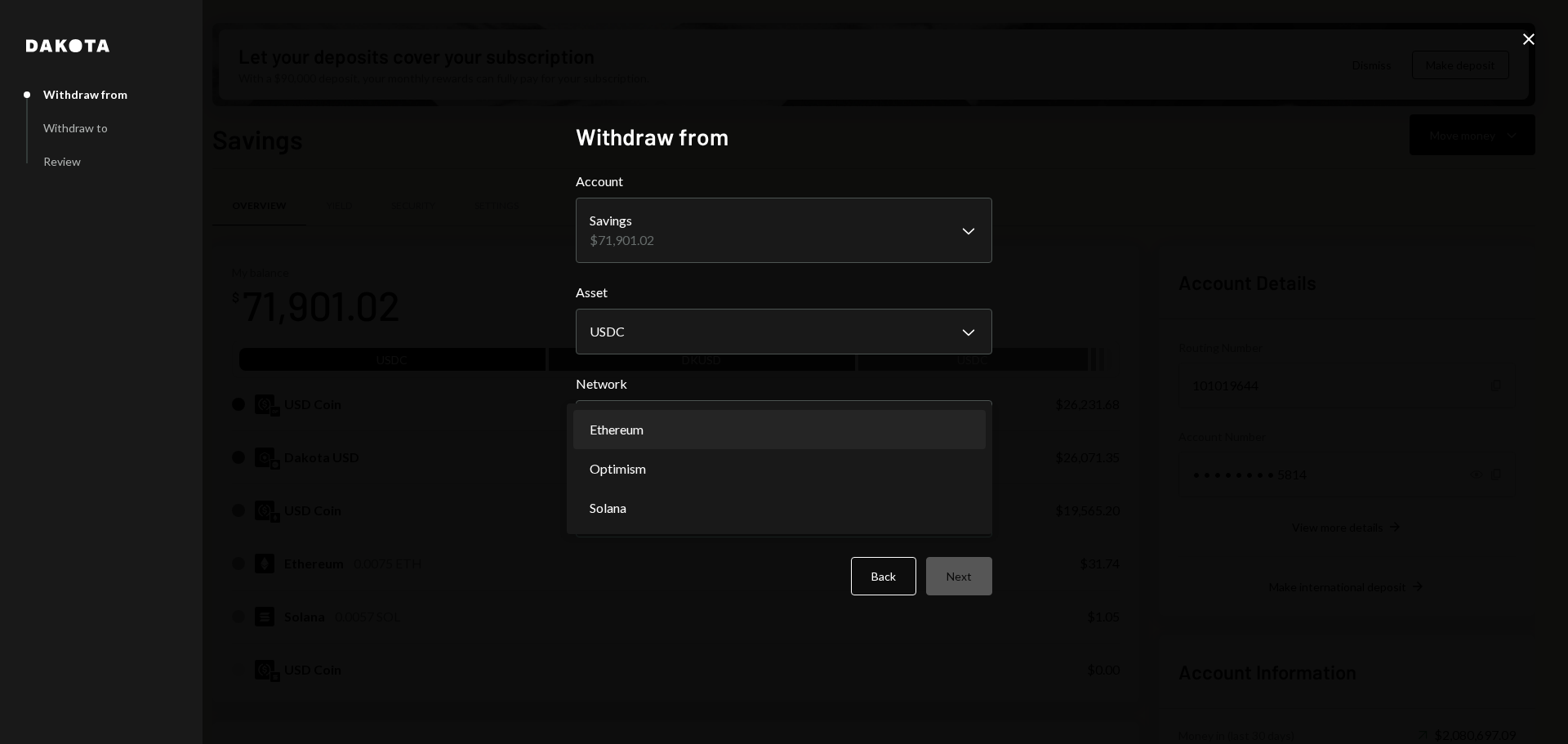
select select "**********"
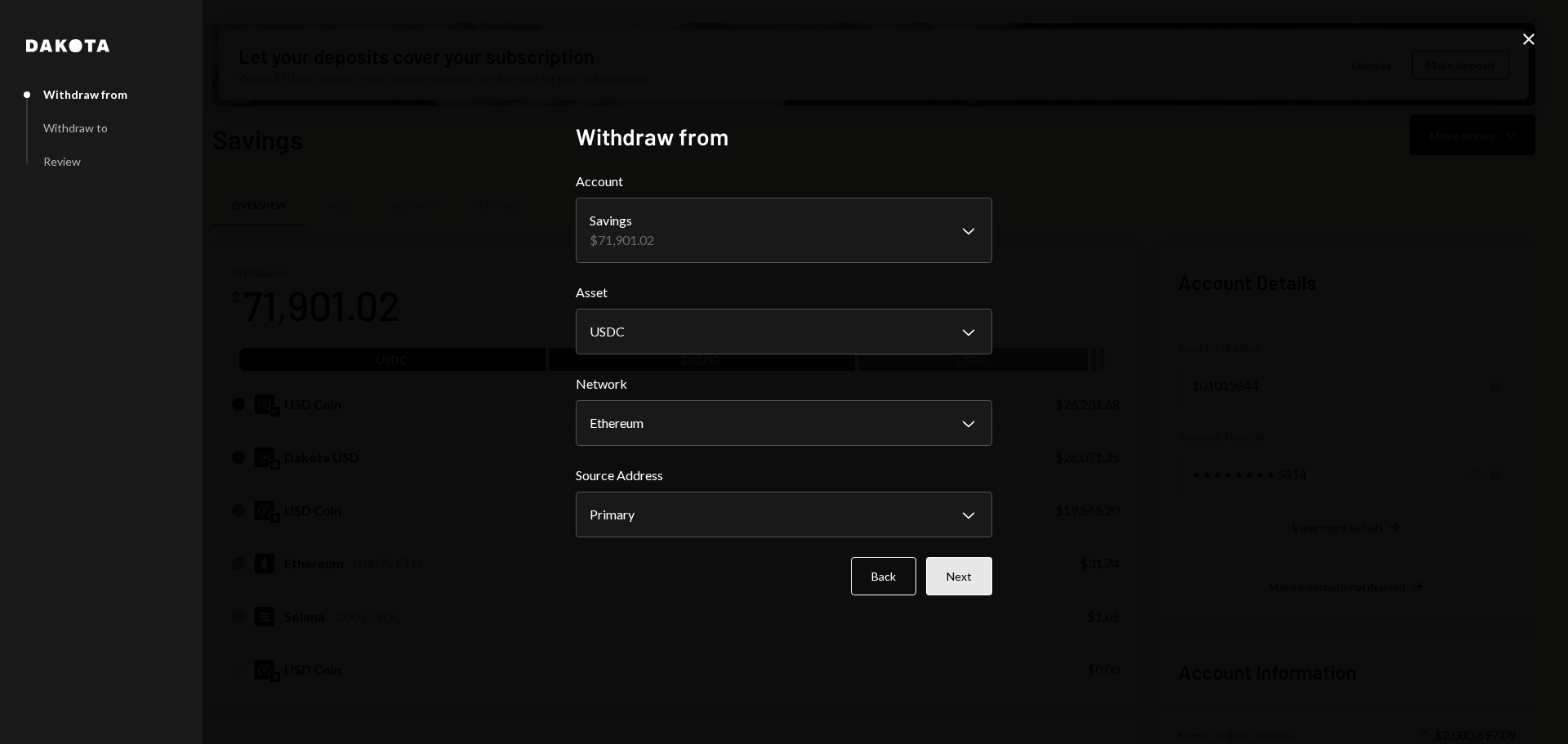
click at [952, 572] on button "Next" at bounding box center [959, 577] width 66 height 38
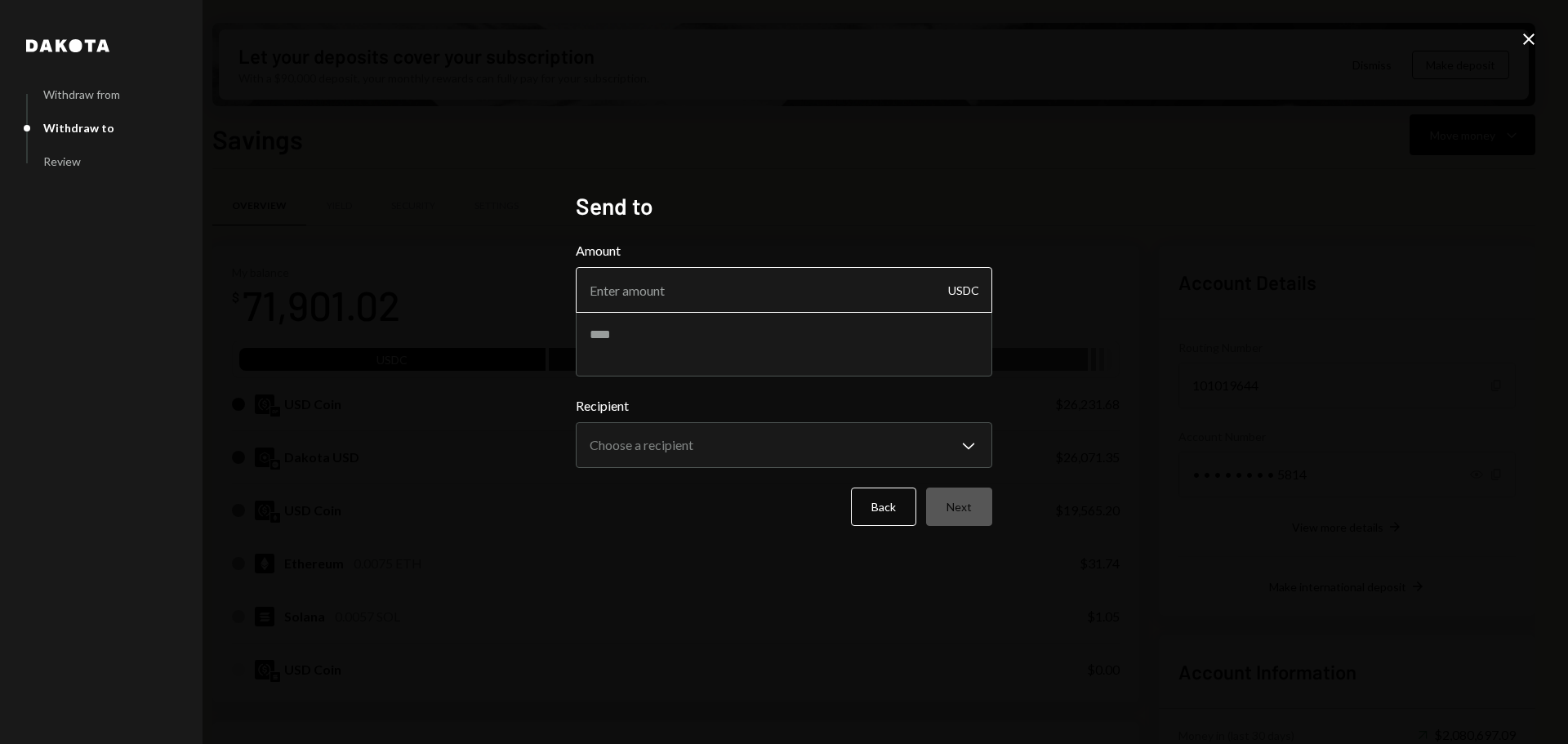
click at [766, 281] on input "Amount" at bounding box center [784, 290] width 417 height 46
paste input "480"
click at [601, 291] on input "480" at bounding box center [784, 290] width 417 height 46
type input "470"
drag, startPoint x: 620, startPoint y: 339, endPoint x: 683, endPoint y: 371, distance: 70.7
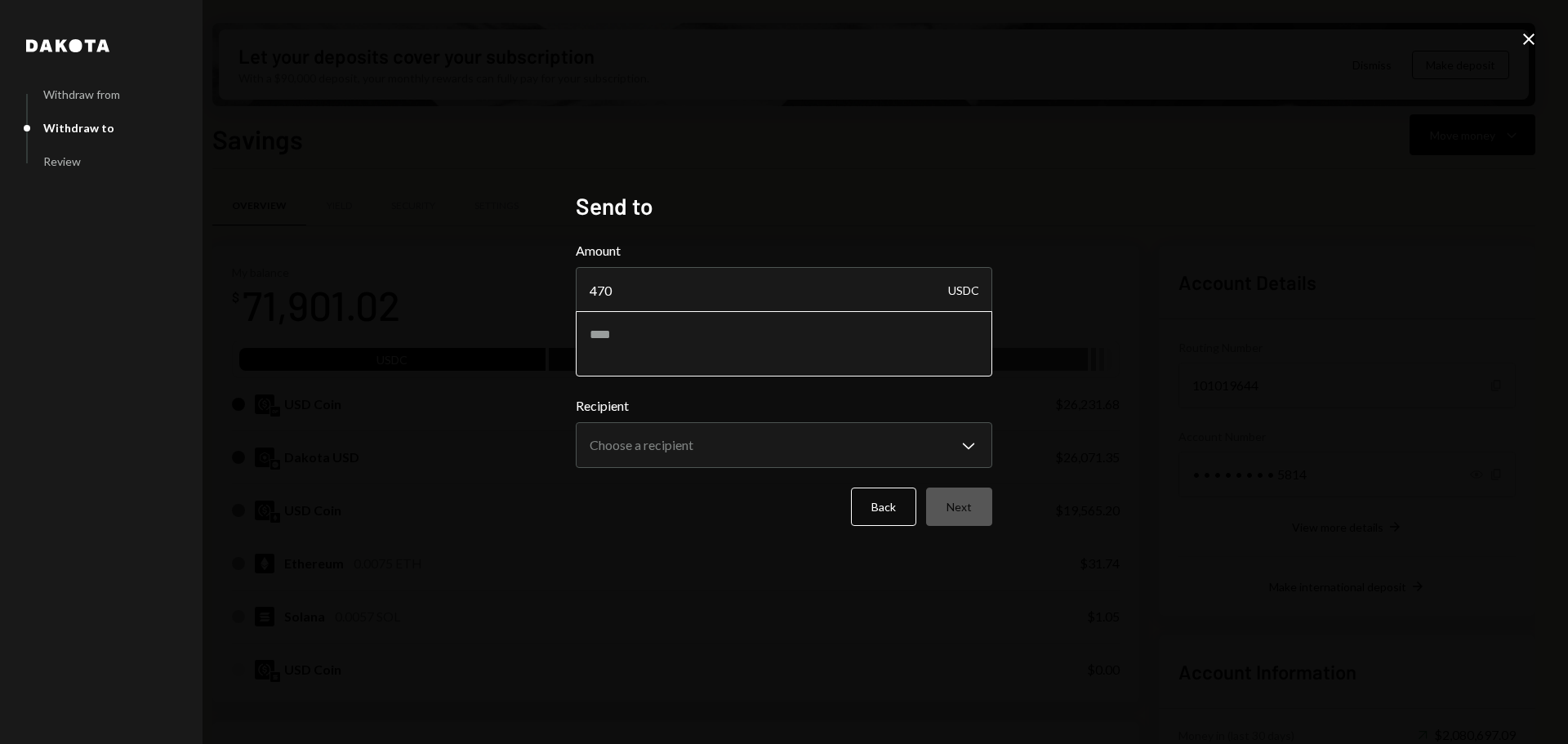
click at [619, 341] on textarea at bounding box center [784, 345] width 417 height 66
type textarea "********"
click at [675, 452] on body "M Monad Foundation Caret Down Home Home Inbox Inbox Activities Transactions Acc…" at bounding box center [784, 372] width 1568 height 744
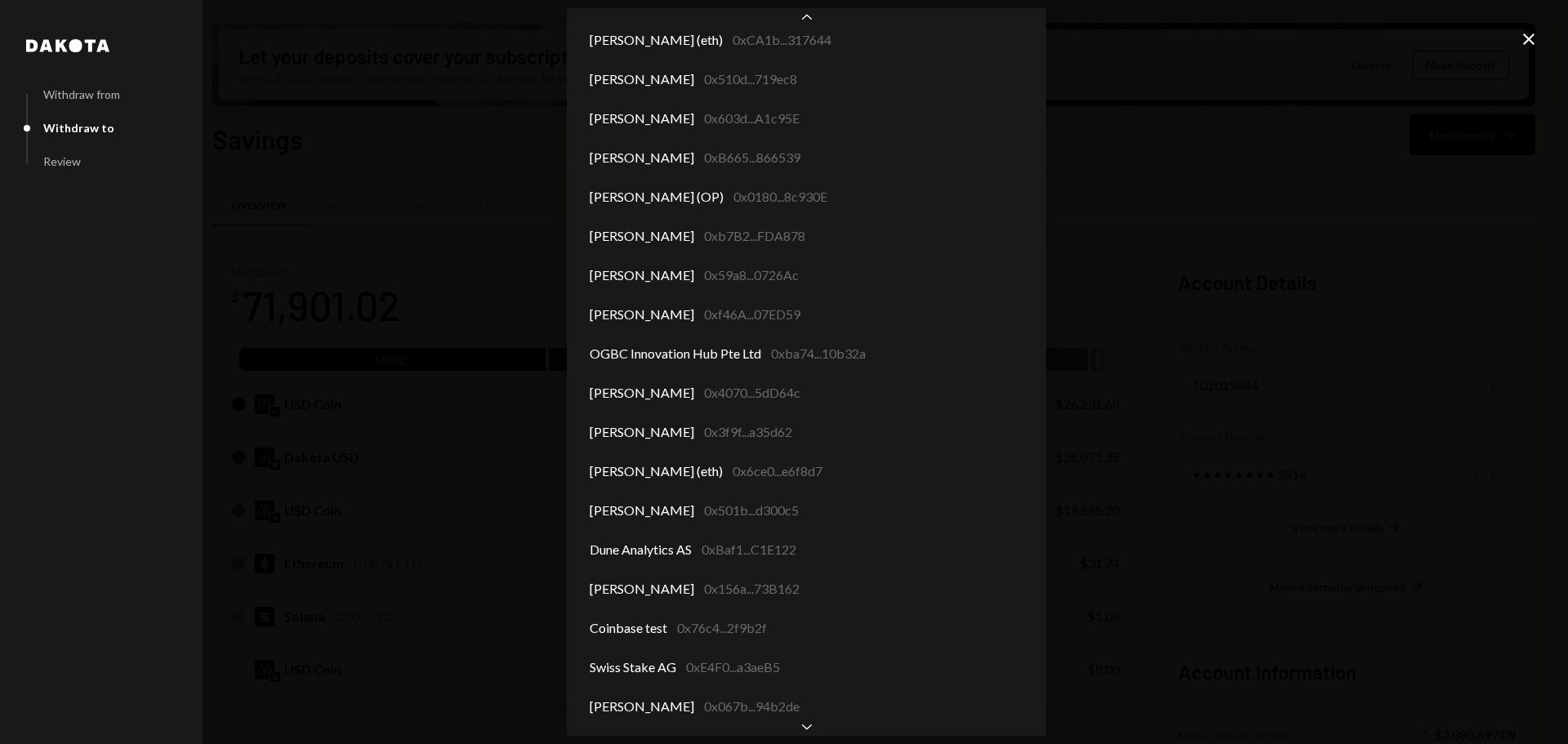
scroll to position [6638, 0]
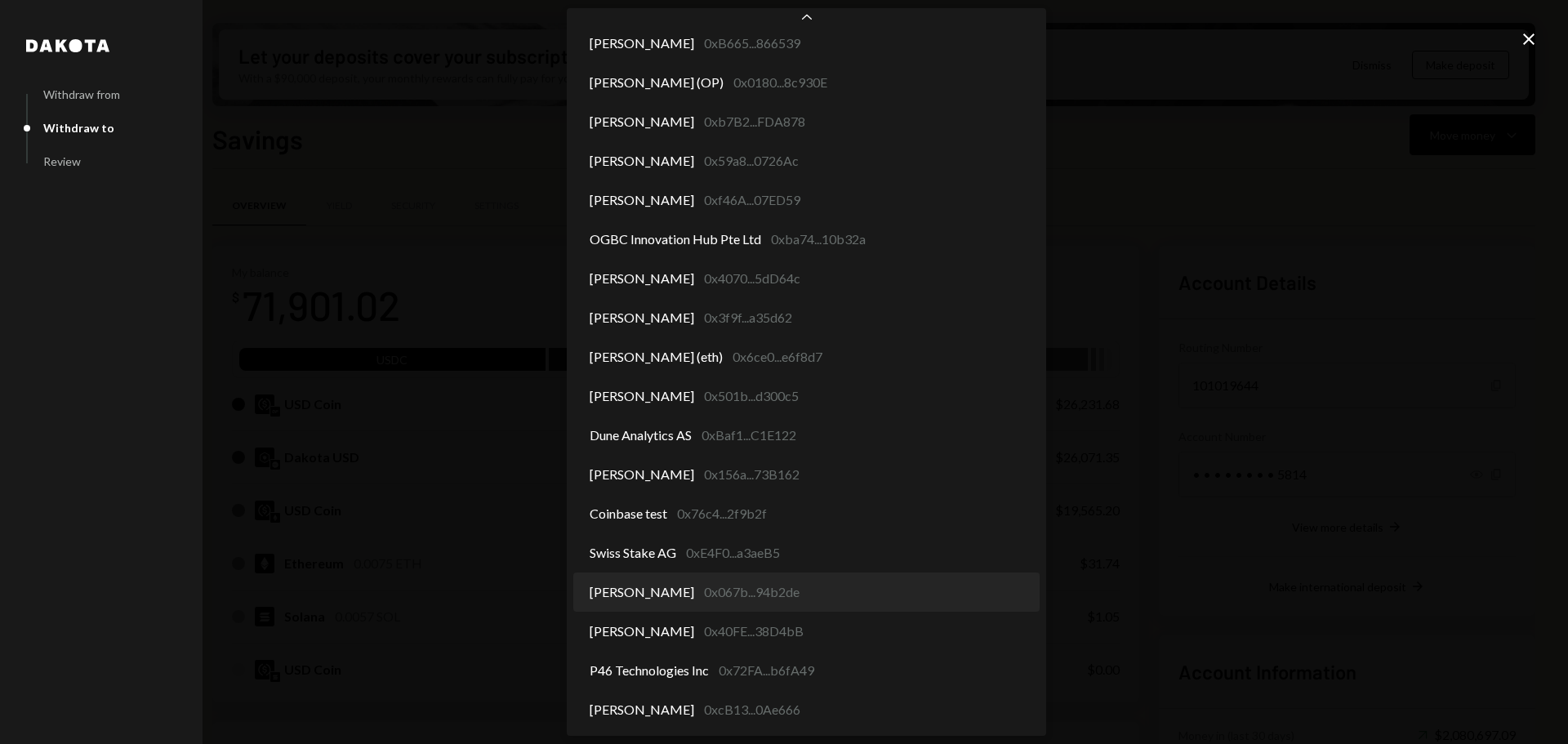
select select "**********"
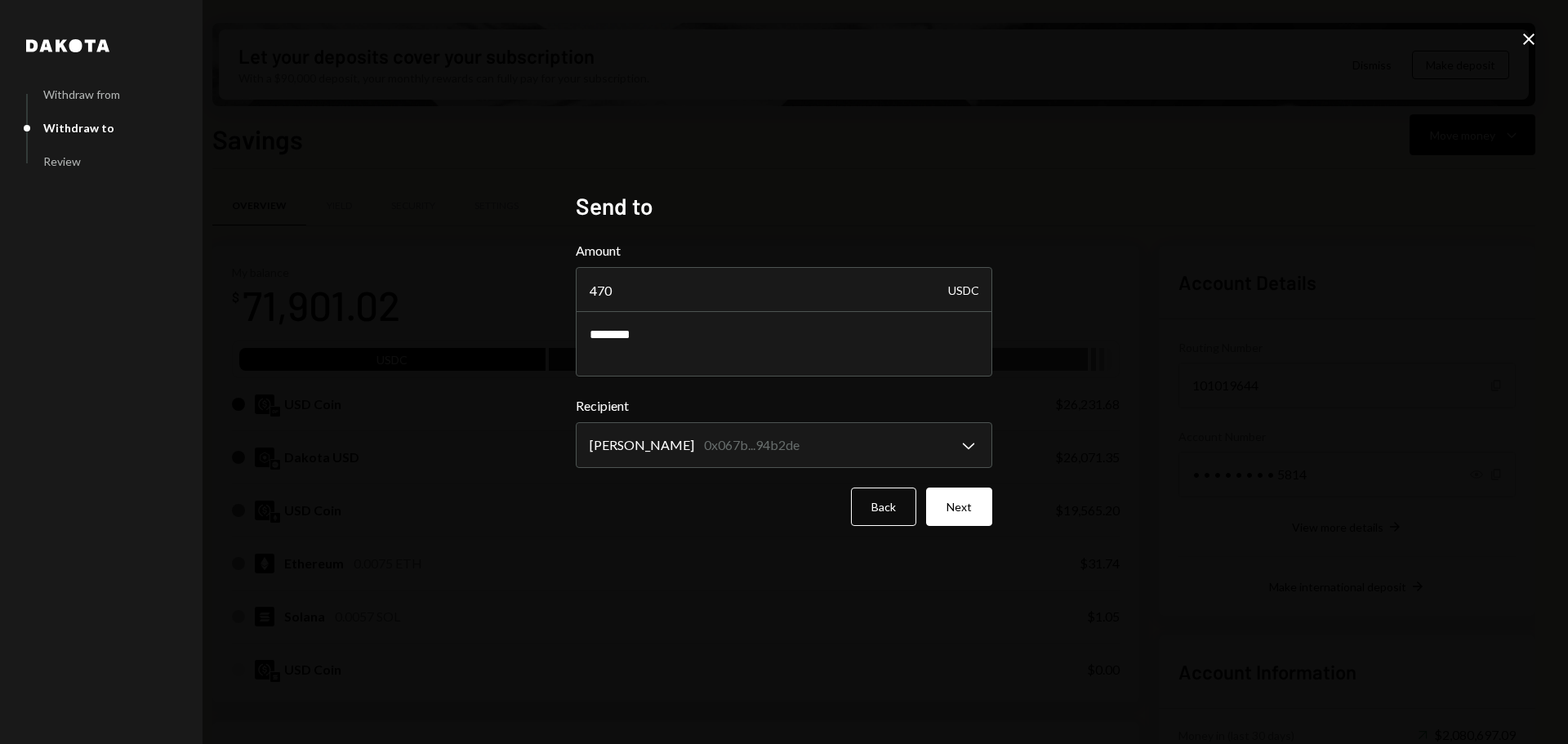
click at [978, 486] on form "**********" at bounding box center [784, 384] width 417 height 285
click at [968, 522] on button "Next" at bounding box center [959, 507] width 66 height 38
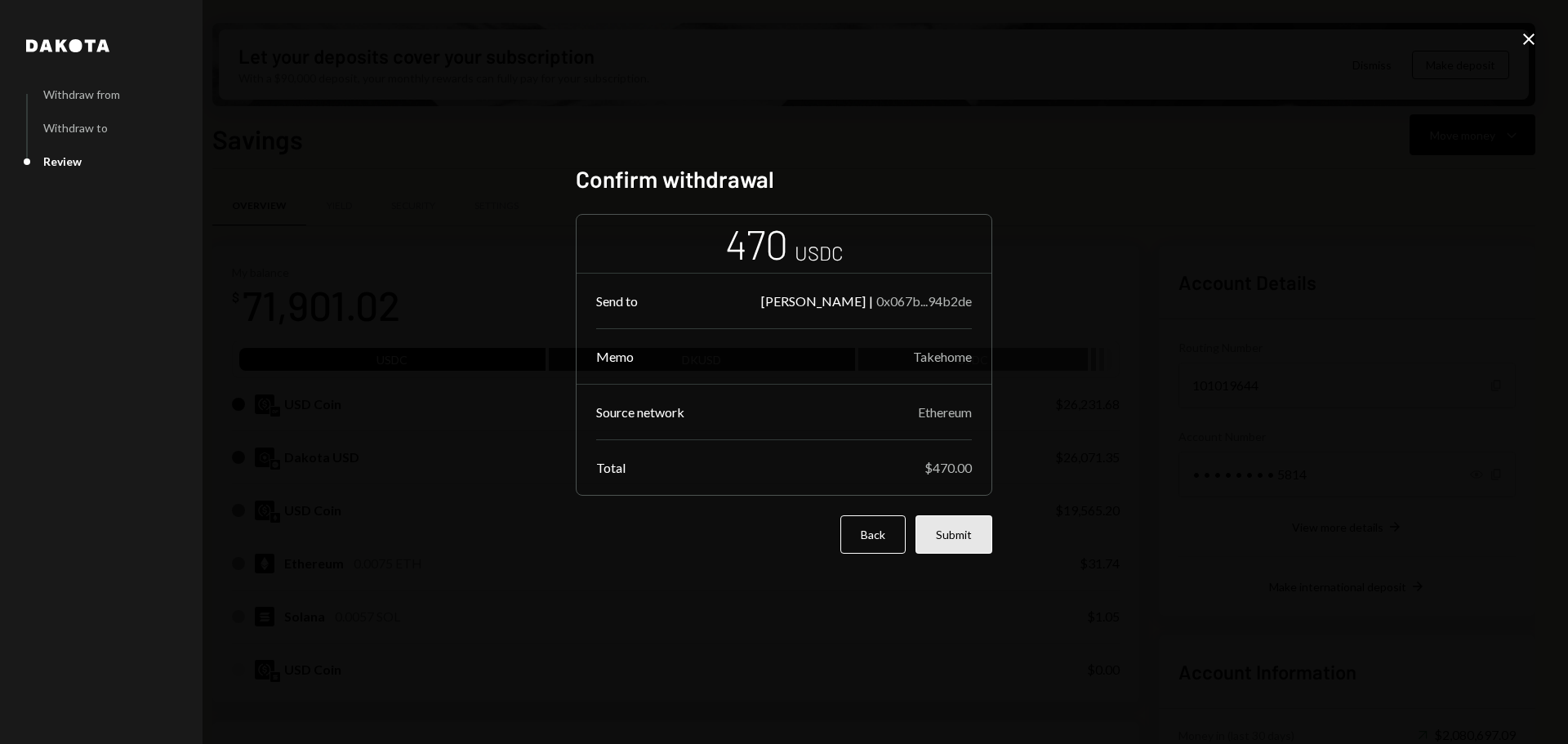
click at [960, 538] on button "Submit" at bounding box center [954, 535] width 77 height 38
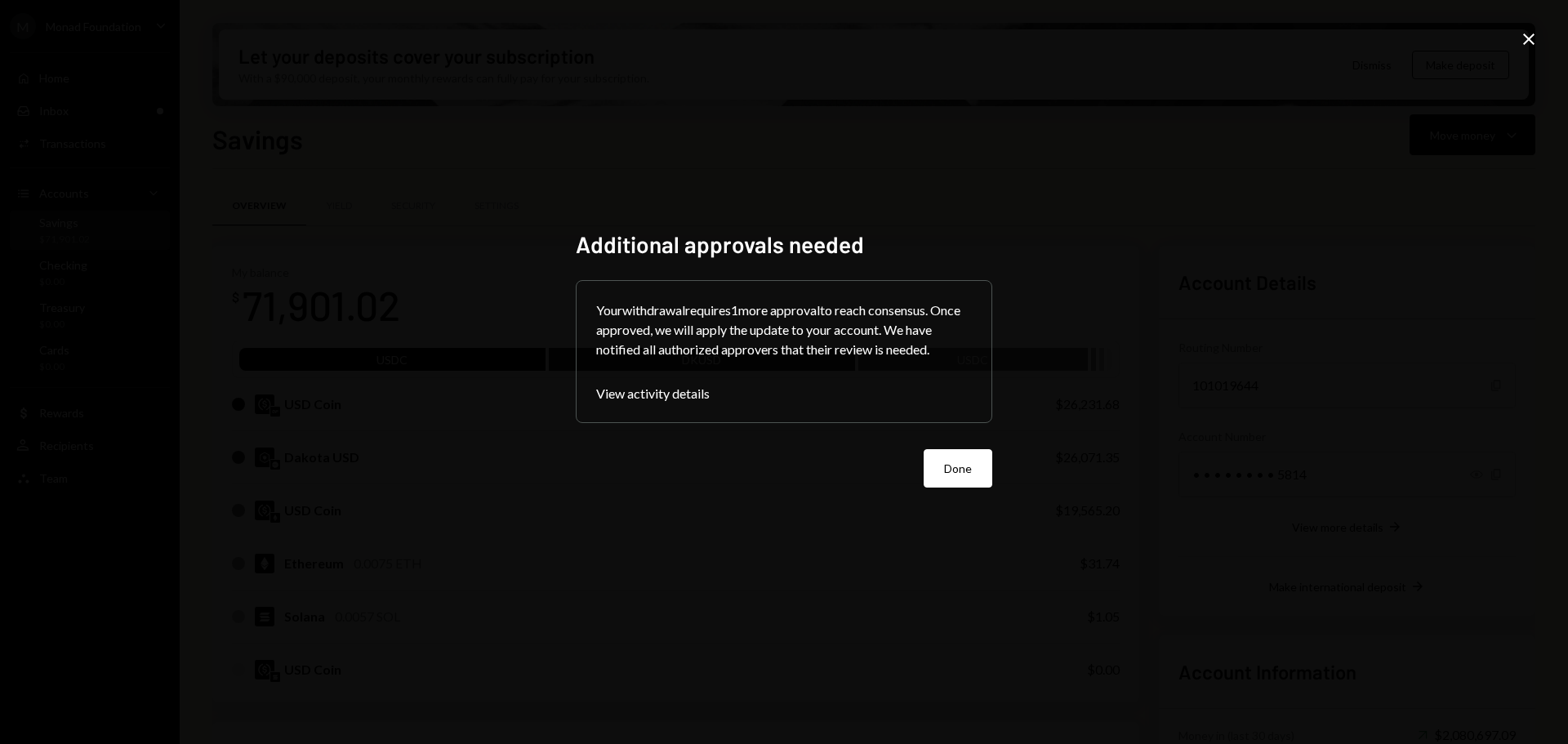
click at [969, 467] on button "Done" at bounding box center [958, 469] width 69 height 38
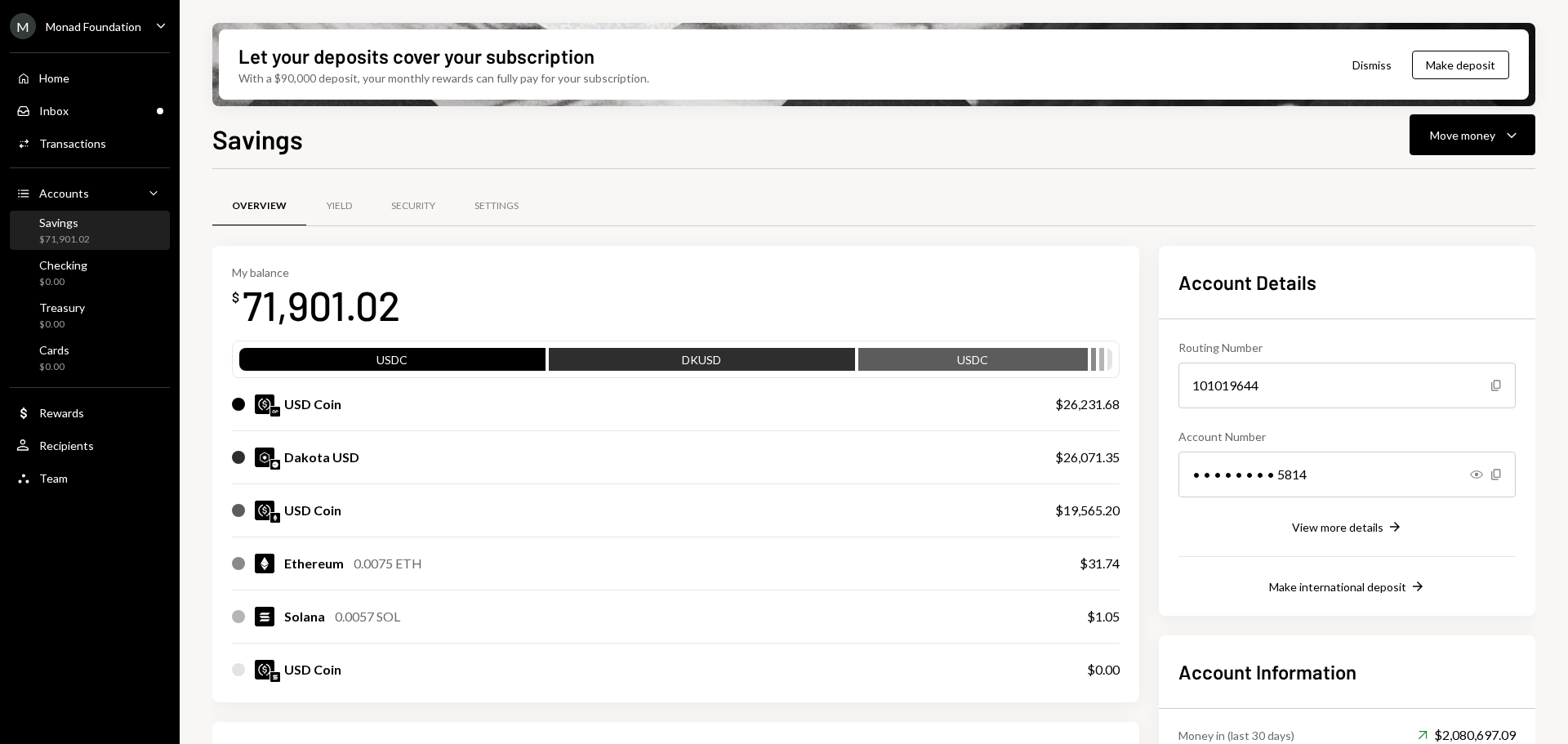
click at [83, 17] on div "M Monad Foundation" at bounding box center [76, 26] width 132 height 27
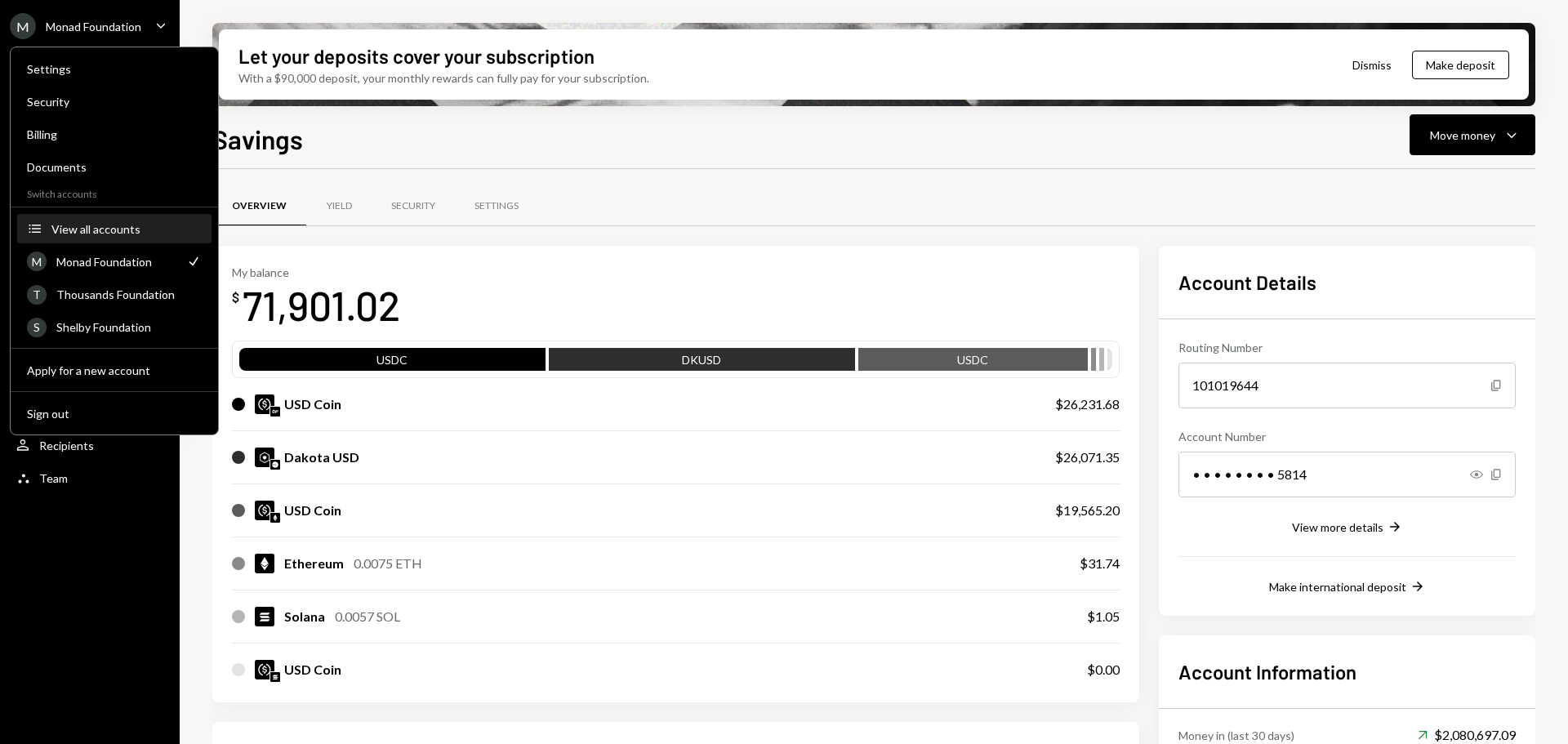
click at [96, 228] on div "View all accounts" at bounding box center [126, 229] width 150 height 14
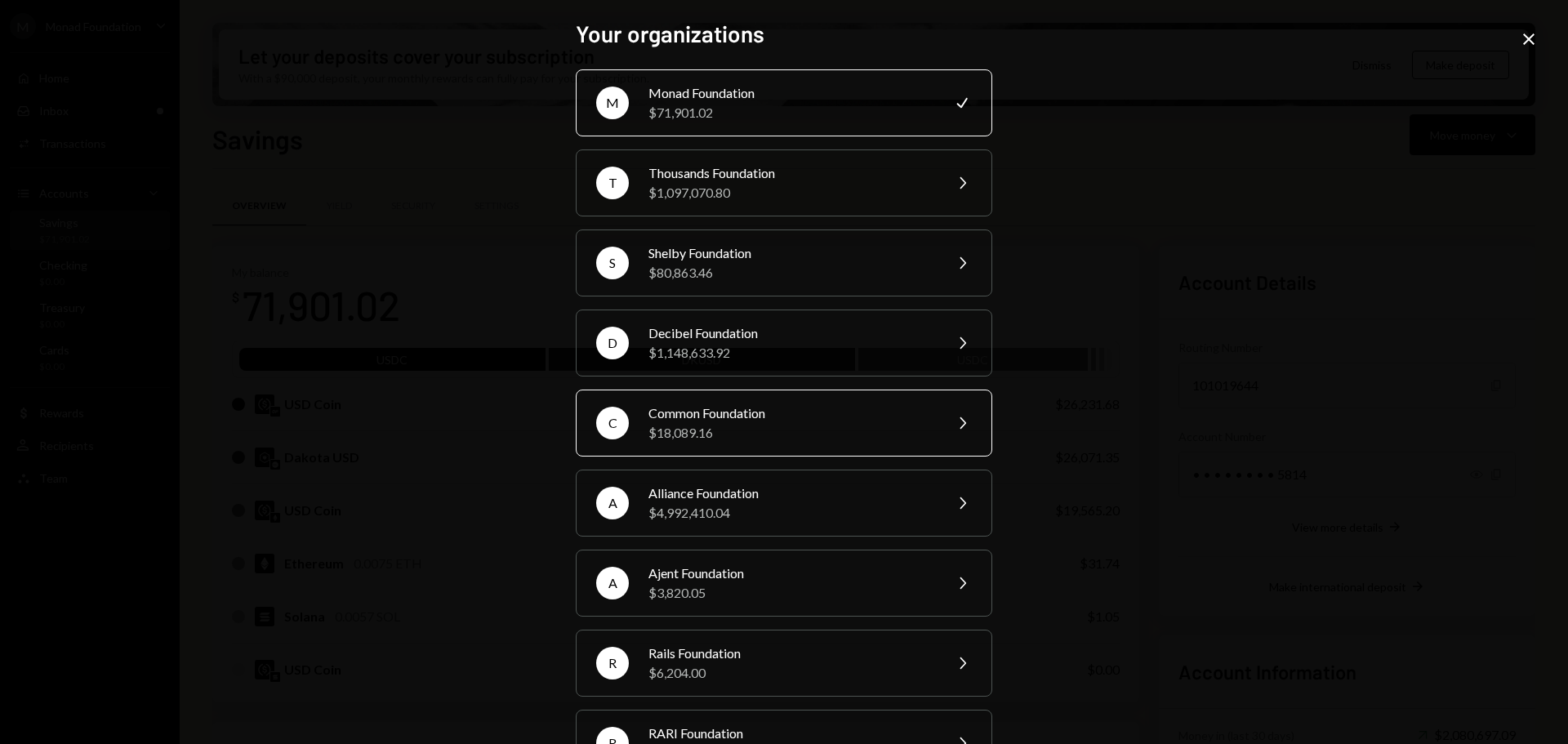
click at [695, 423] on div "$18,089.16" at bounding box center [790, 432] width 284 height 19
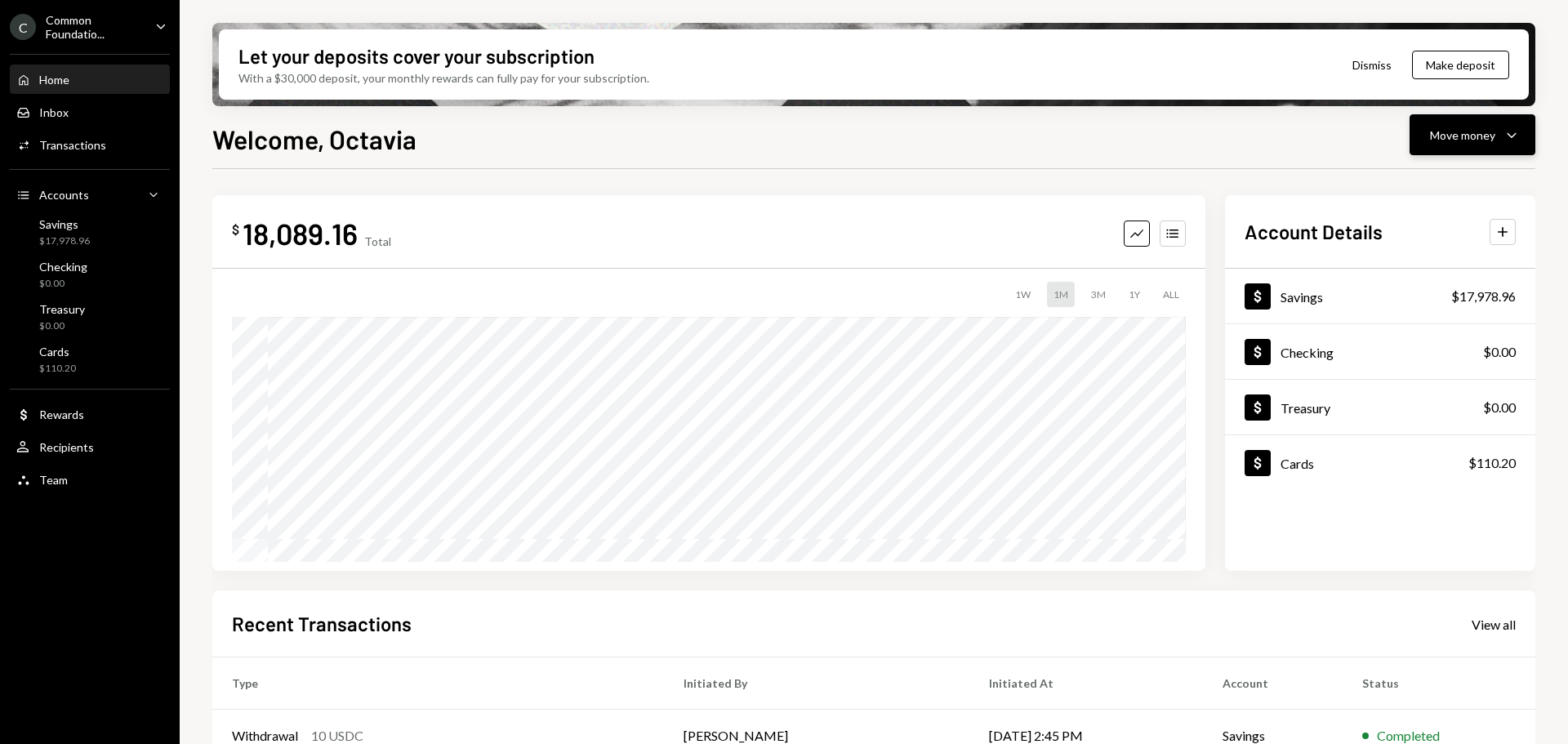
click at [1465, 134] on div "Move money" at bounding box center [1463, 135] width 66 height 17
click at [1421, 186] on div "Send" at bounding box center [1459, 184] width 120 height 17
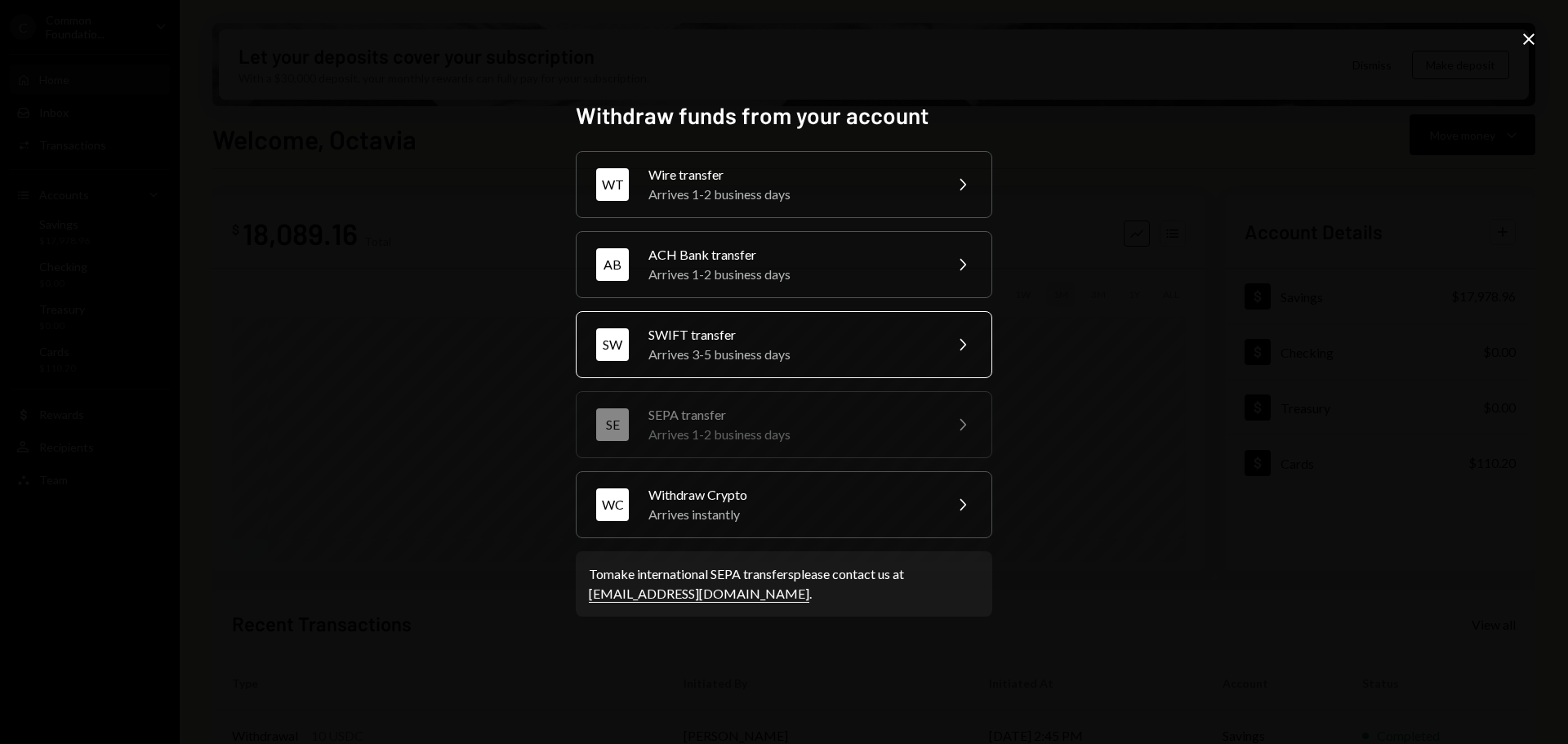
click at [787, 340] on div "SWIFT transfer" at bounding box center [790, 335] width 284 height 19
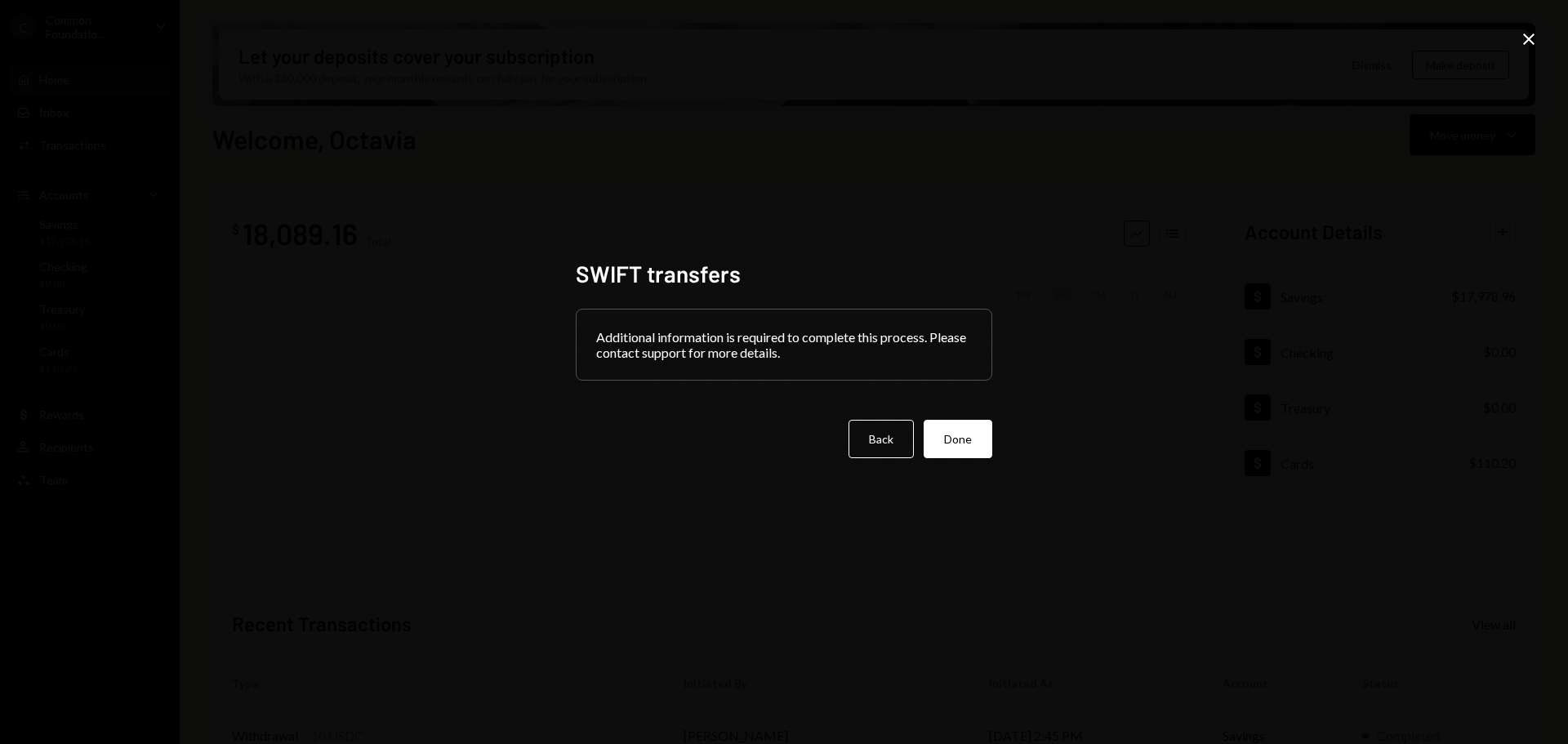
click at [1527, 42] on icon at bounding box center [1529, 39] width 12 height 12
